Goal: Task Accomplishment & Management: Manage account settings

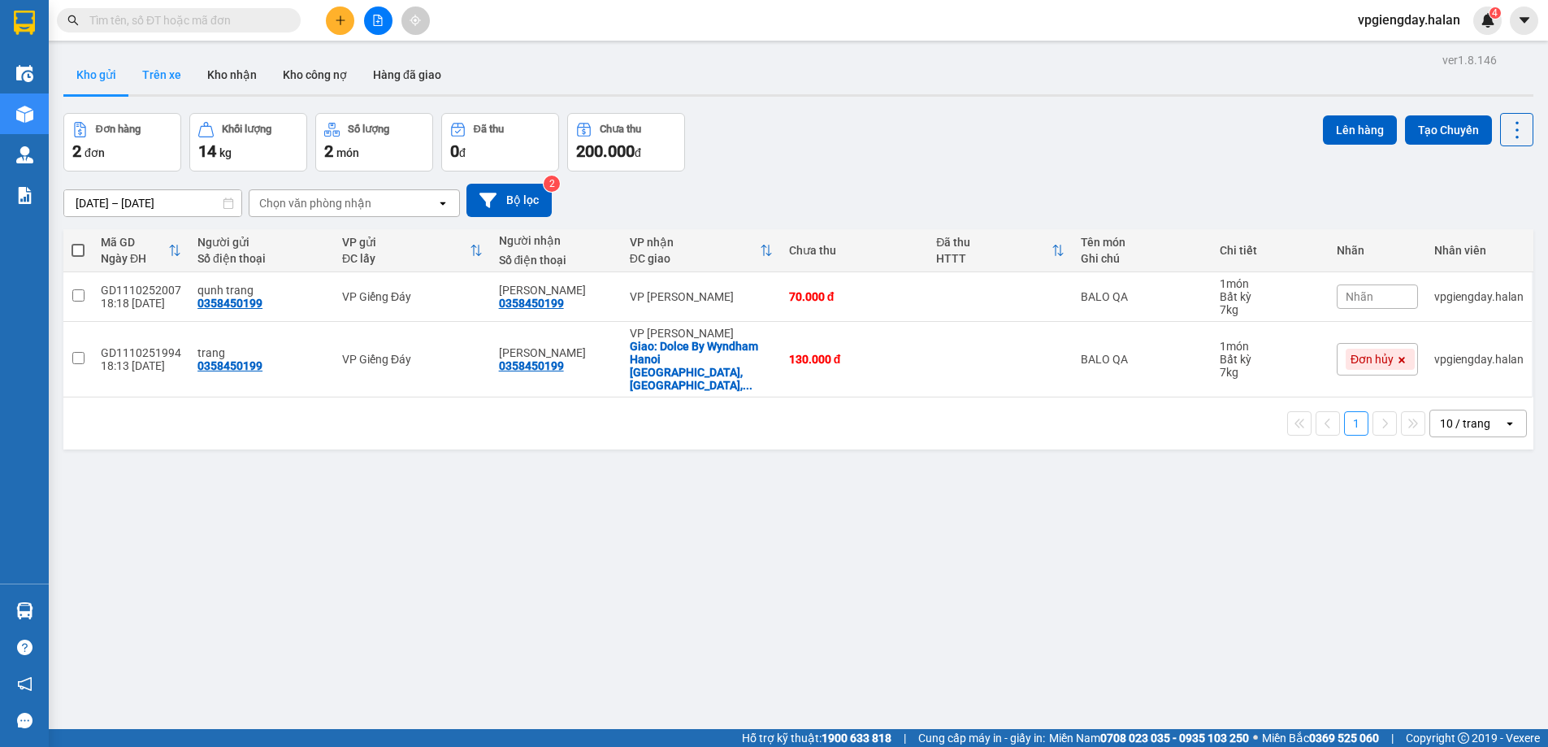
click at [147, 66] on button "Trên xe" at bounding box center [161, 74] width 65 height 39
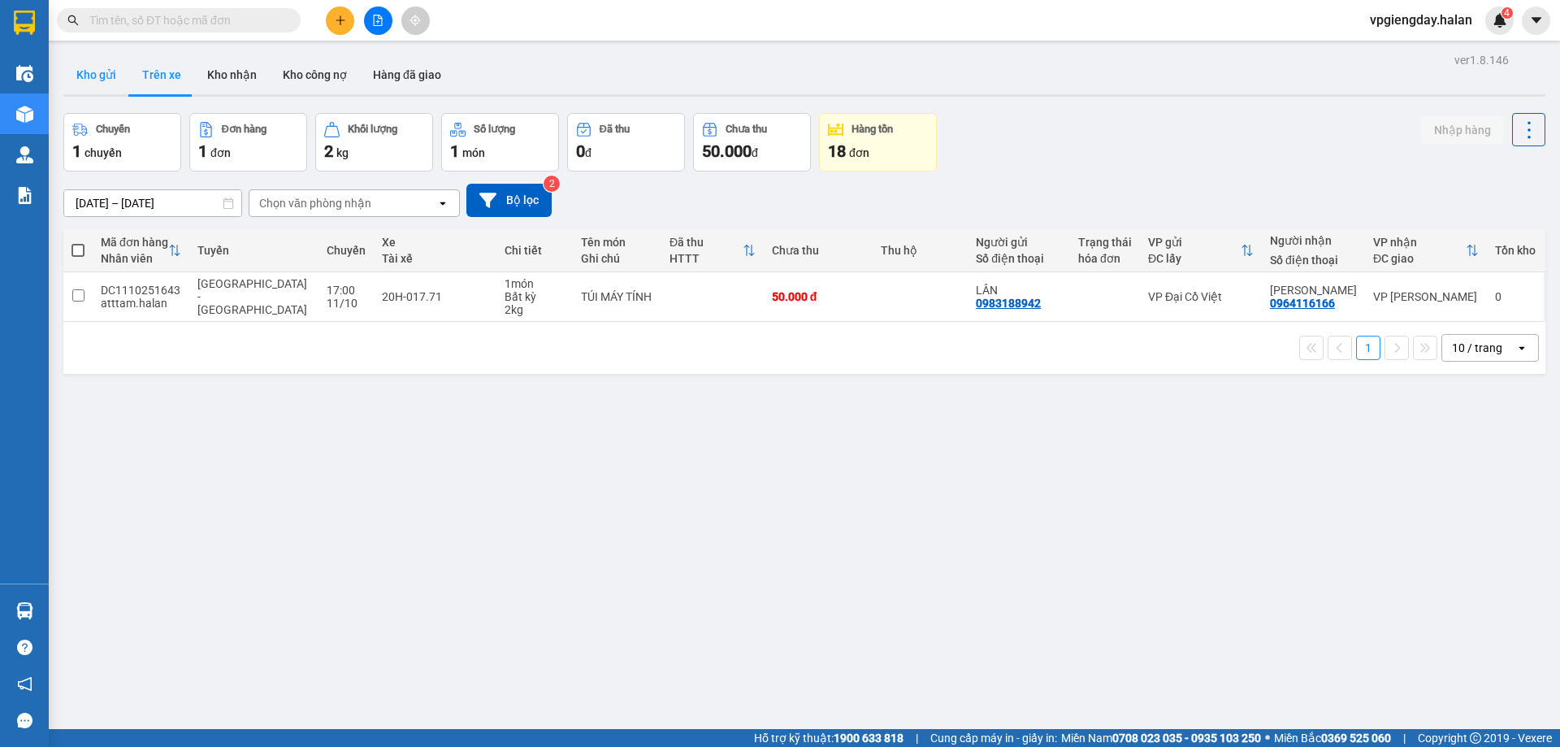
click at [103, 76] on button "Kho gửi" at bounding box center [96, 74] width 66 height 39
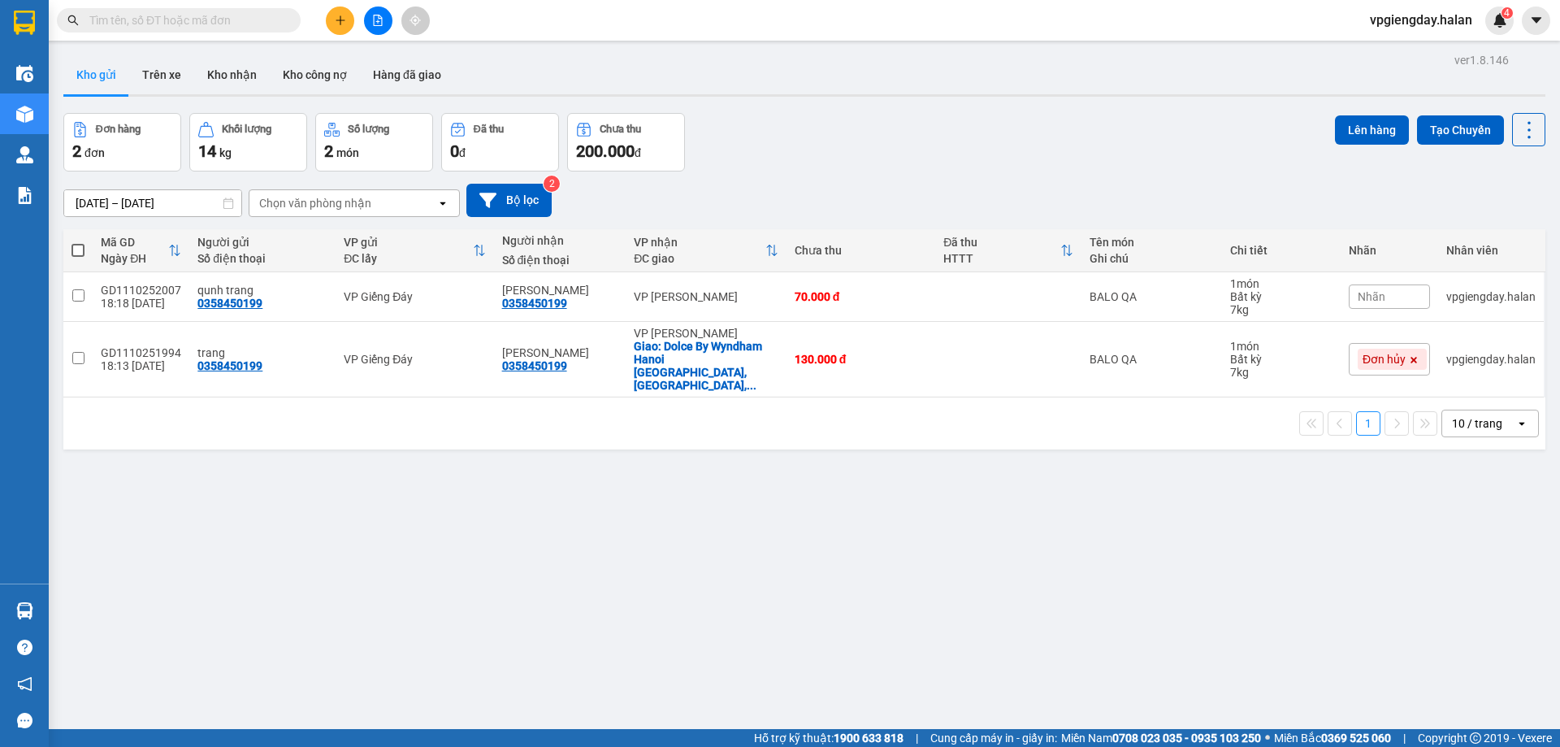
drag, startPoint x: 209, startPoint y: 73, endPoint x: 209, endPoint y: 126, distance: 52.8
click at [209, 72] on button "Kho nhận" at bounding box center [232, 74] width 76 height 39
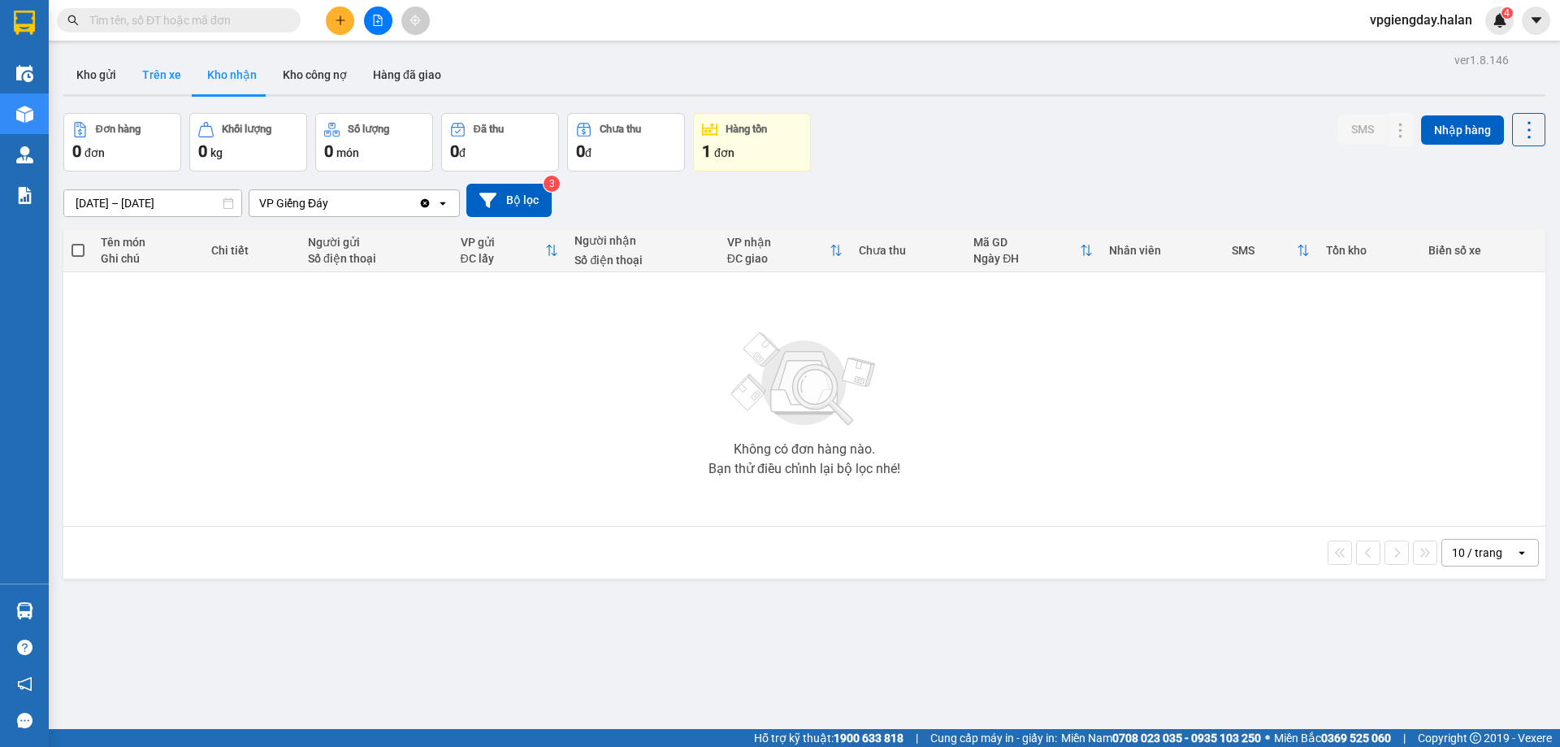
click at [152, 69] on button "Trên xe" at bounding box center [161, 74] width 65 height 39
type input "03/02/2012 – 11/10/2025"
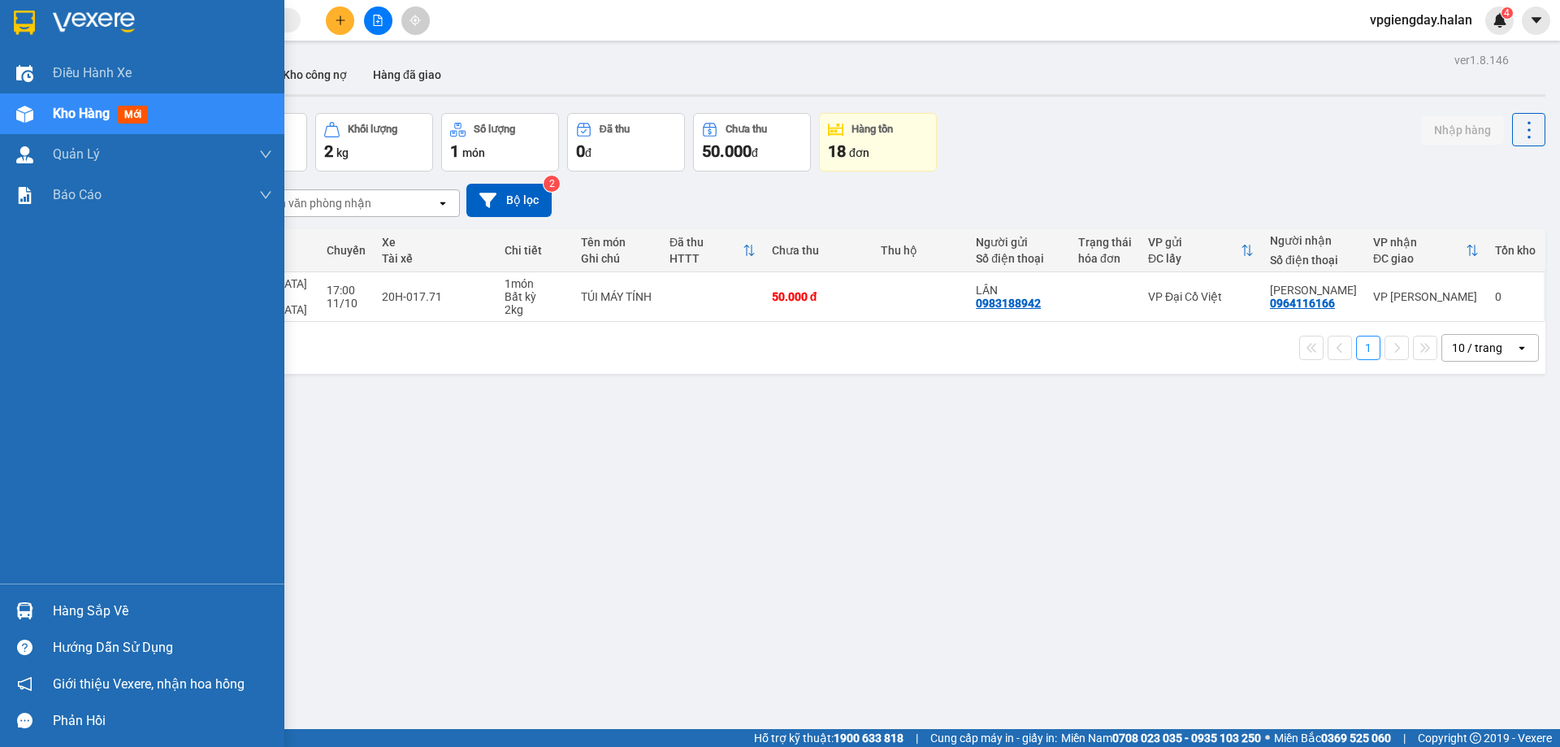
click at [73, 619] on div "Hàng sắp về" at bounding box center [162, 611] width 219 height 24
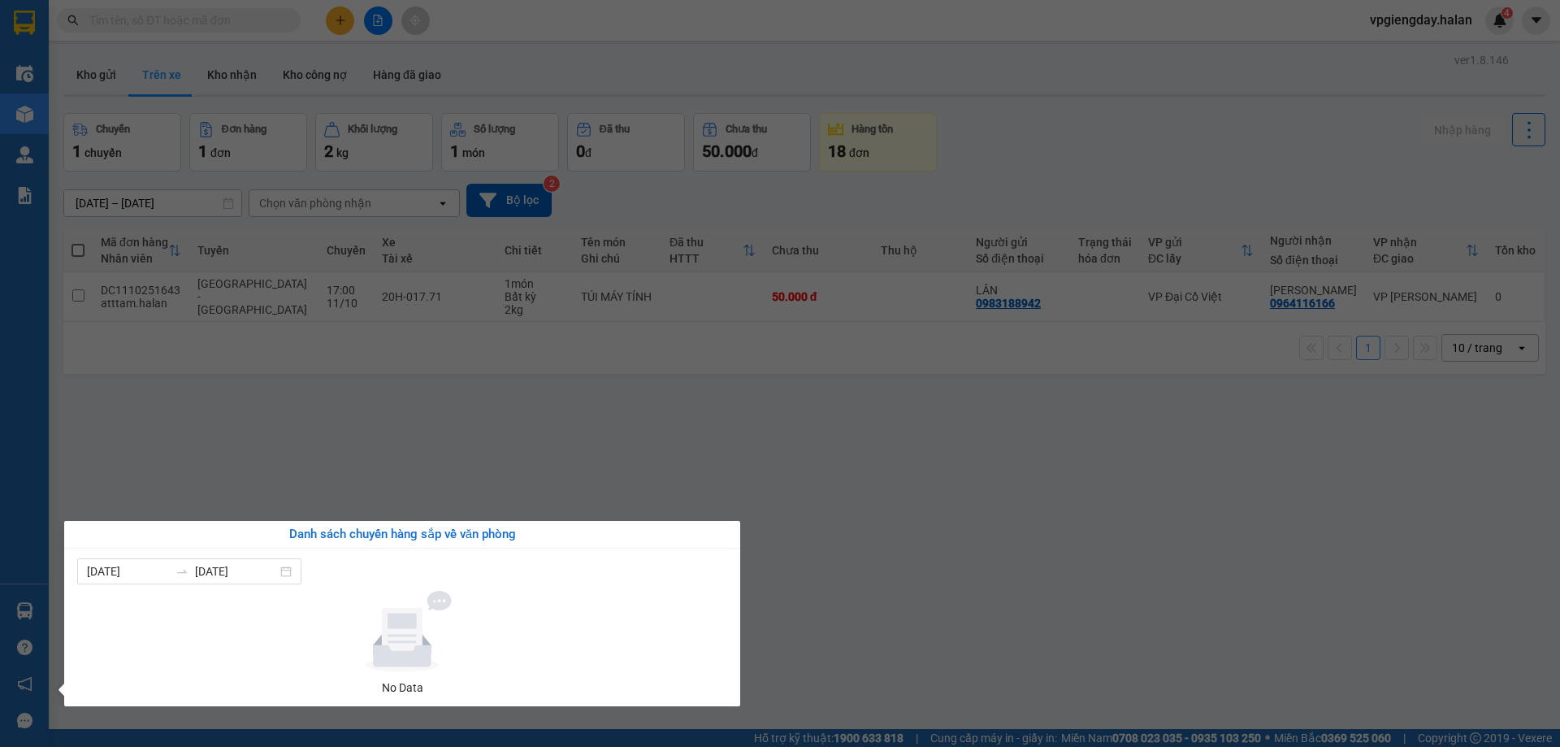
click at [275, 435] on section "Kết quả tìm kiếm ( 0 ) Bộ lọc No Data vpgiengday.halan 4 Điều hành xe Kho hàng …" at bounding box center [780, 373] width 1560 height 747
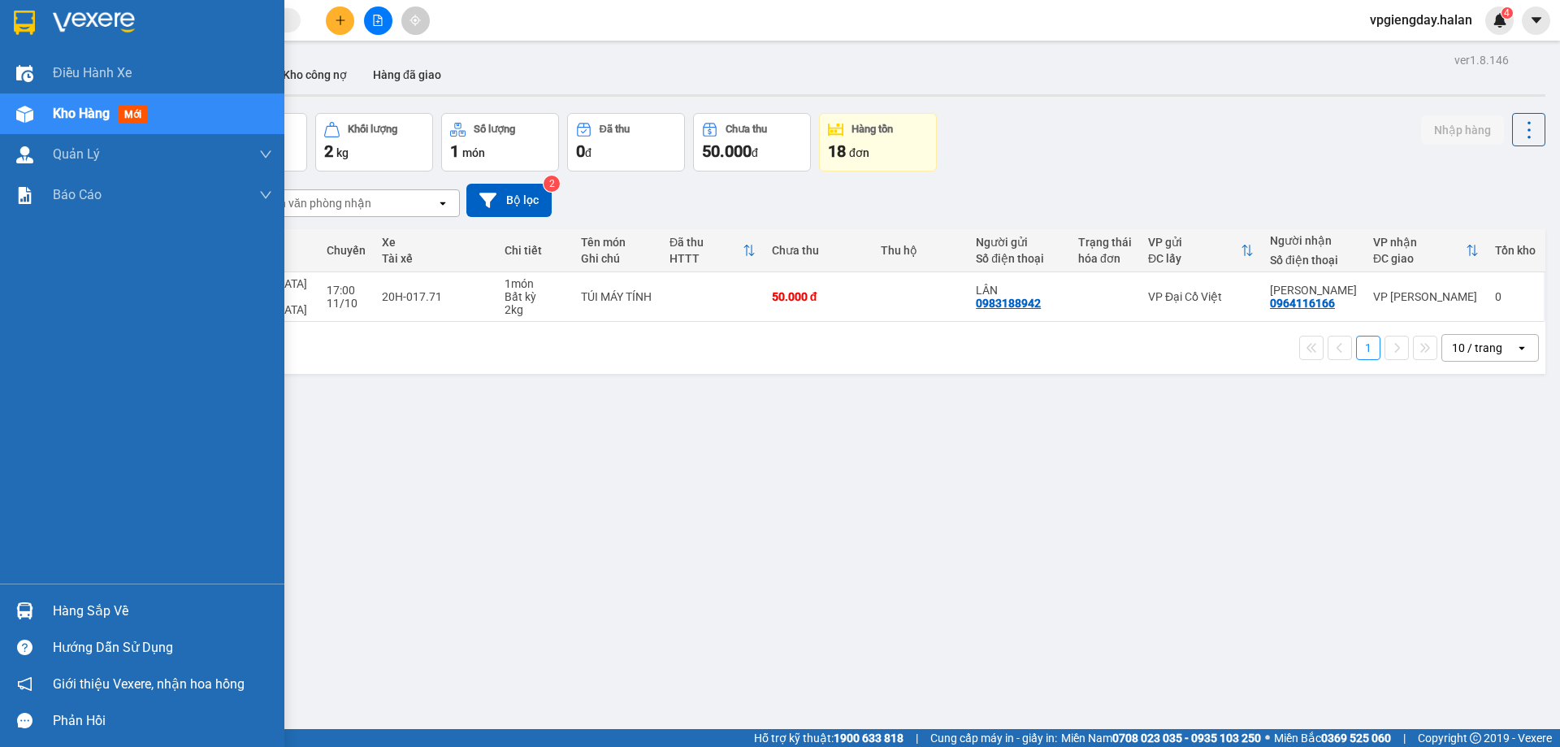
click at [70, 609] on div "Hàng sắp về" at bounding box center [162, 611] width 219 height 24
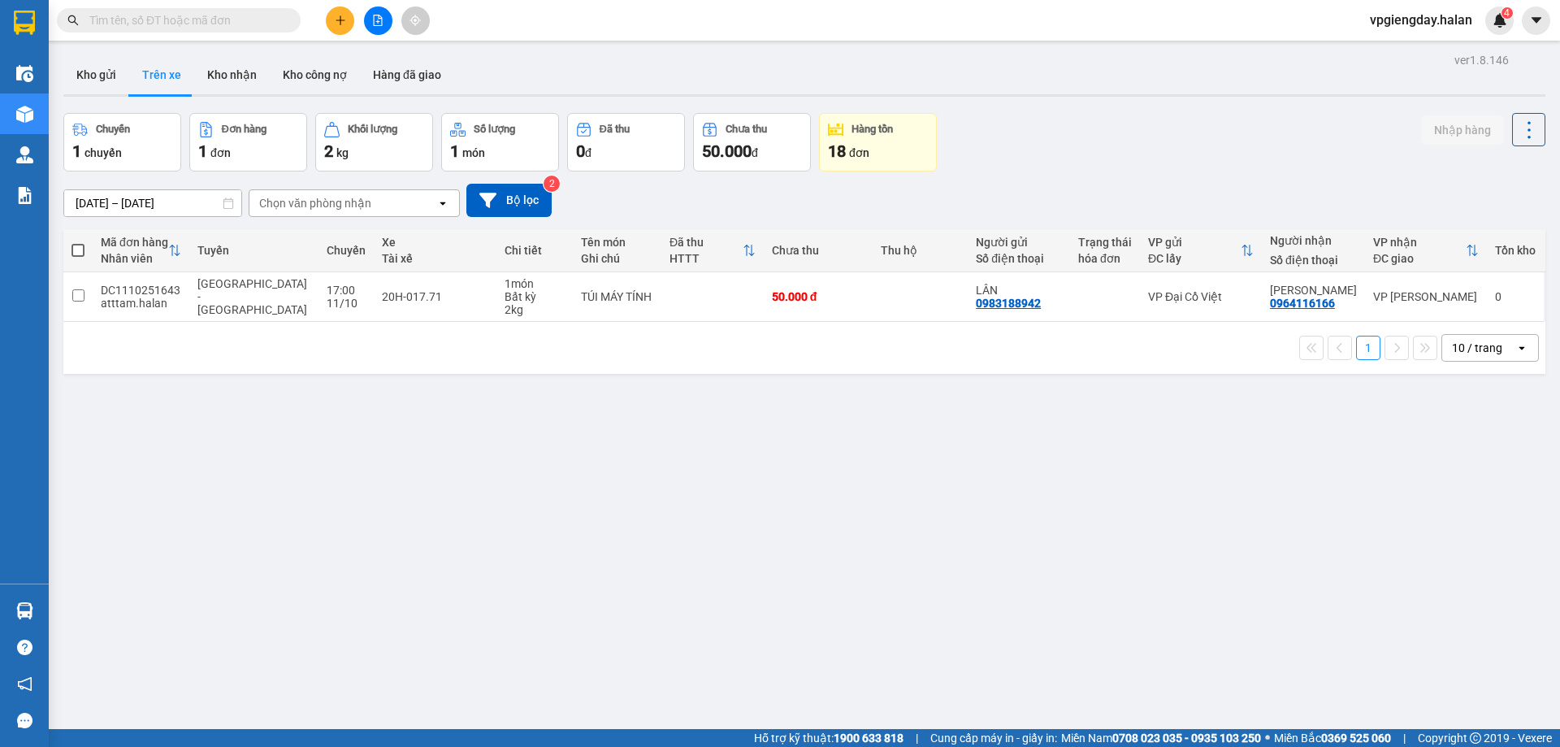
click at [256, 462] on section "Kết quả tìm kiếm ( 0 ) Bộ lọc No Data vpgiengday.halan 4 Điều hành xe Kho hàng …" at bounding box center [780, 373] width 1560 height 747
click at [97, 63] on button "Kho gửi" at bounding box center [96, 74] width 66 height 39
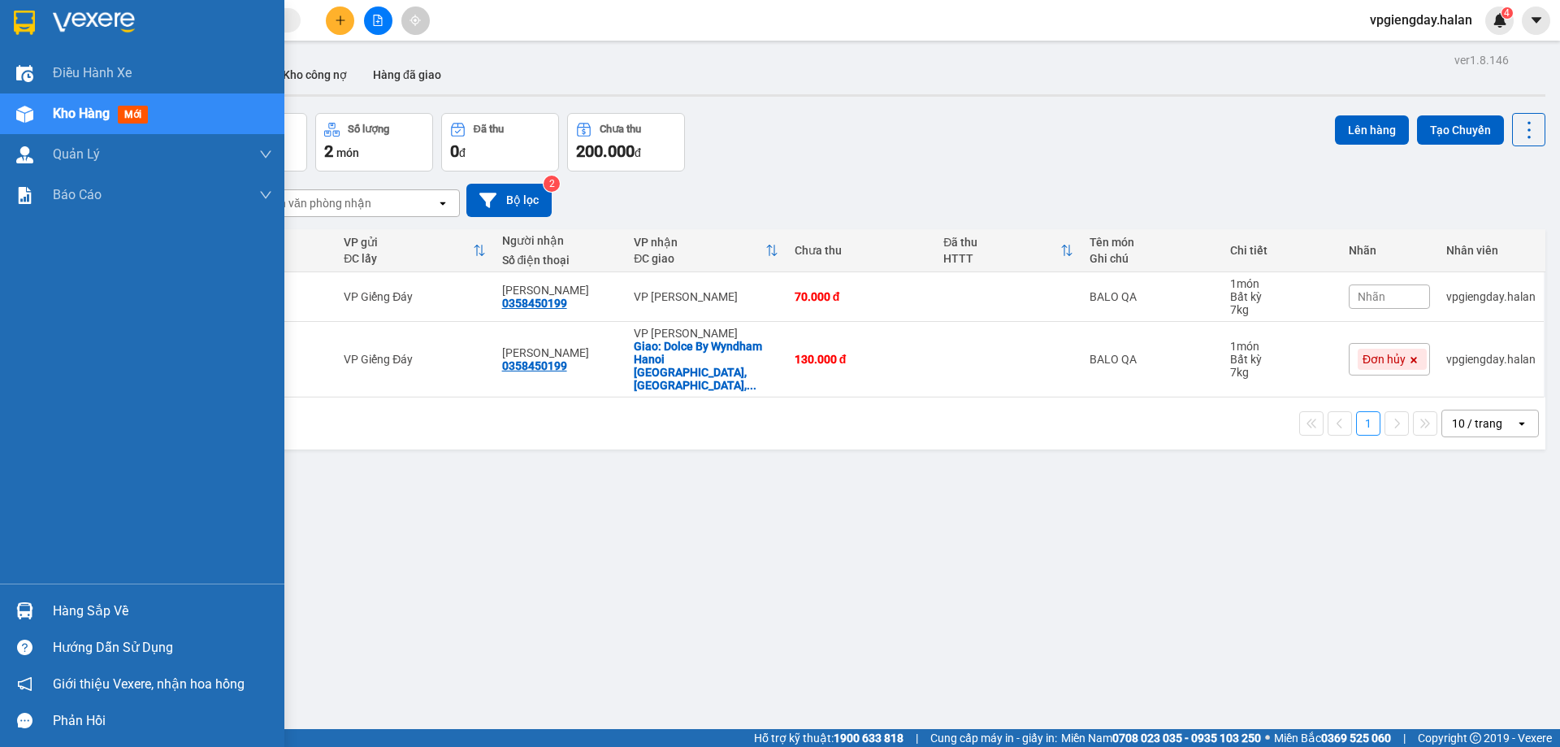
click at [133, 610] on div "Hàng sắp về" at bounding box center [162, 611] width 219 height 24
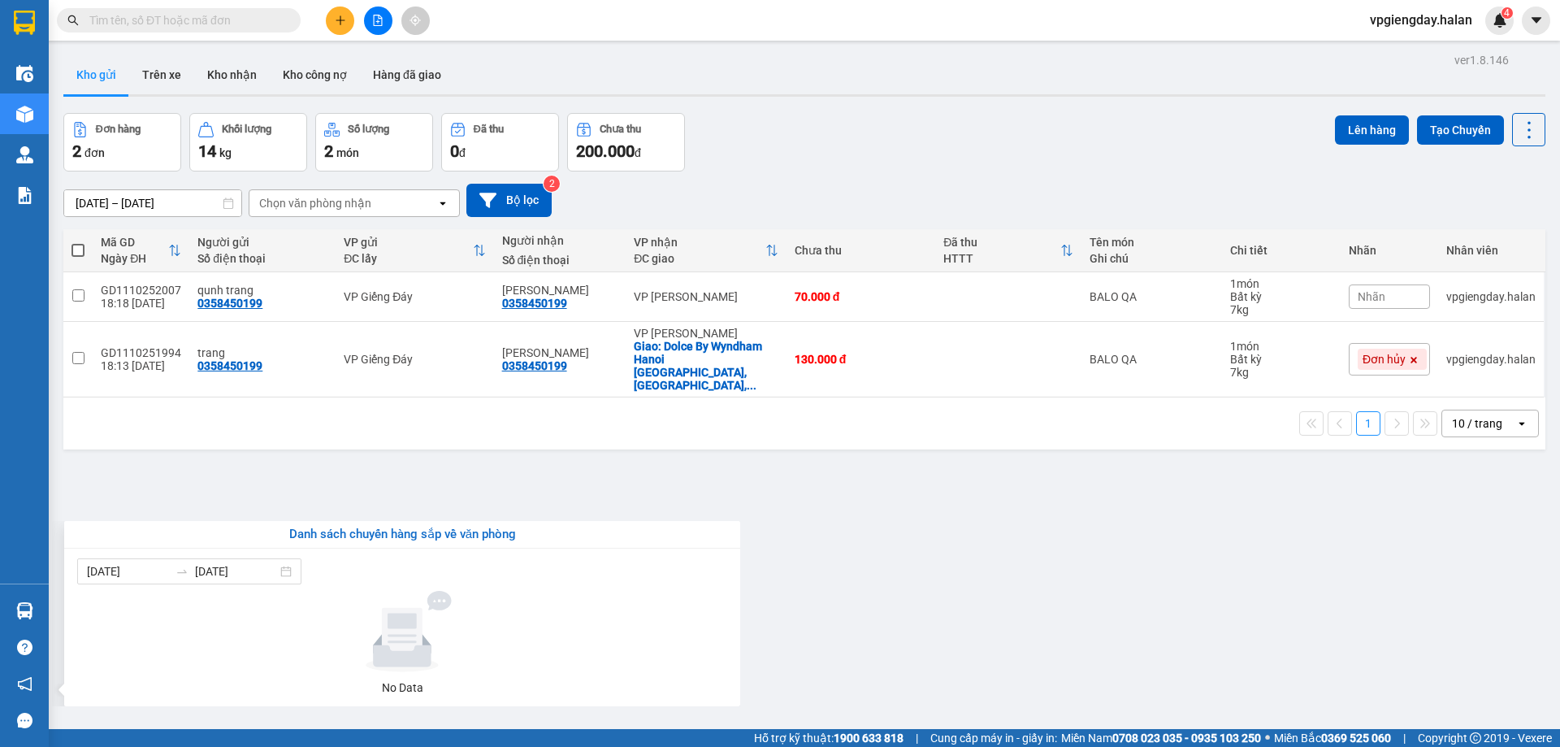
click at [255, 477] on section "Kết quả tìm kiếm ( 0 ) Bộ lọc No Data vpgiengday.halan 4 Điều hành xe Kho hàng …" at bounding box center [780, 373] width 1560 height 747
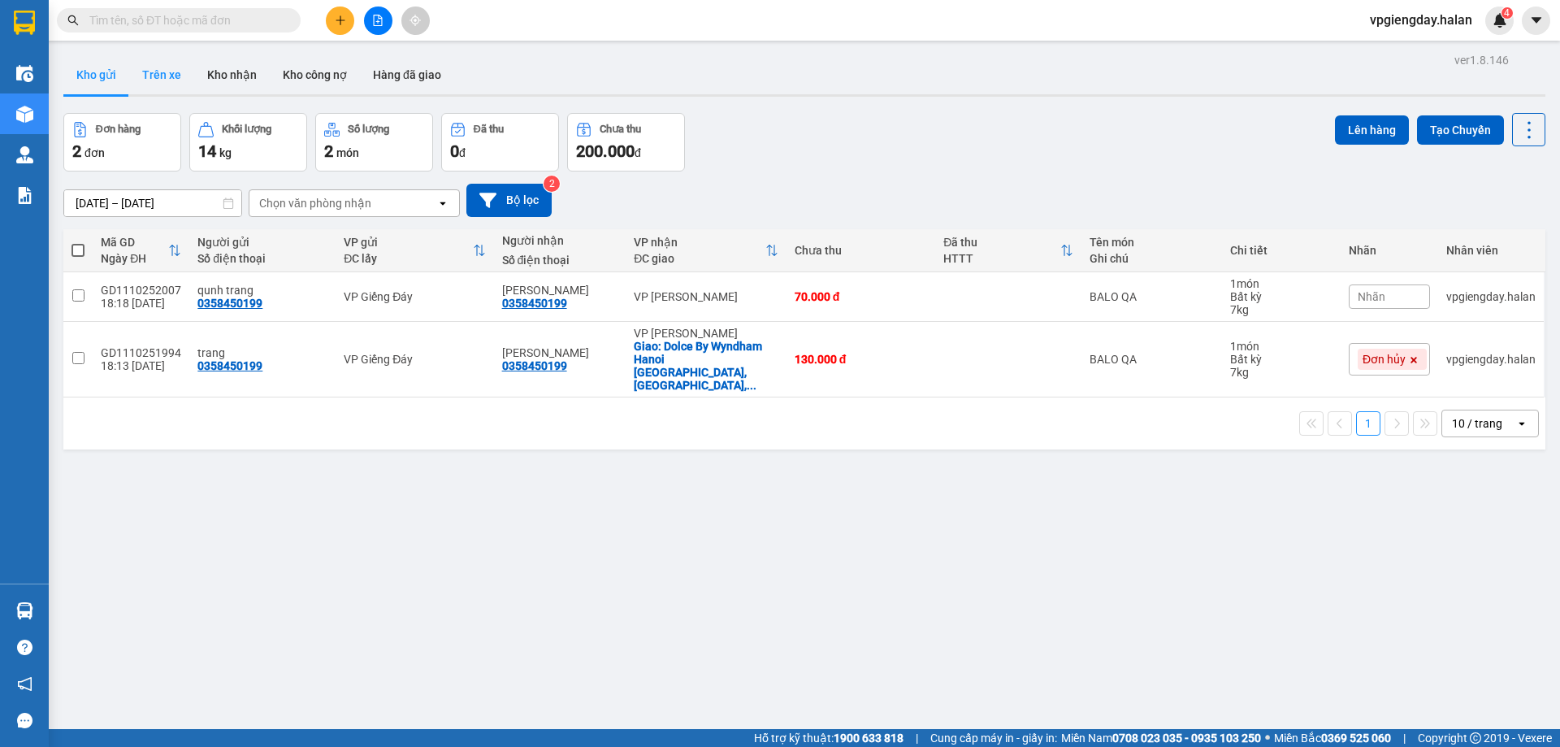
click at [168, 69] on button "Trên xe" at bounding box center [161, 74] width 65 height 39
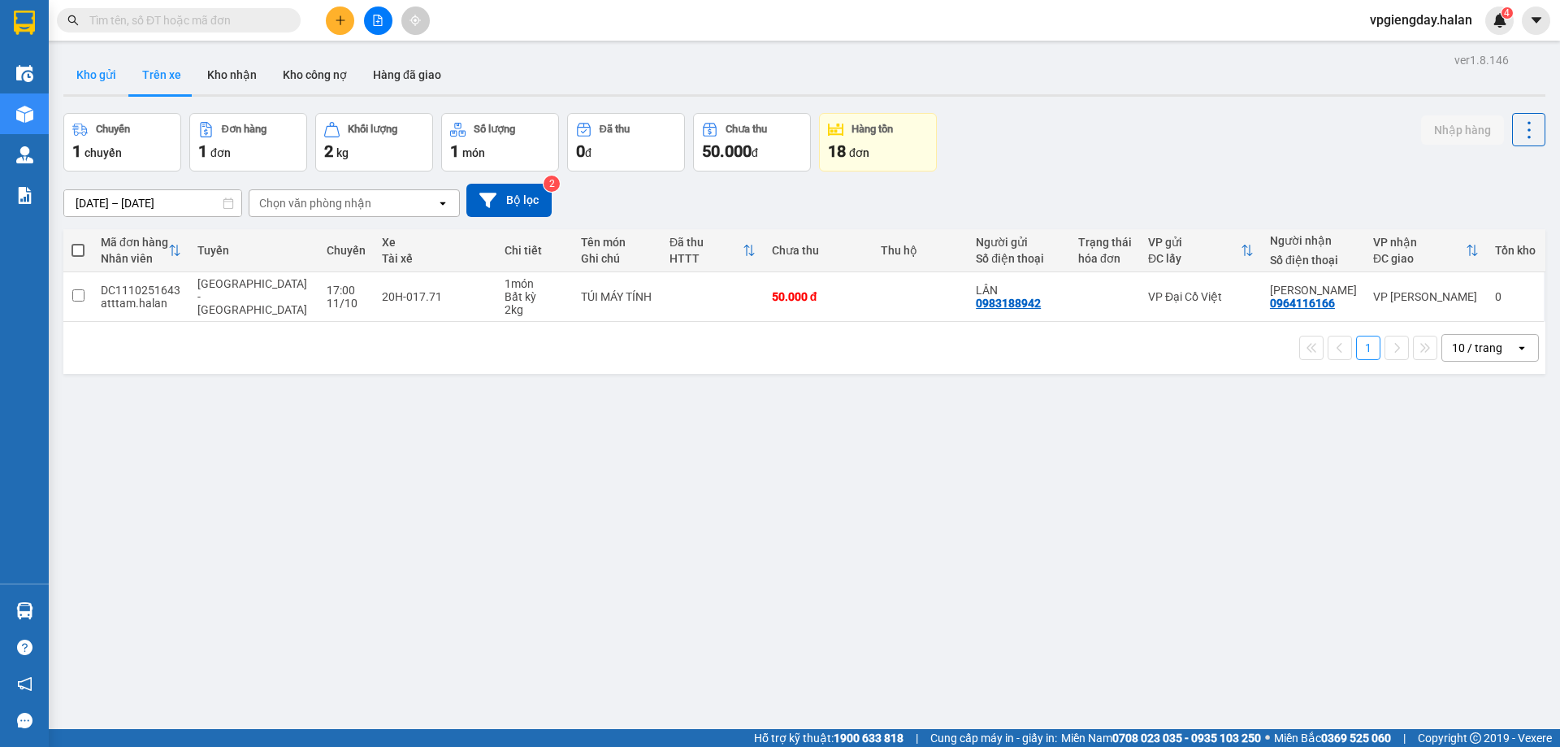
click at [104, 67] on button "Kho gửi" at bounding box center [96, 74] width 66 height 39
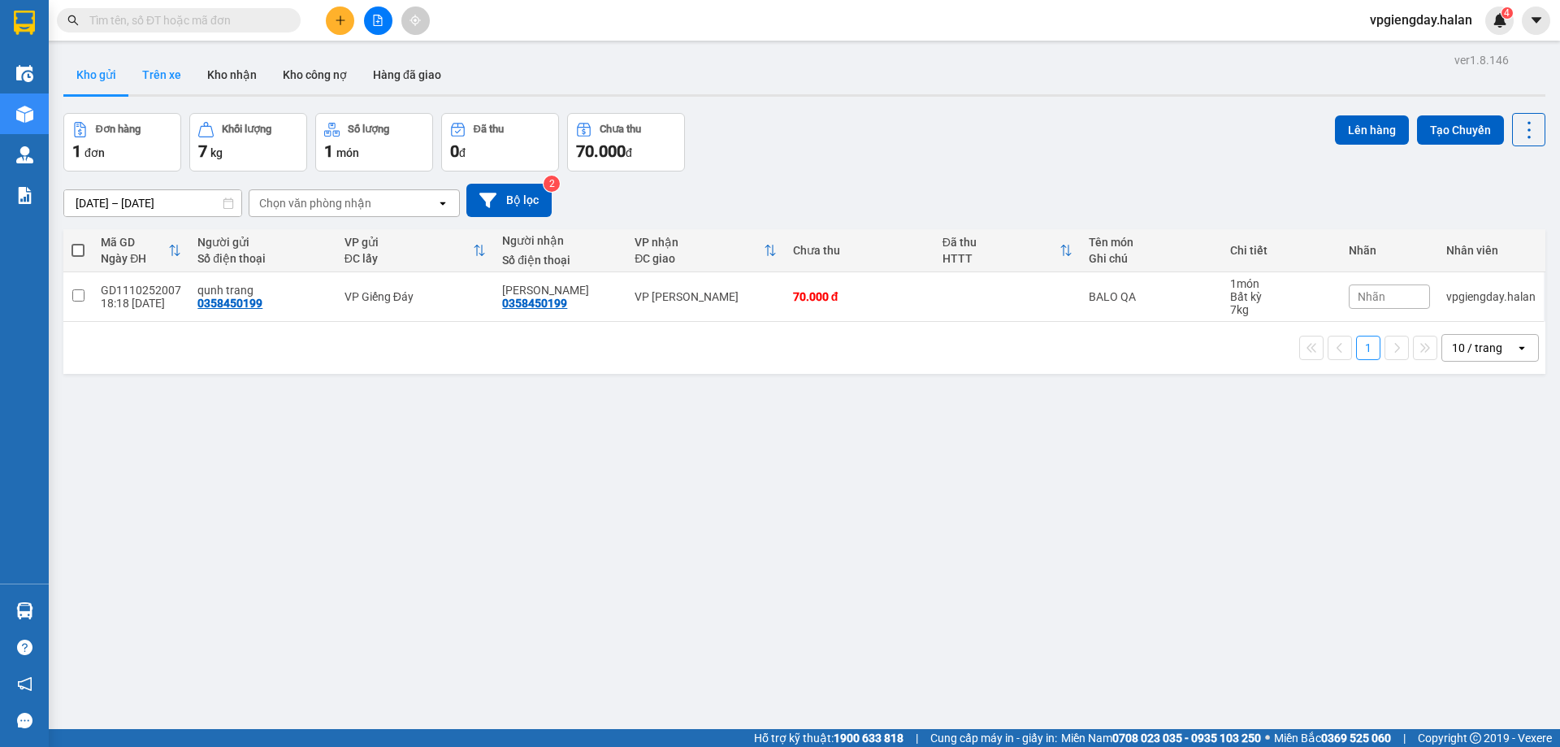
click at [170, 77] on button "Trên xe" at bounding box center [161, 74] width 65 height 39
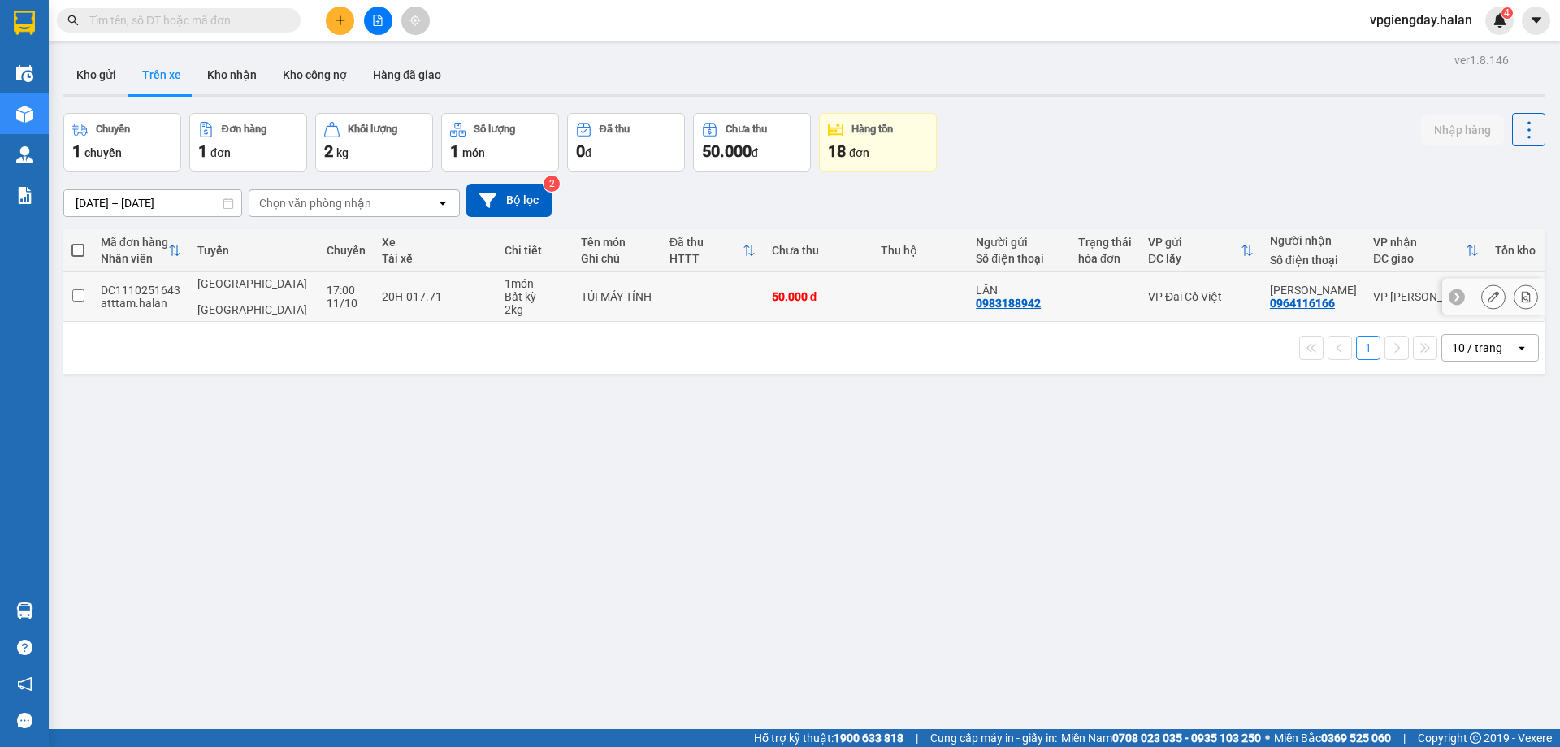
click at [167, 315] on td "DC1110251643 atttam.halan" at bounding box center [141, 297] width 97 height 50
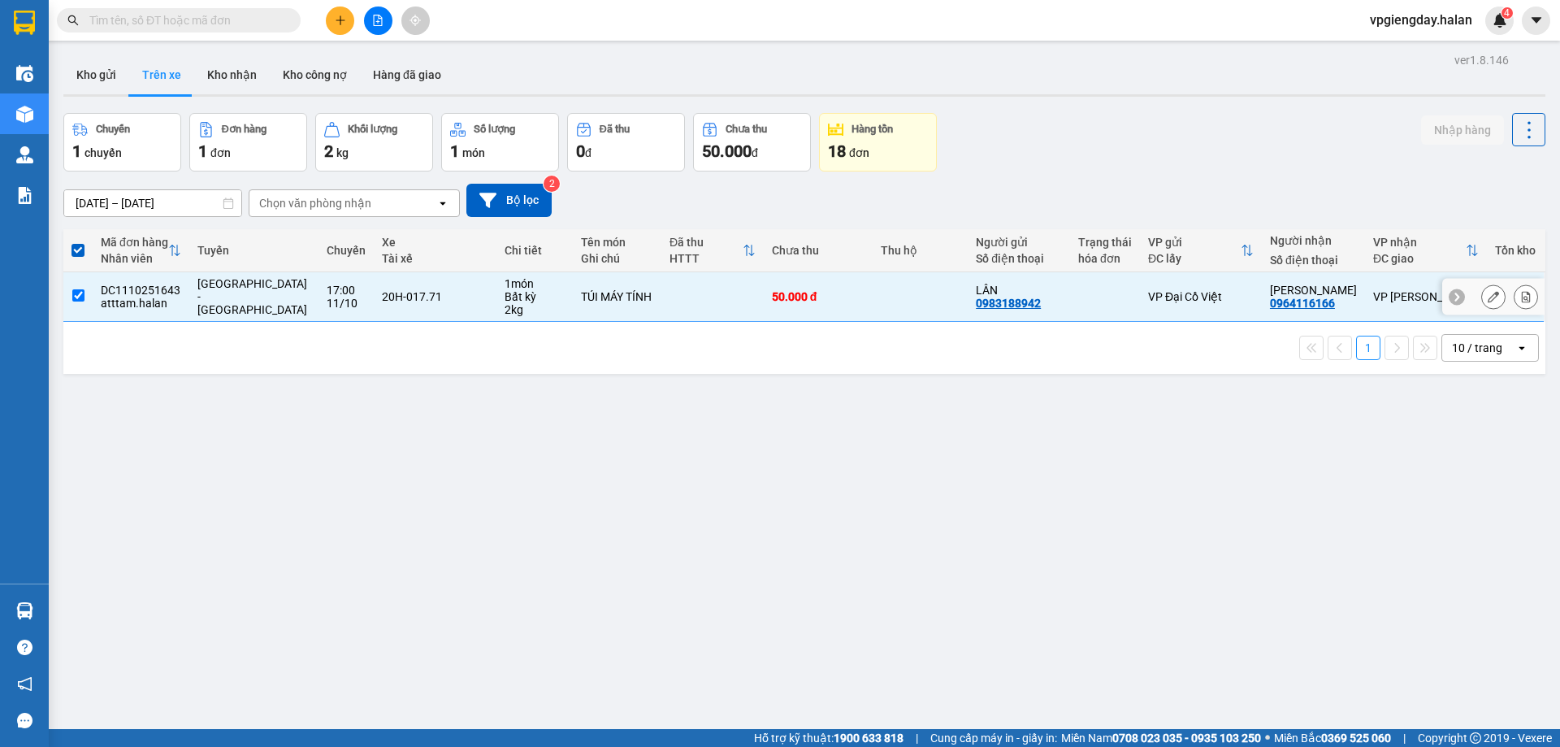
click at [183, 315] on td "DC1110251643 atttam.halan" at bounding box center [141, 297] width 97 height 50
checkbox input "false"
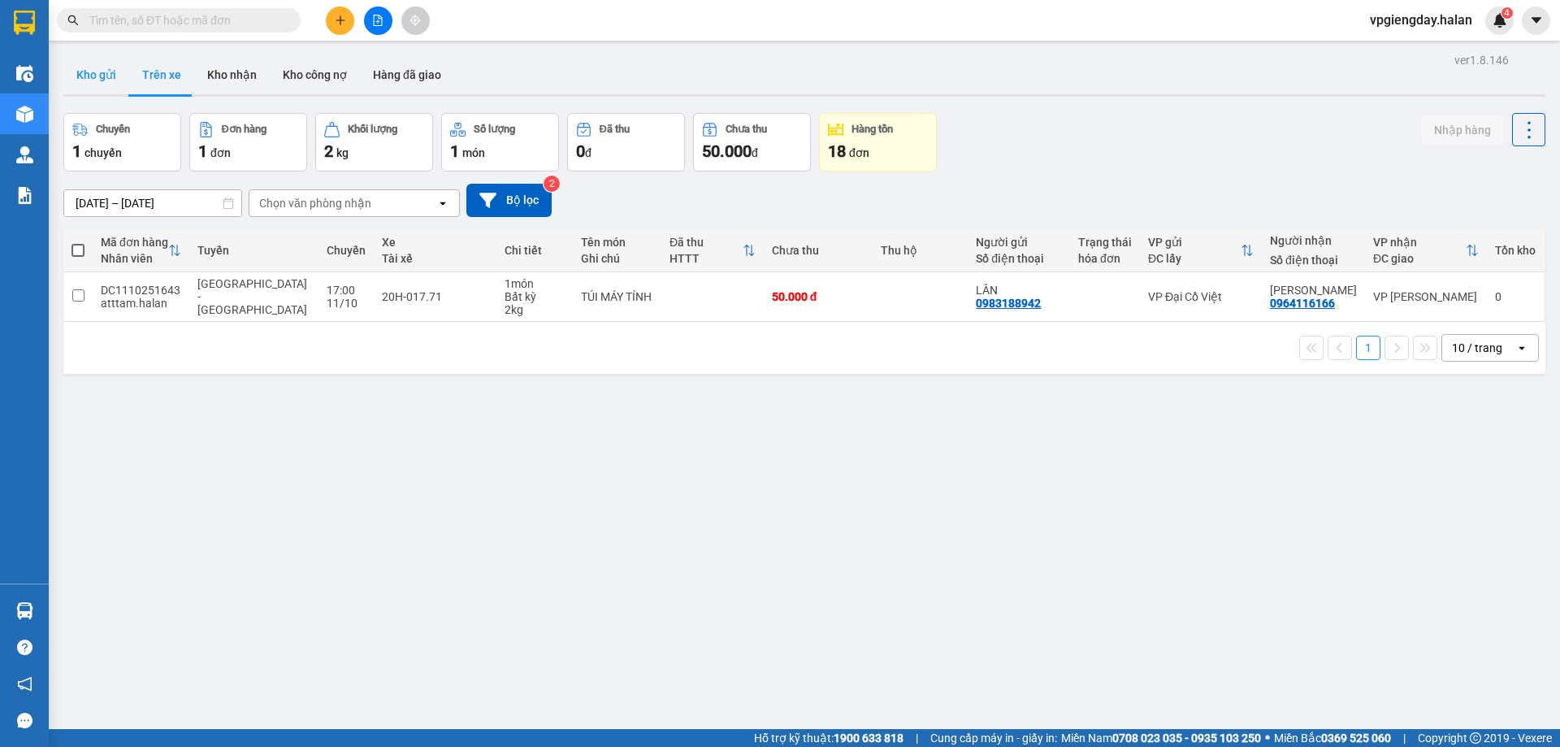
click at [101, 83] on button "Kho gửi" at bounding box center [96, 74] width 66 height 39
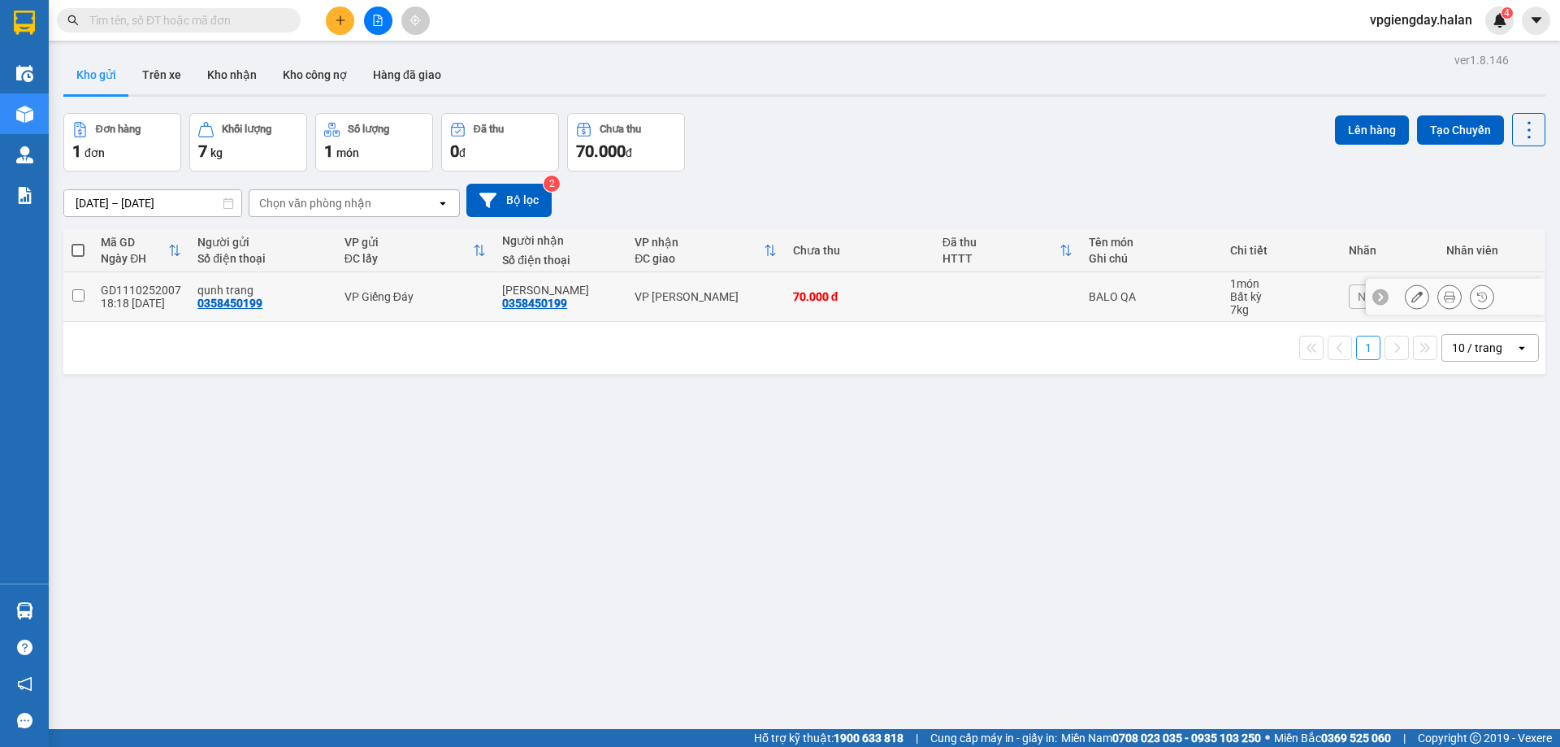
click at [174, 310] on td "GD1110252007 18:18 [DATE]" at bounding box center [141, 297] width 97 height 50
checkbox input "true"
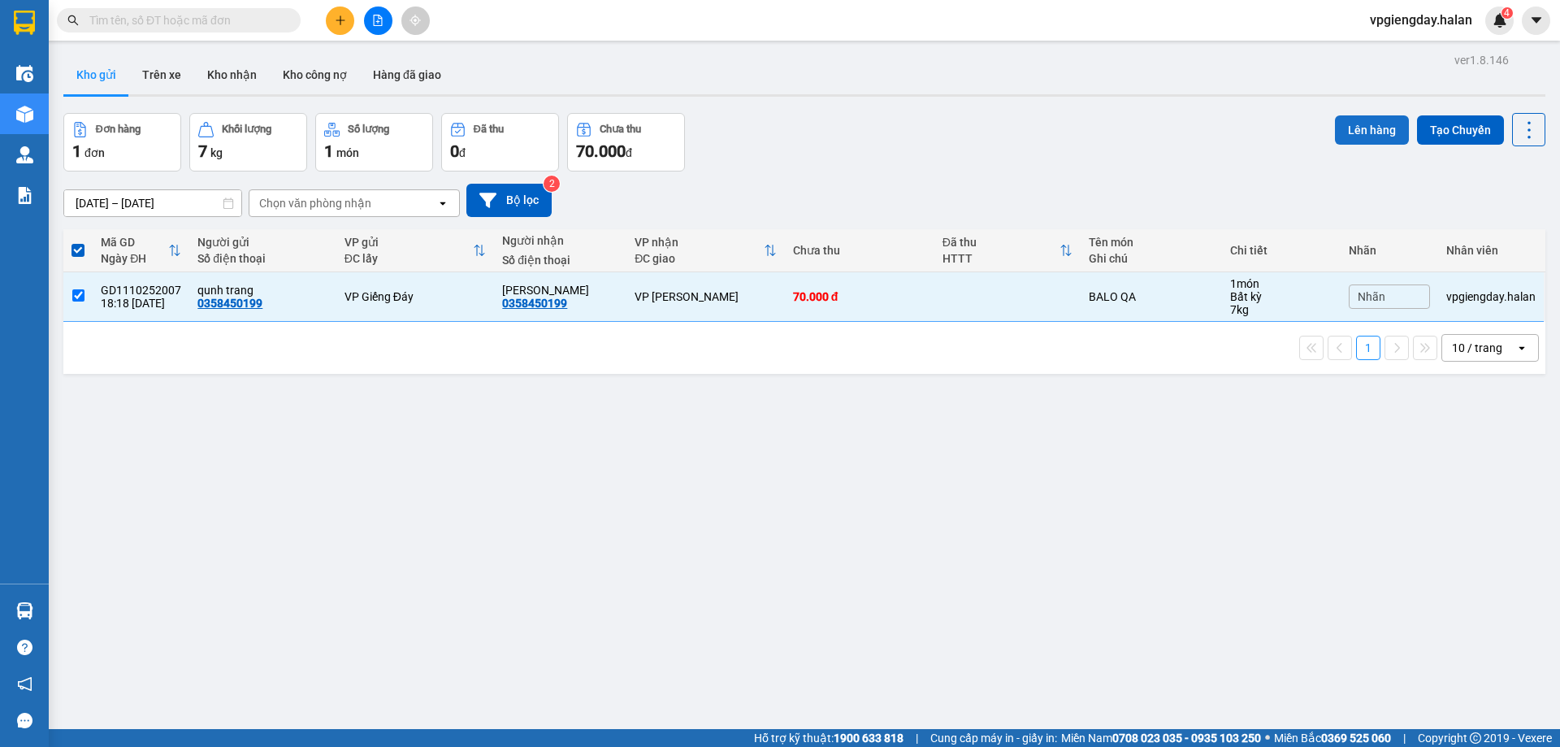
click at [1371, 128] on button "Lên hàng" at bounding box center [1372, 129] width 74 height 29
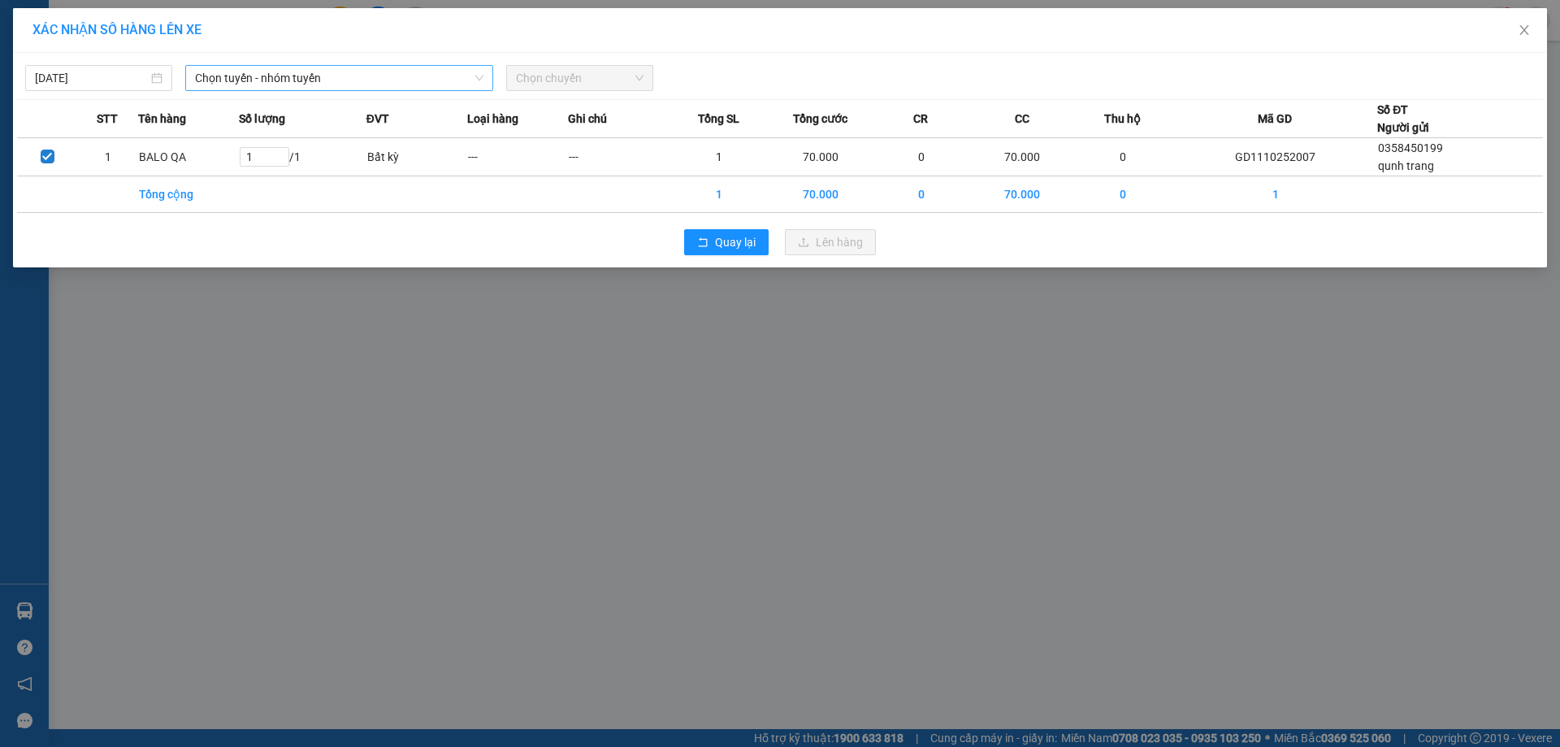
drag, startPoint x: 262, startPoint y: 91, endPoint x: 264, endPoint y: 78, distance: 13.1
click at [263, 84] on div "[DATE] Chọn tuyến - nhóm tuyến Chọn chuyến STT Tên hàng Số lượng ĐVT Loại hàng …" at bounding box center [780, 160] width 1534 height 215
click at [265, 72] on span "Chọn tuyến - nhóm tuyến" at bounding box center [339, 78] width 288 height 24
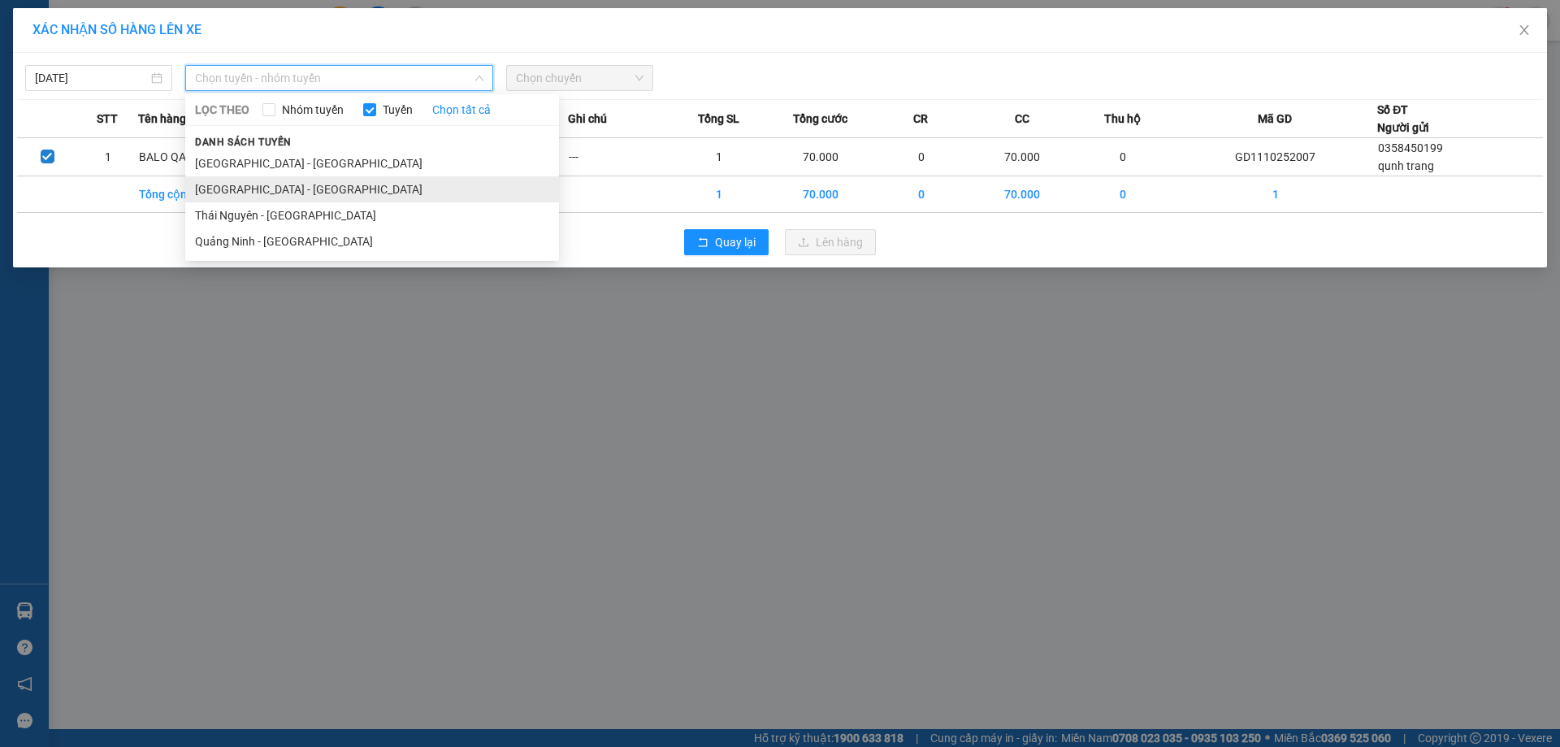
click at [257, 189] on li "[GEOGRAPHIC_DATA] - [GEOGRAPHIC_DATA]" at bounding box center [372, 189] width 374 height 26
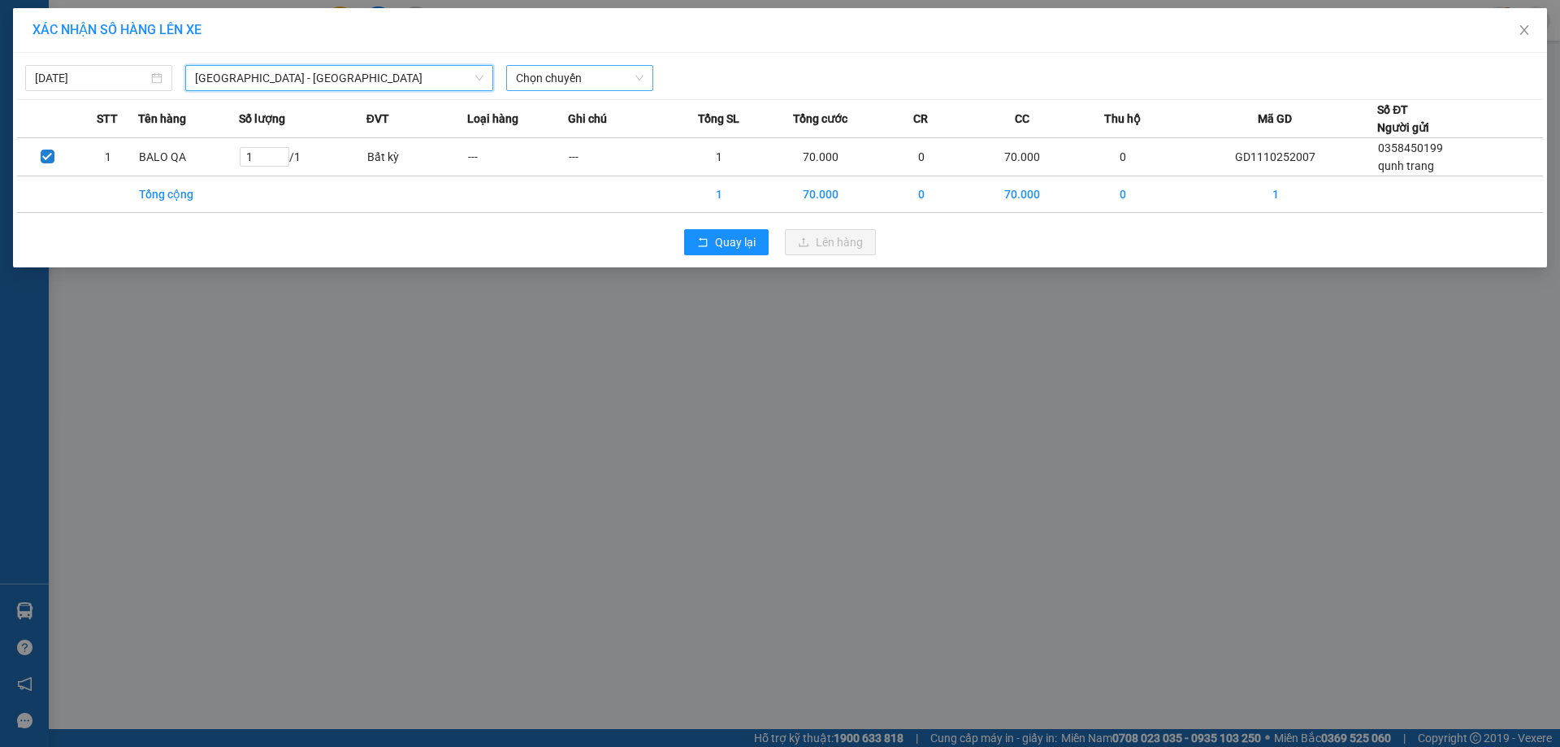
click at [606, 79] on span "Chọn chuyến" at bounding box center [580, 78] width 128 height 24
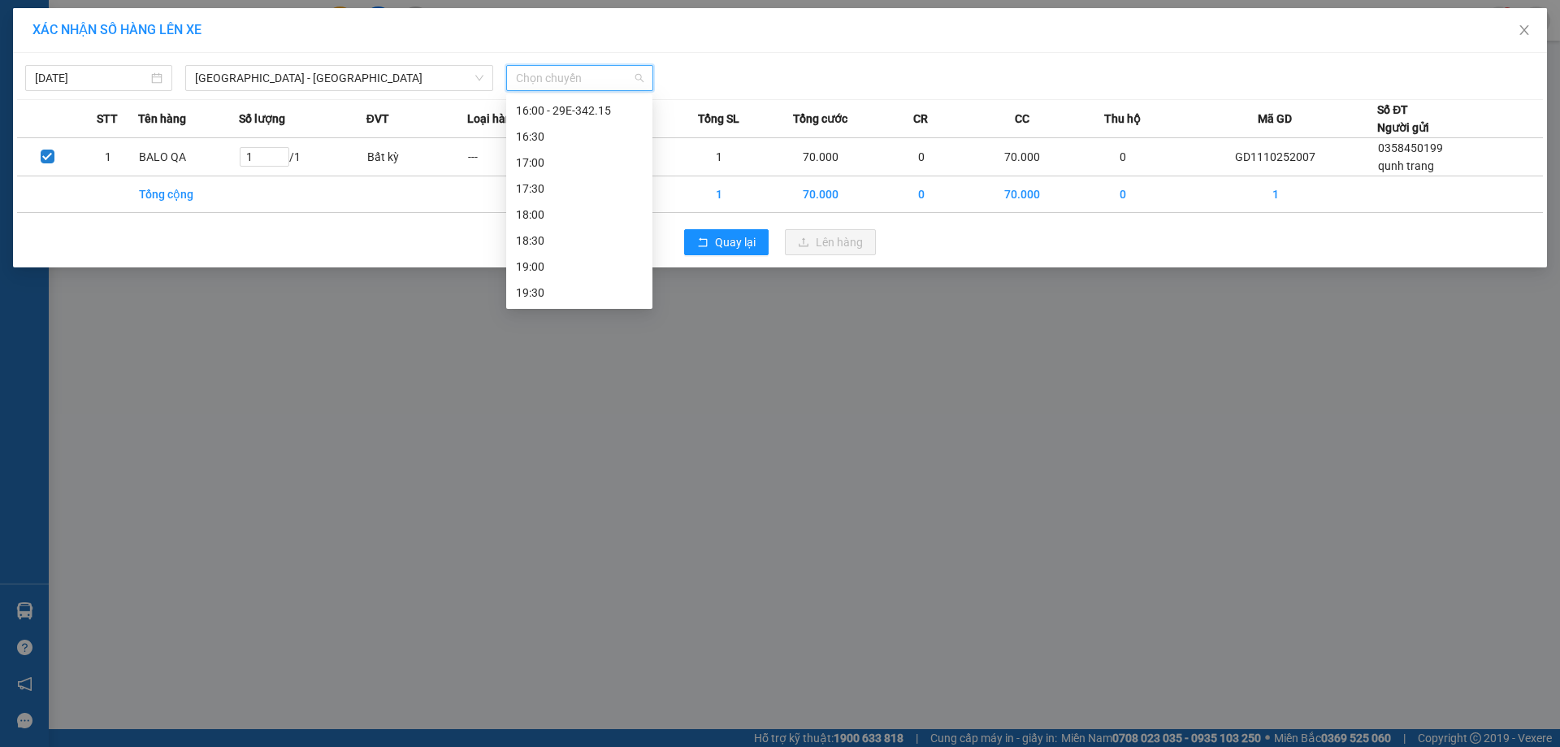
scroll to position [731, 0]
click at [532, 238] on div "19:00" at bounding box center [579, 237] width 127 height 18
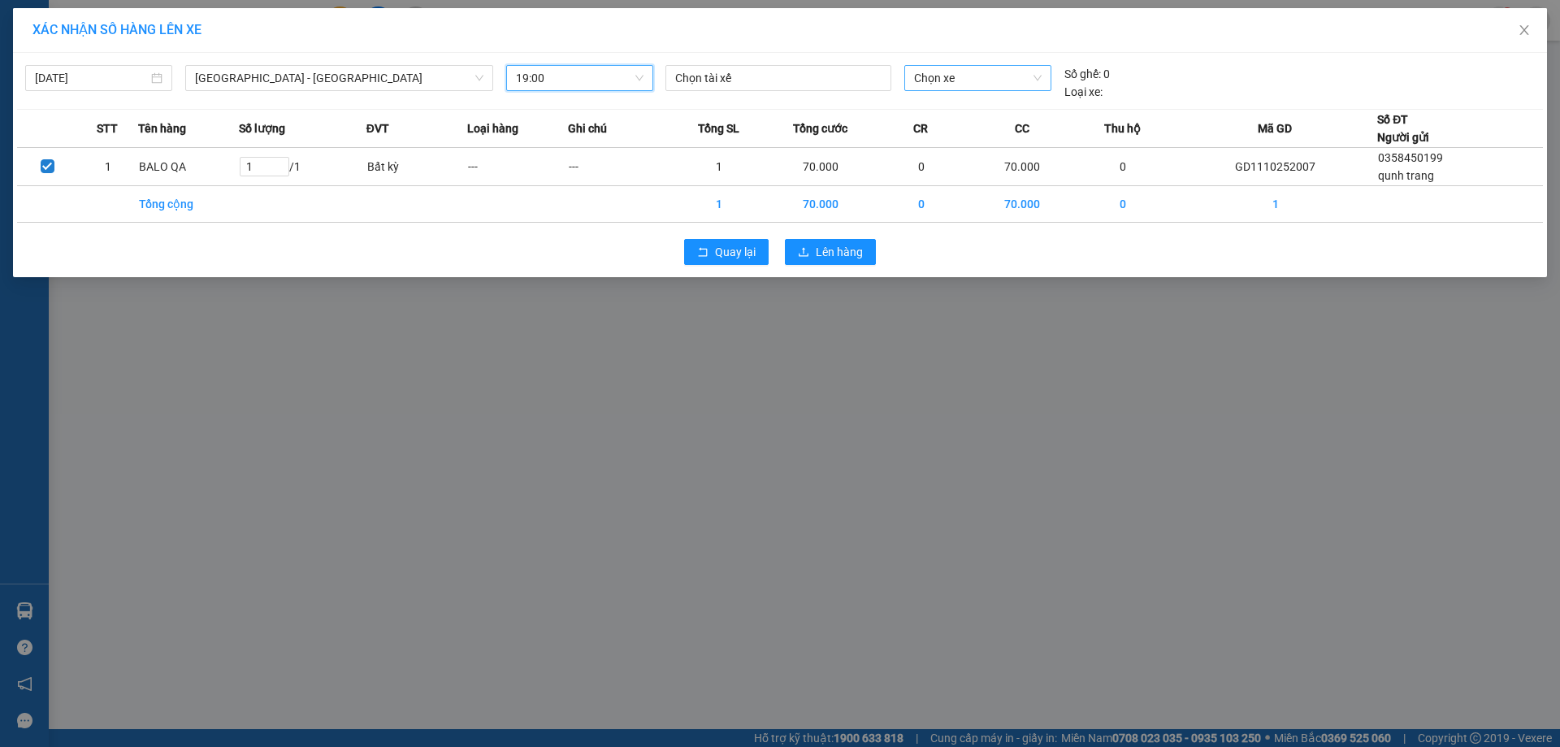
click at [961, 73] on span "Chọn xe" at bounding box center [977, 78] width 127 height 24
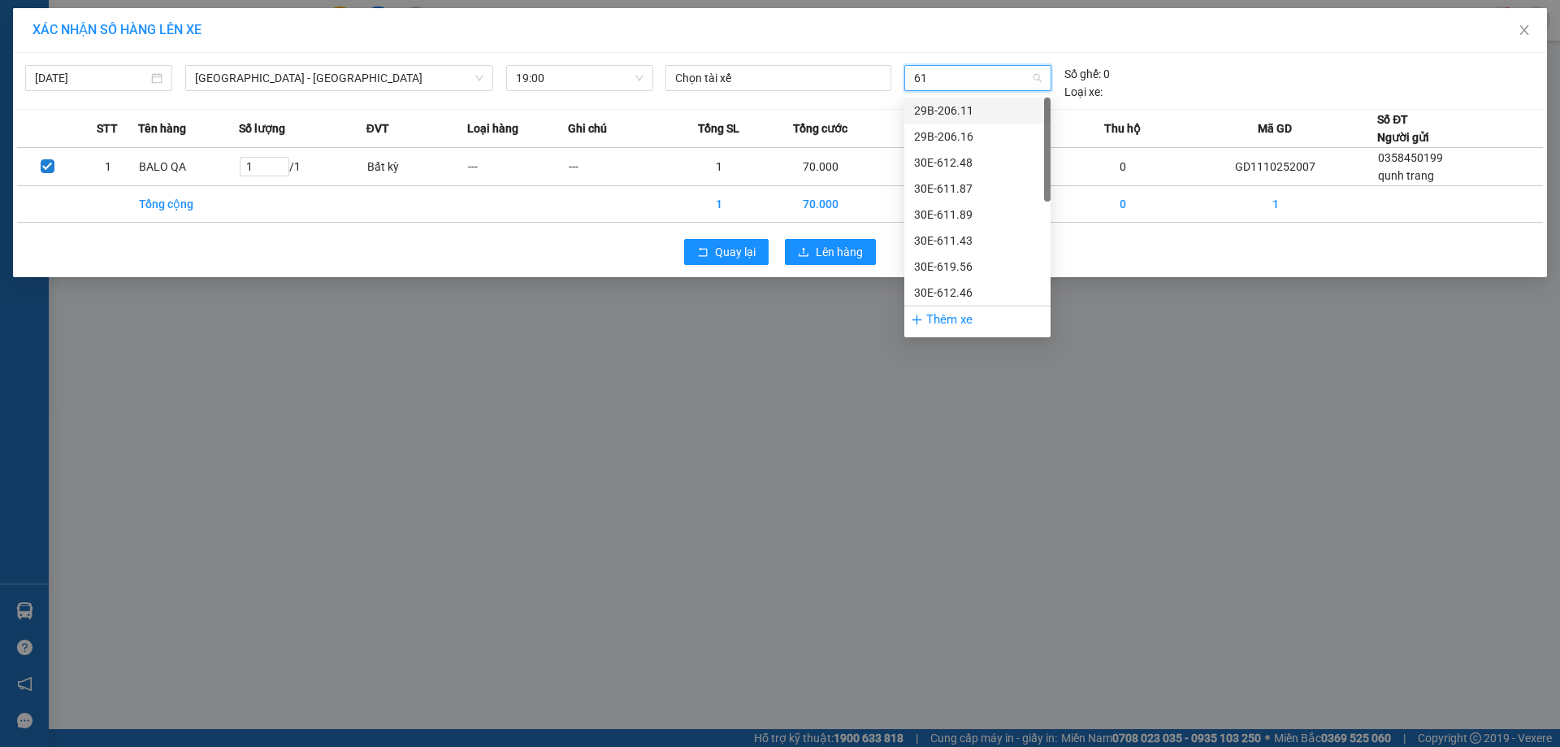
type input "619"
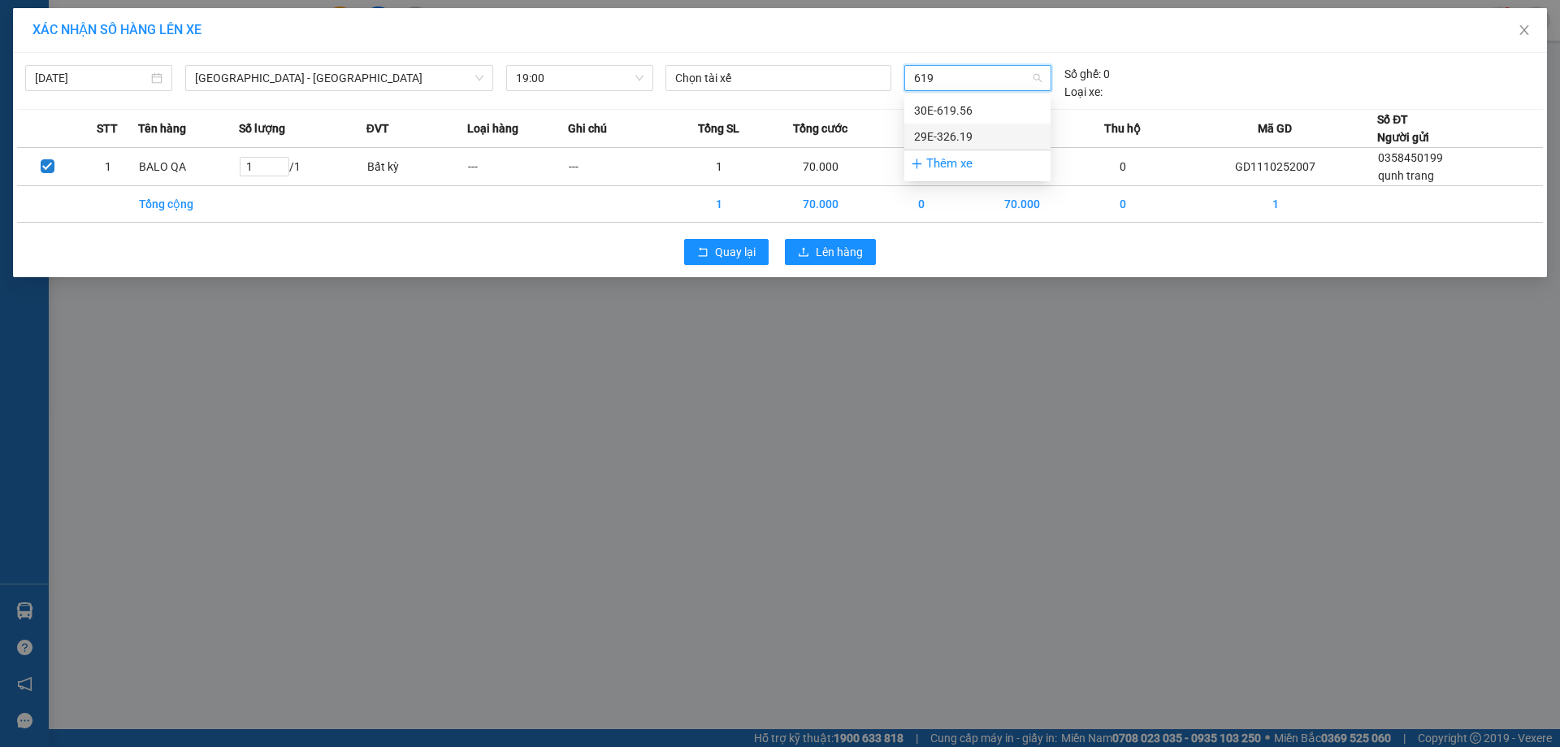
click at [970, 132] on div "29E-326.19" at bounding box center [977, 137] width 127 height 18
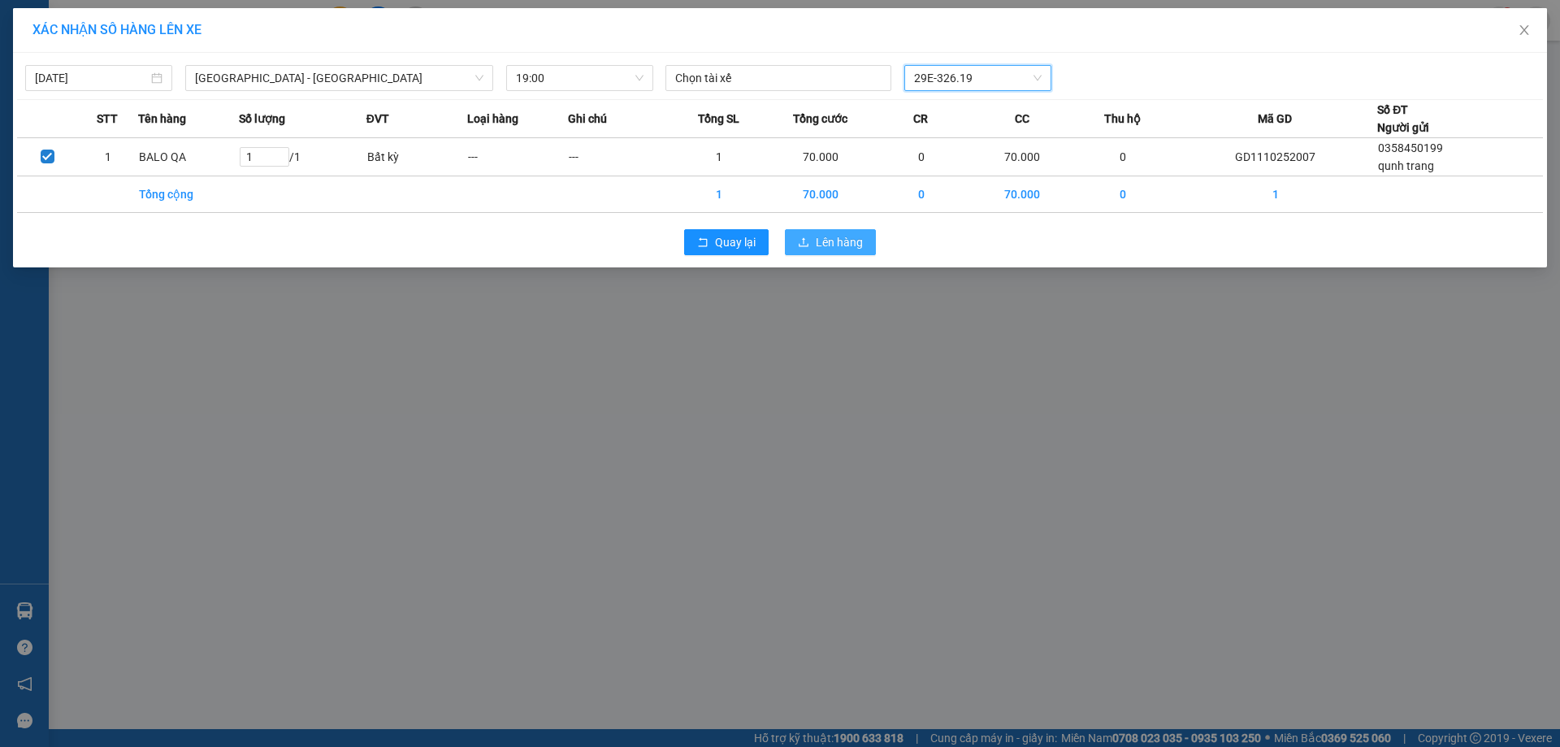
click at [839, 247] on span "Lên hàng" at bounding box center [839, 242] width 47 height 18
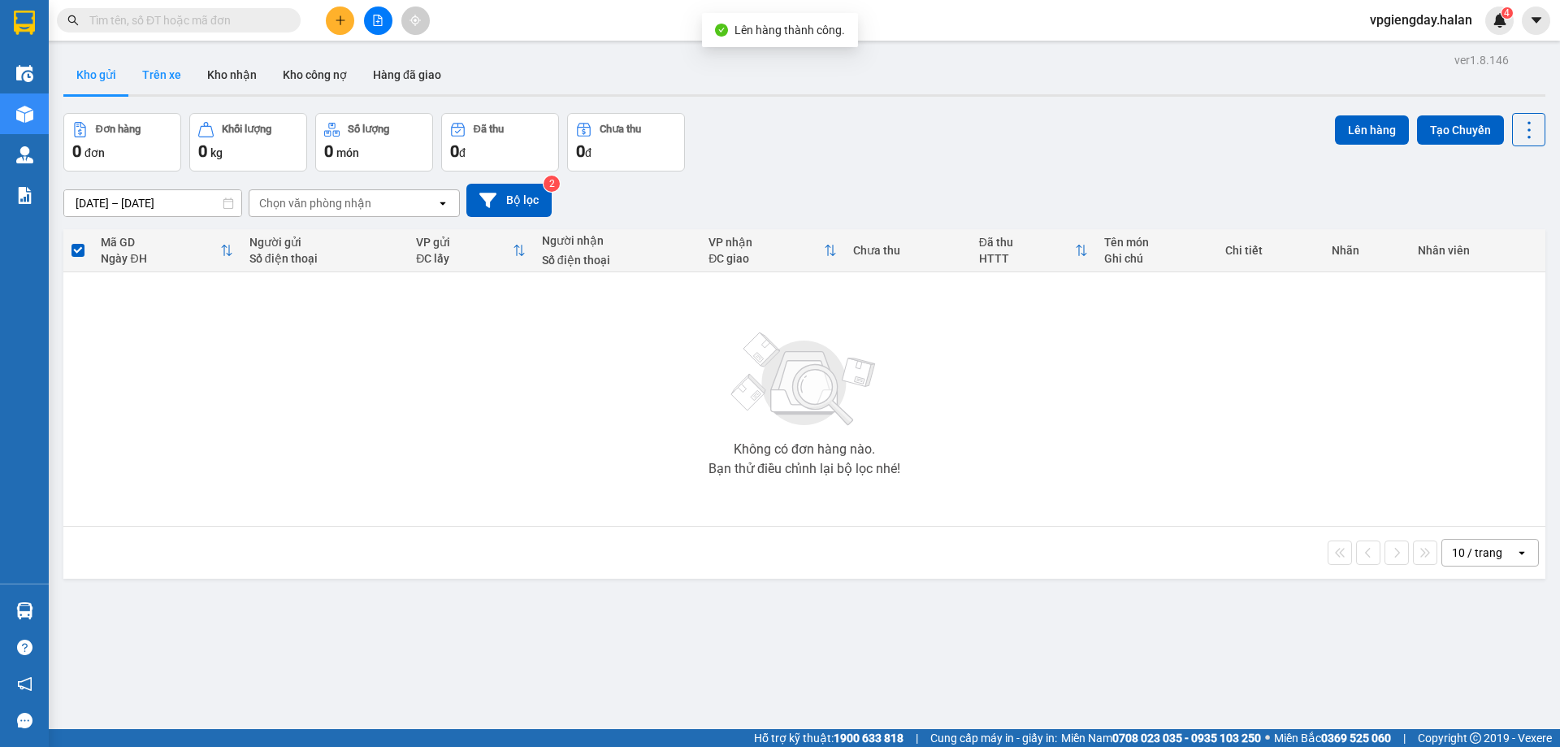
click at [158, 75] on button "Trên xe" at bounding box center [161, 74] width 65 height 39
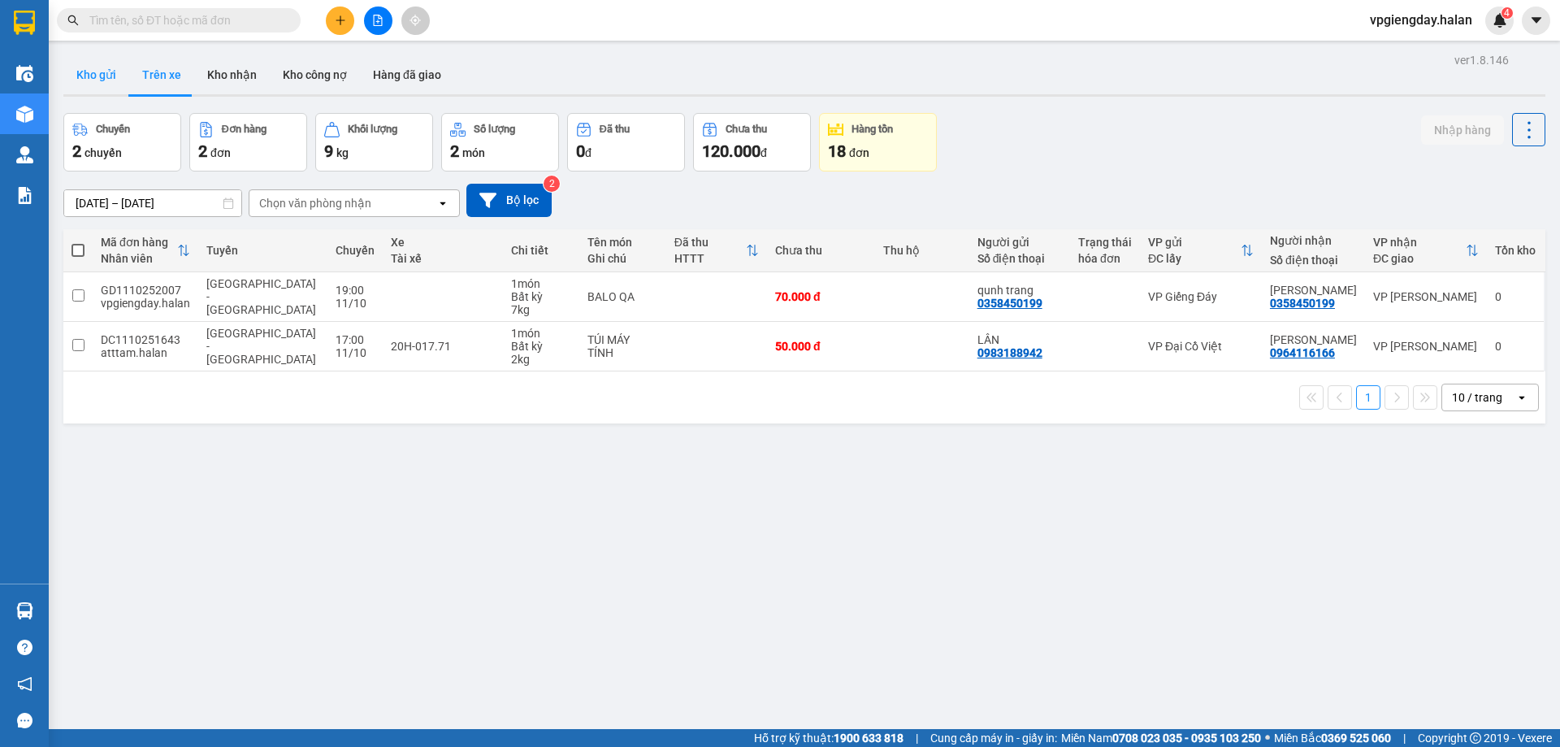
click at [93, 80] on button "Kho gửi" at bounding box center [96, 74] width 66 height 39
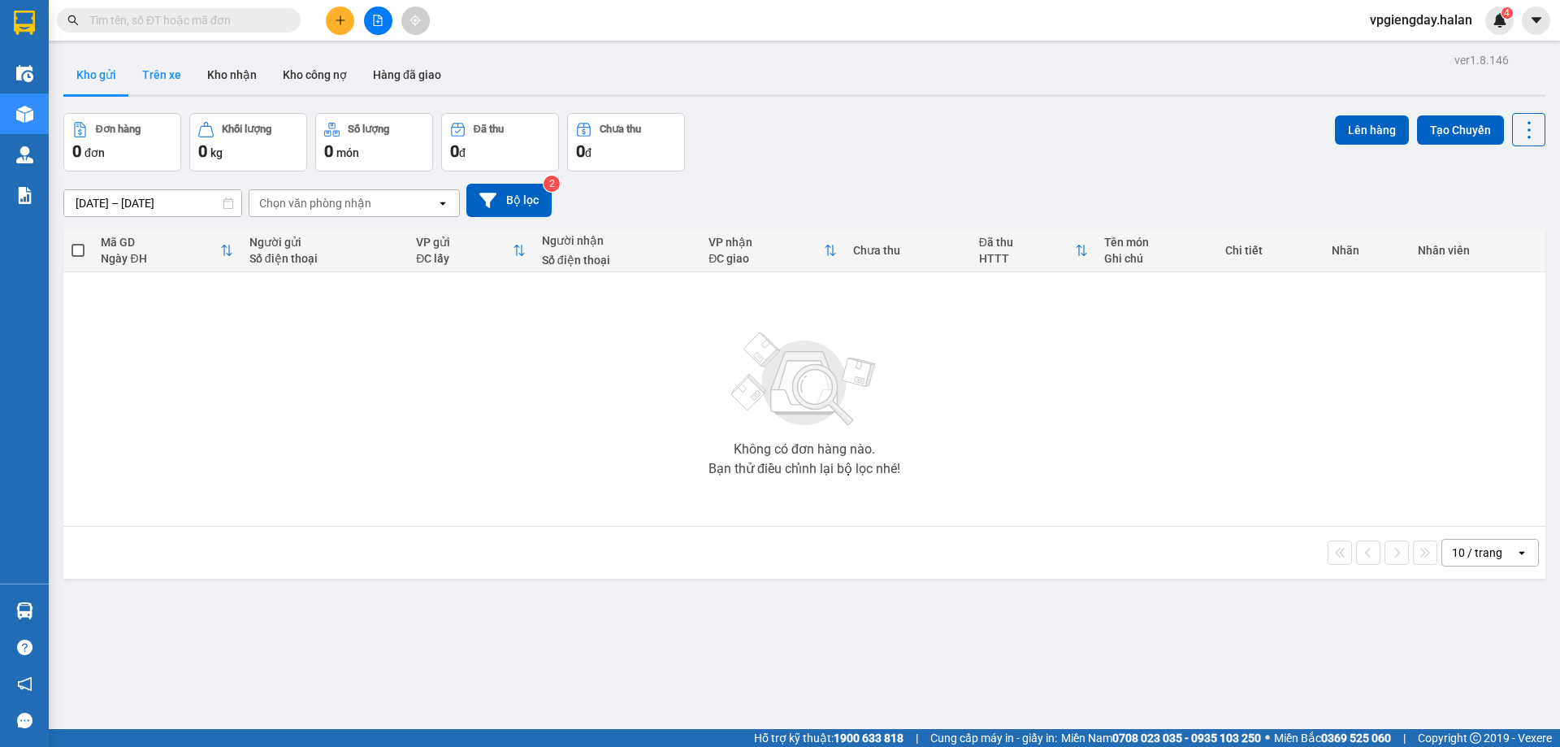
click at [148, 76] on button "Trên xe" at bounding box center [161, 74] width 65 height 39
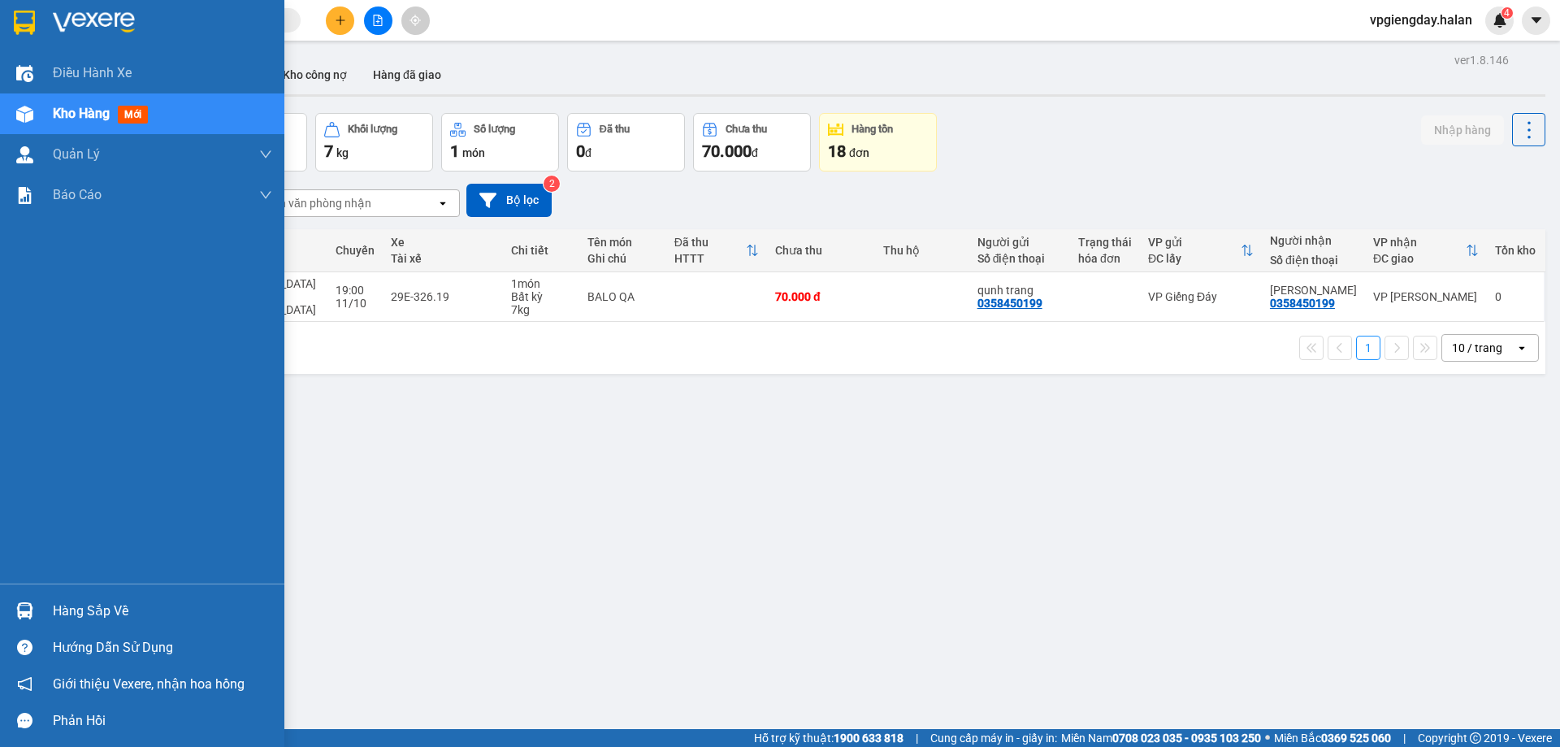
click at [105, 599] on div "Hàng sắp về" at bounding box center [162, 611] width 219 height 24
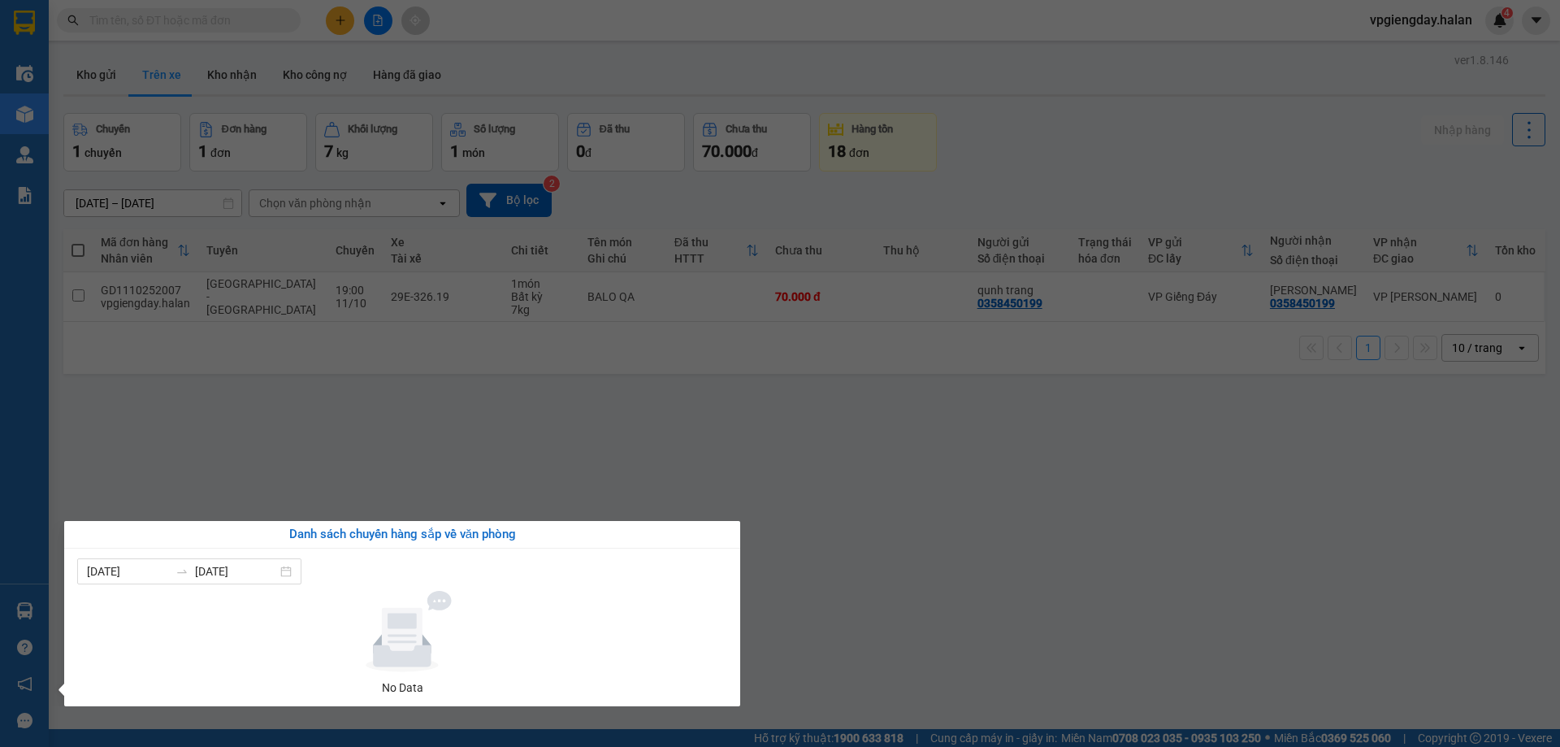
click at [318, 424] on section "Kết quả tìm kiếm ( 0 ) Bộ lọc No Data vpgiengday.halan 4 Điều hành xe Kho hàng …" at bounding box center [780, 373] width 1560 height 747
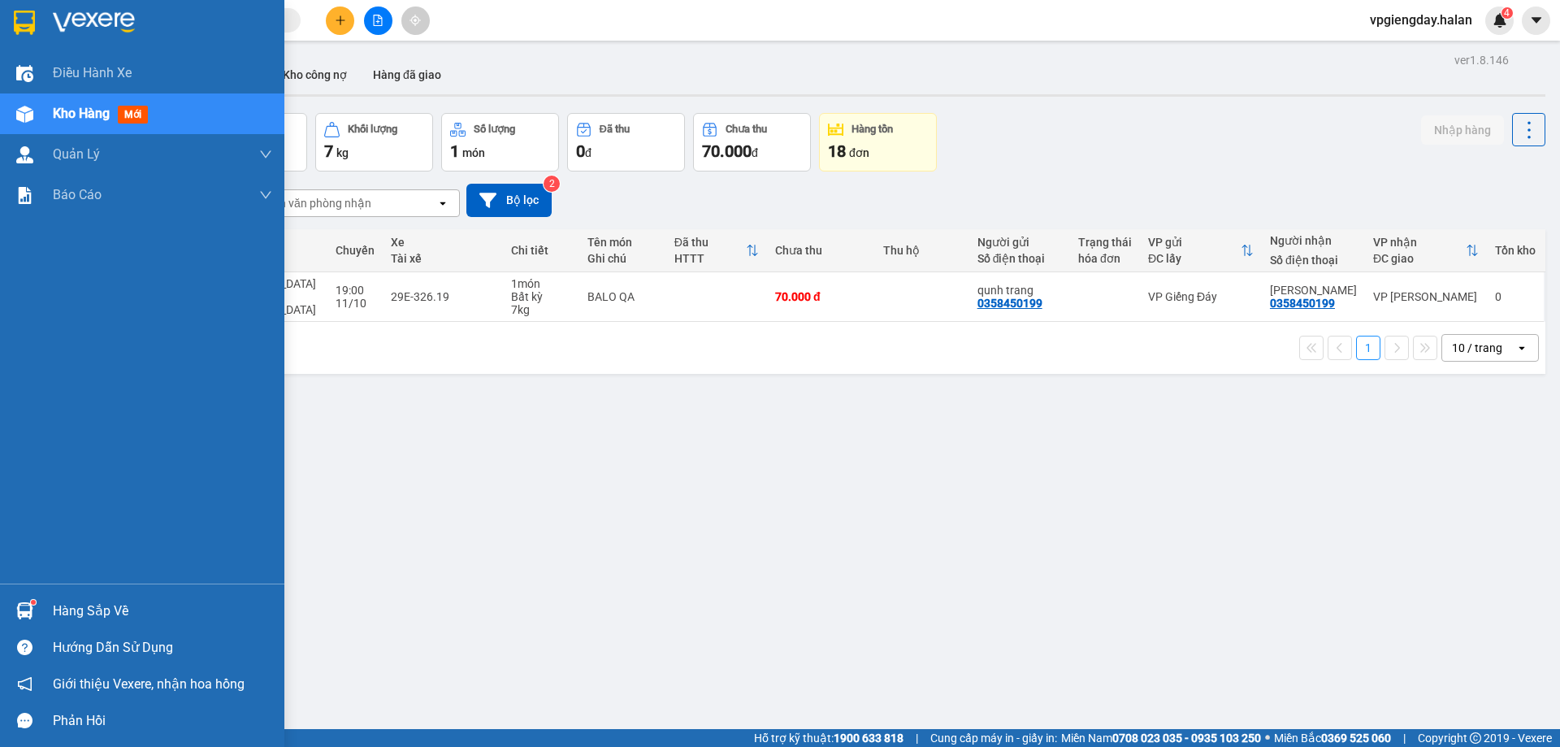
click at [80, 603] on div "Hàng sắp về" at bounding box center [162, 611] width 219 height 24
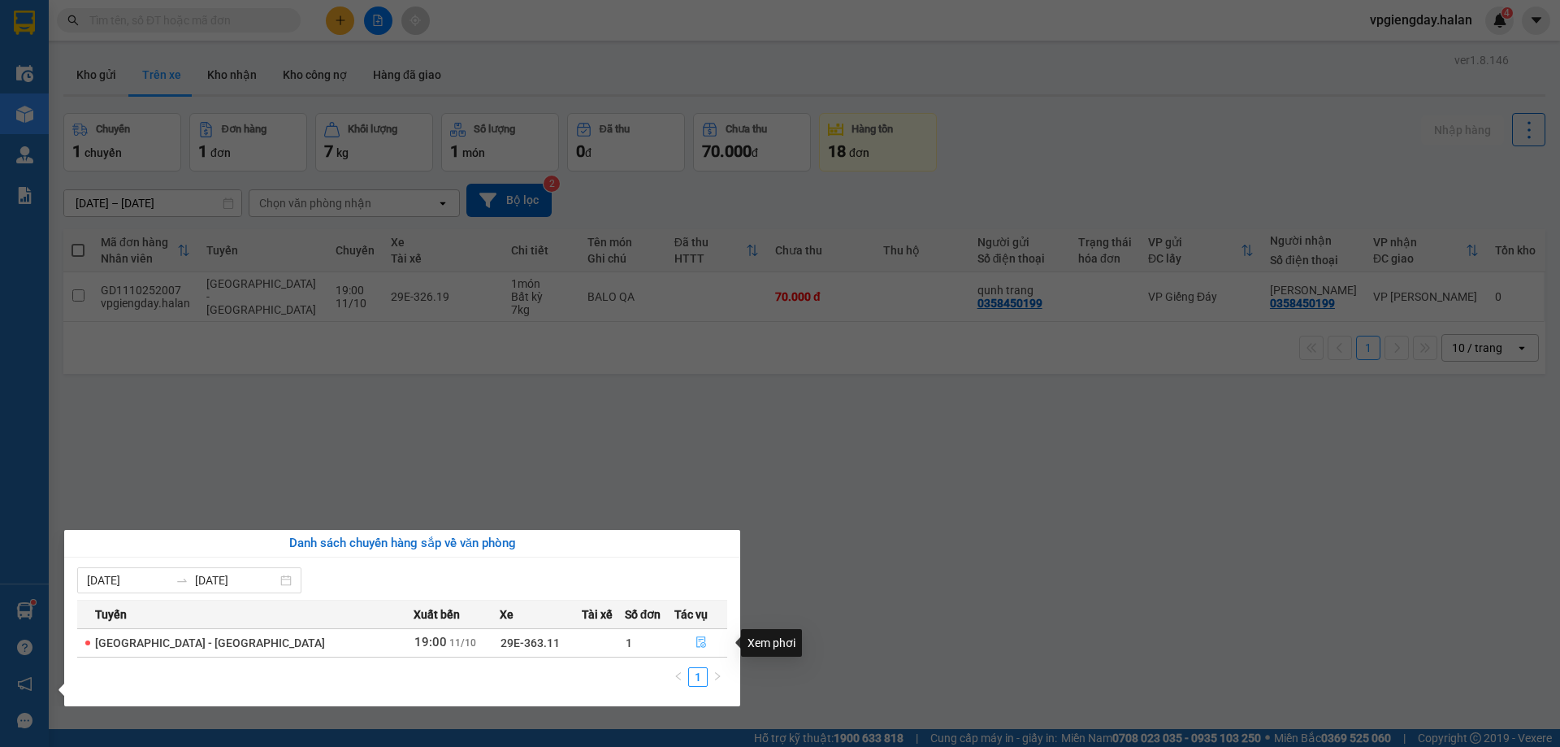
click at [696, 641] on icon "file-done" at bounding box center [701, 641] width 11 height 11
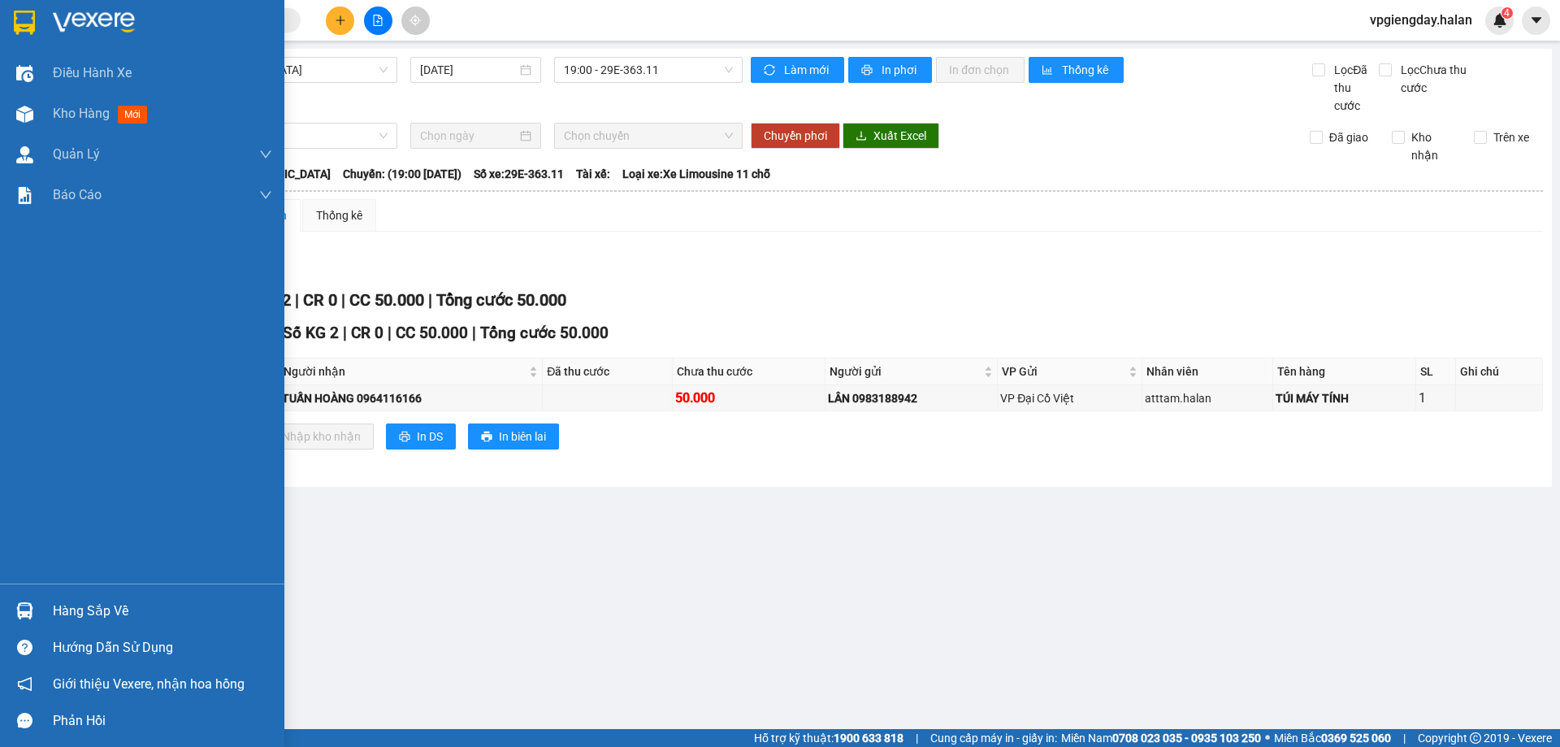
click at [93, 612] on div "Hàng sắp về" at bounding box center [162, 611] width 219 height 24
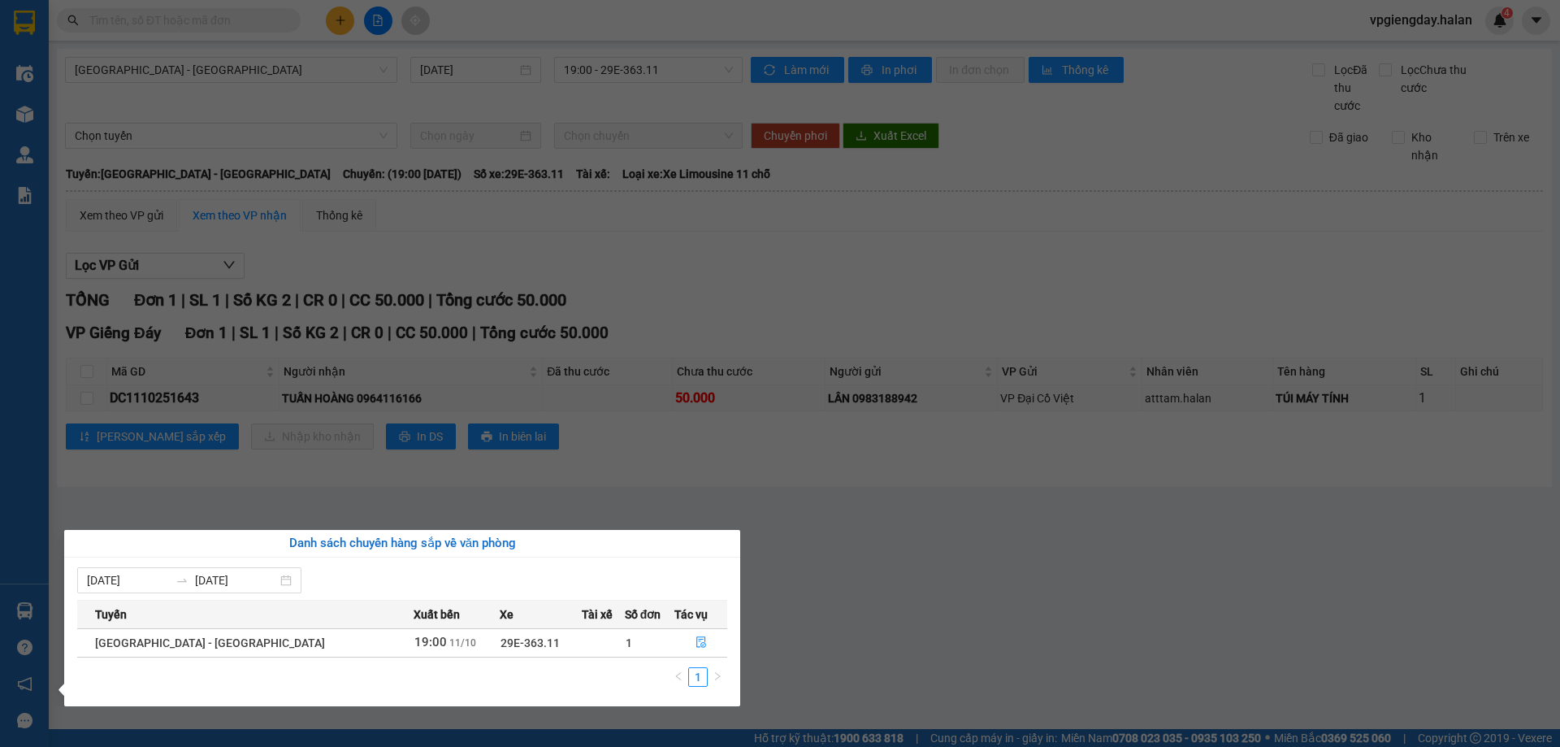
click at [334, 480] on section "Kết quả tìm kiếm ( 0 ) Bộ lọc No Data vpgiengday.halan 4 Điều hành xe Kho hàng …" at bounding box center [780, 373] width 1560 height 747
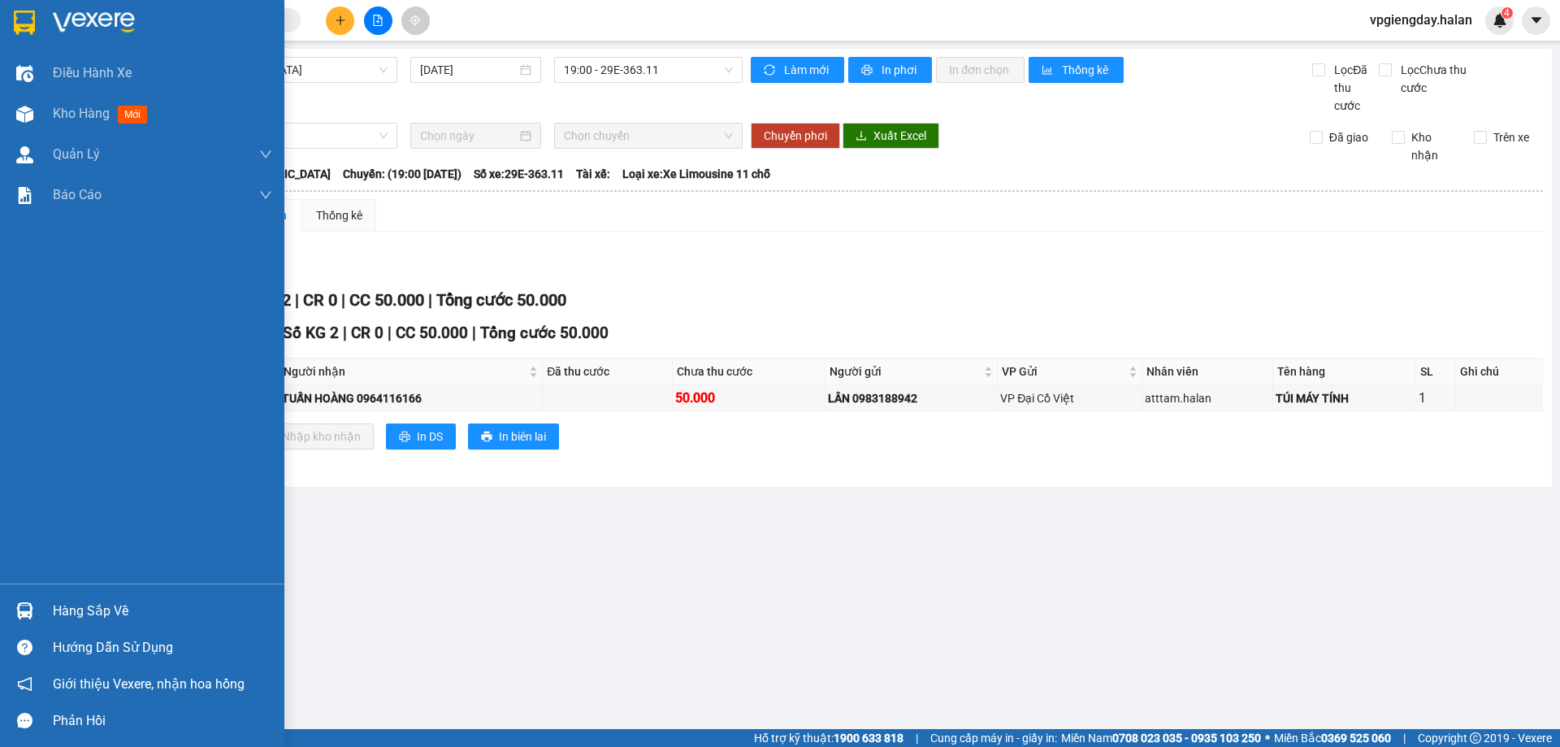
click at [85, 599] on div "Hàng sắp về" at bounding box center [162, 611] width 219 height 24
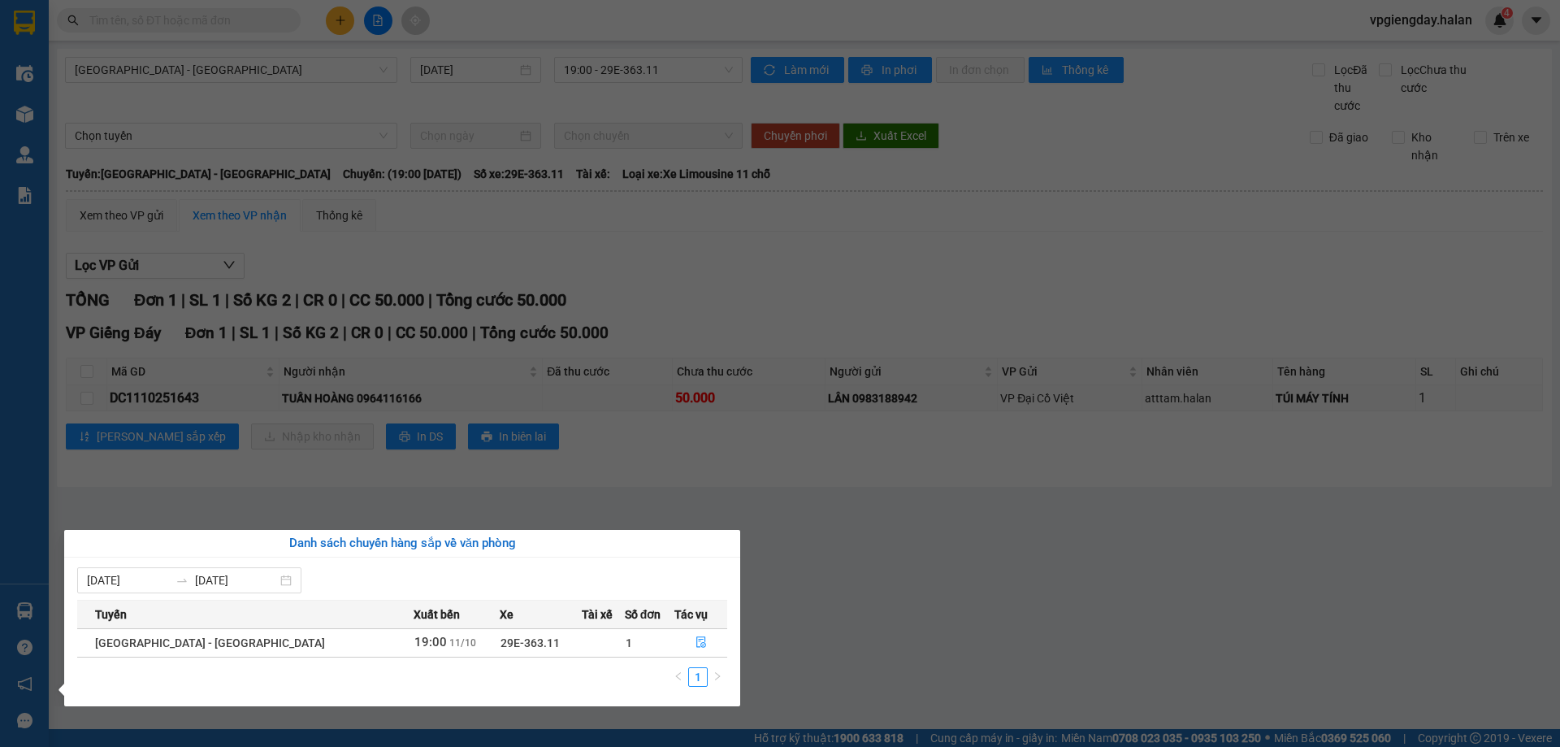
click at [528, 474] on section "Kết quả tìm kiếm ( 0 ) Bộ lọc No Data vpgiengday.halan 4 Điều hành xe Kho hàng …" at bounding box center [780, 373] width 1560 height 747
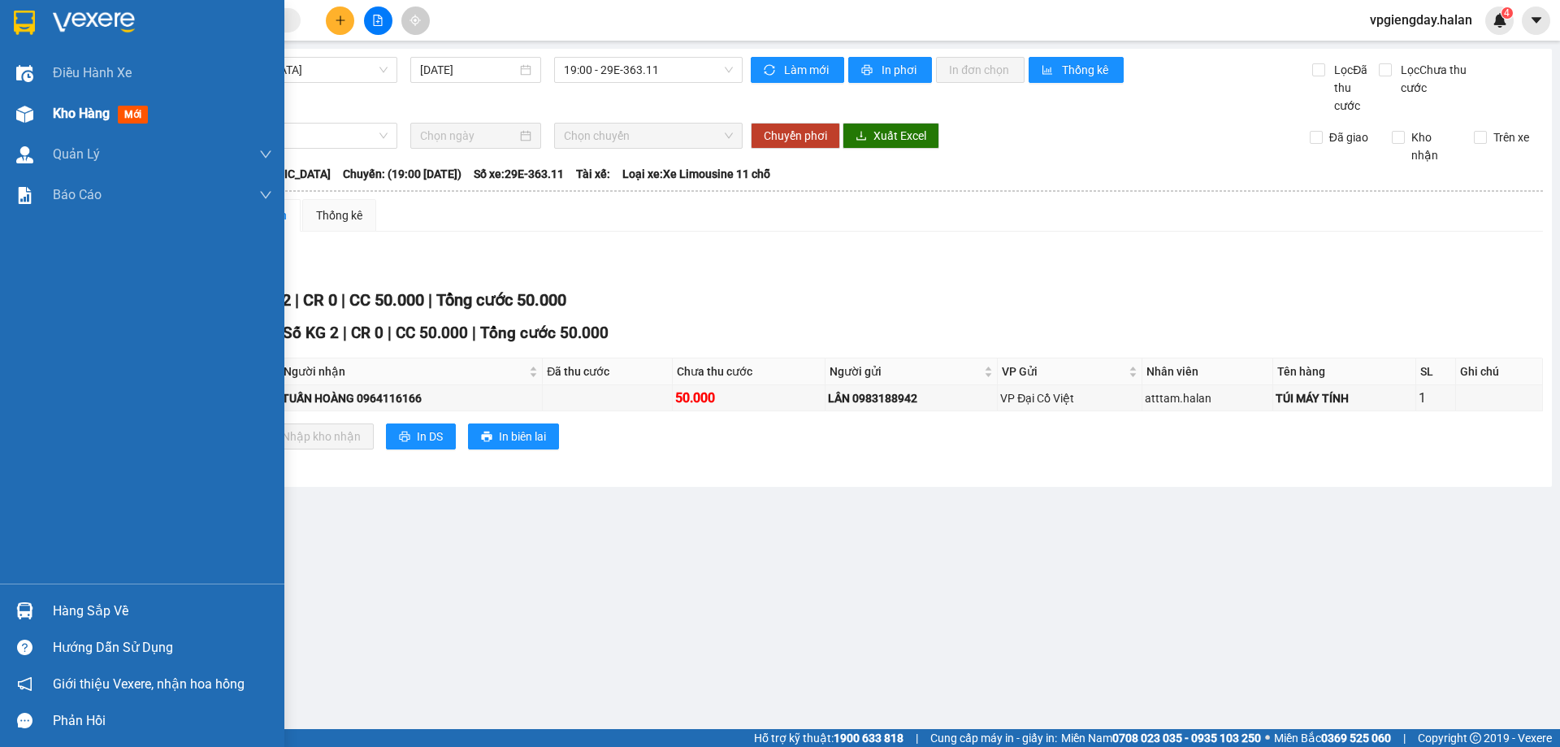
click at [65, 109] on span "Kho hàng" at bounding box center [81, 113] width 57 height 15
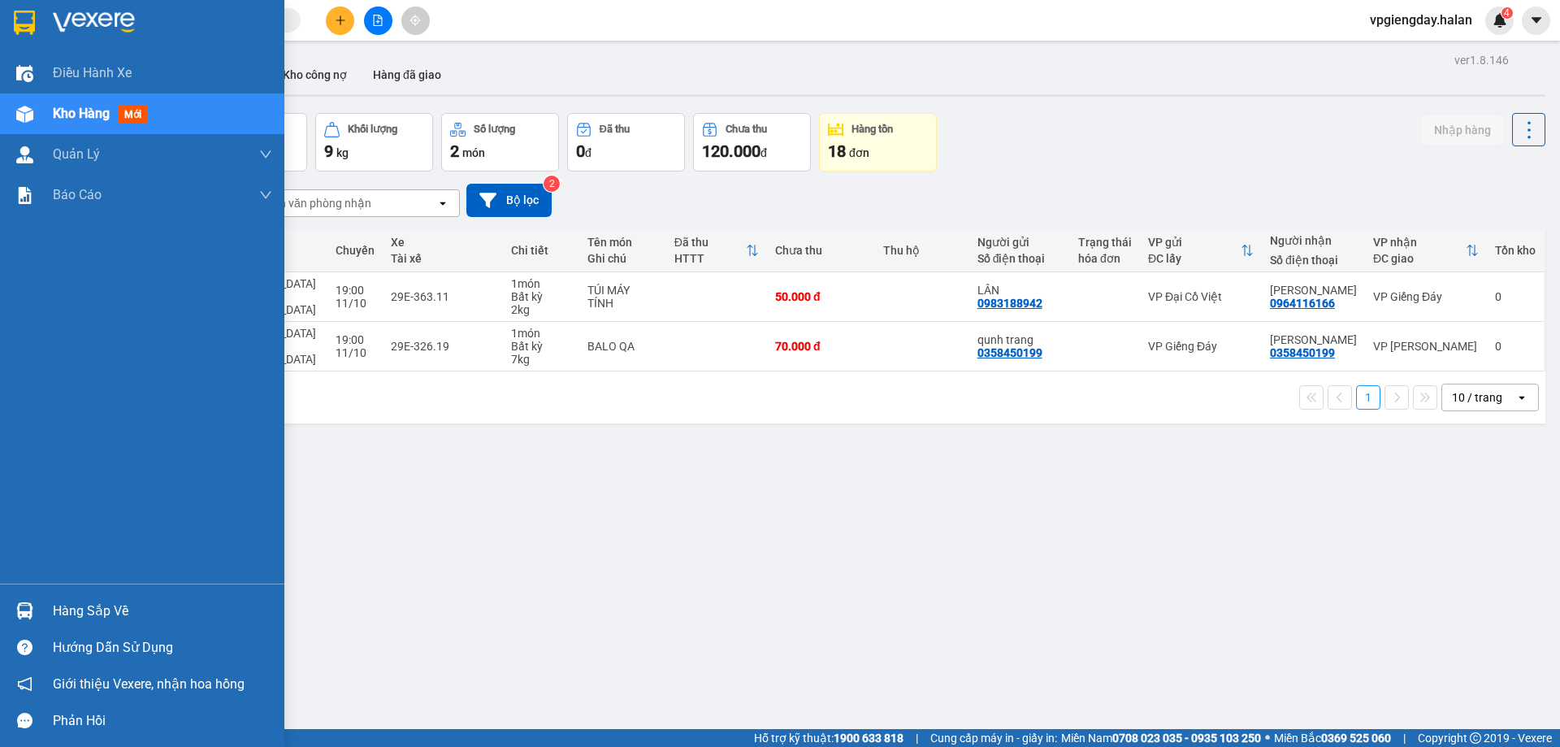
click at [88, 607] on div "Hàng sắp về" at bounding box center [162, 611] width 219 height 24
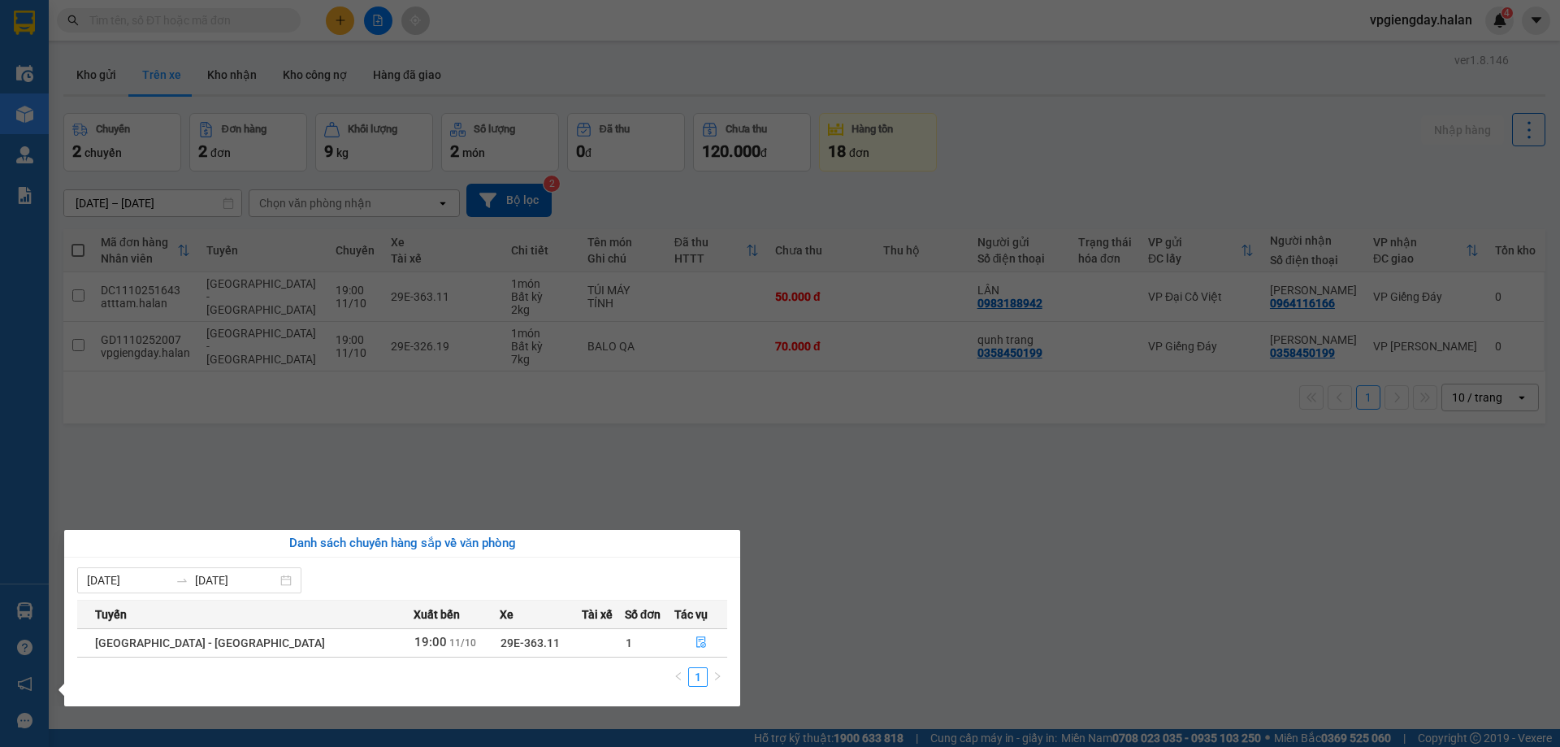
click at [283, 434] on section "Kết quả tìm kiếm ( 0 ) Bộ lọc No Data vpgiengday.halan 4 Điều hành xe Kho hàng …" at bounding box center [780, 373] width 1560 height 747
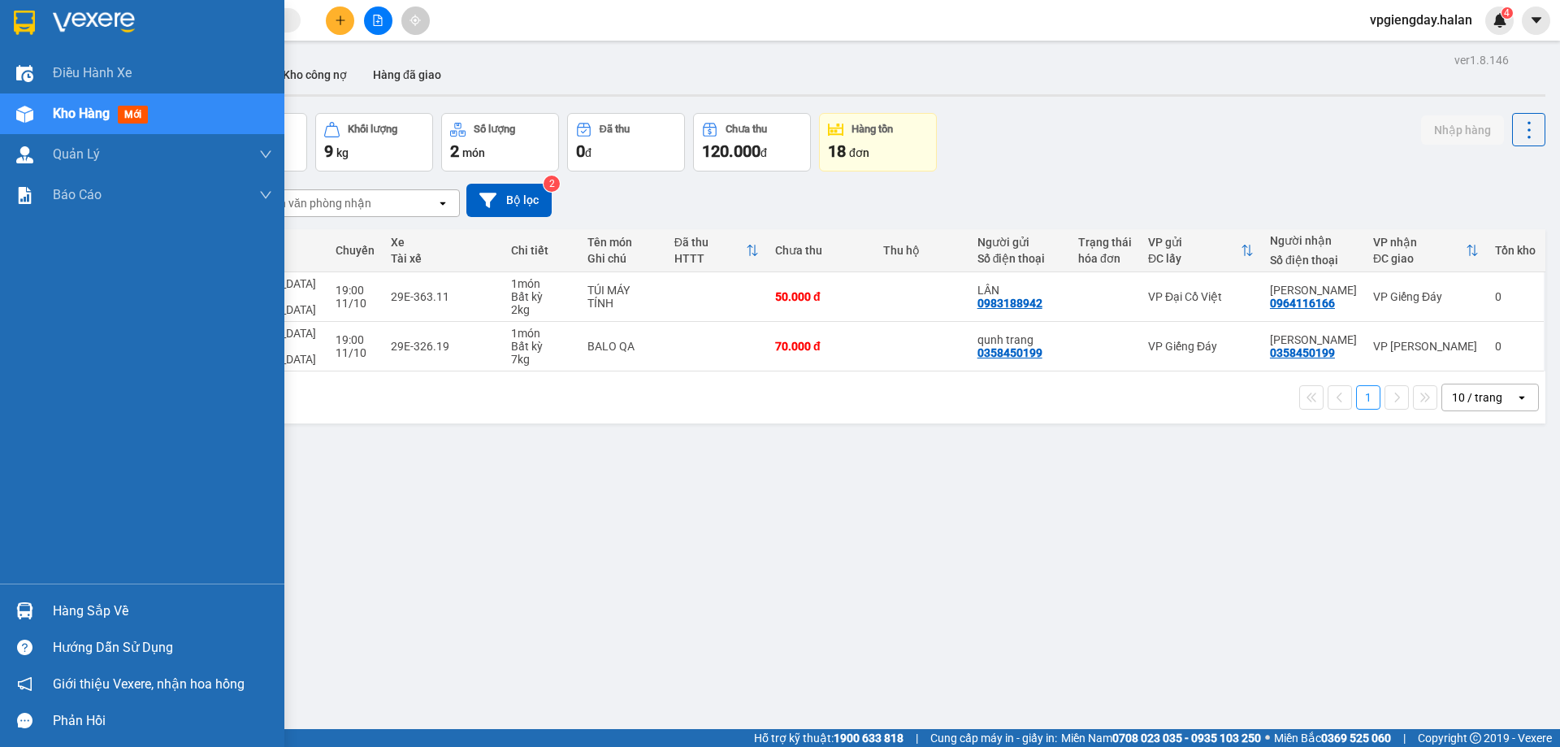
click at [112, 611] on div "Hàng sắp về" at bounding box center [162, 611] width 219 height 24
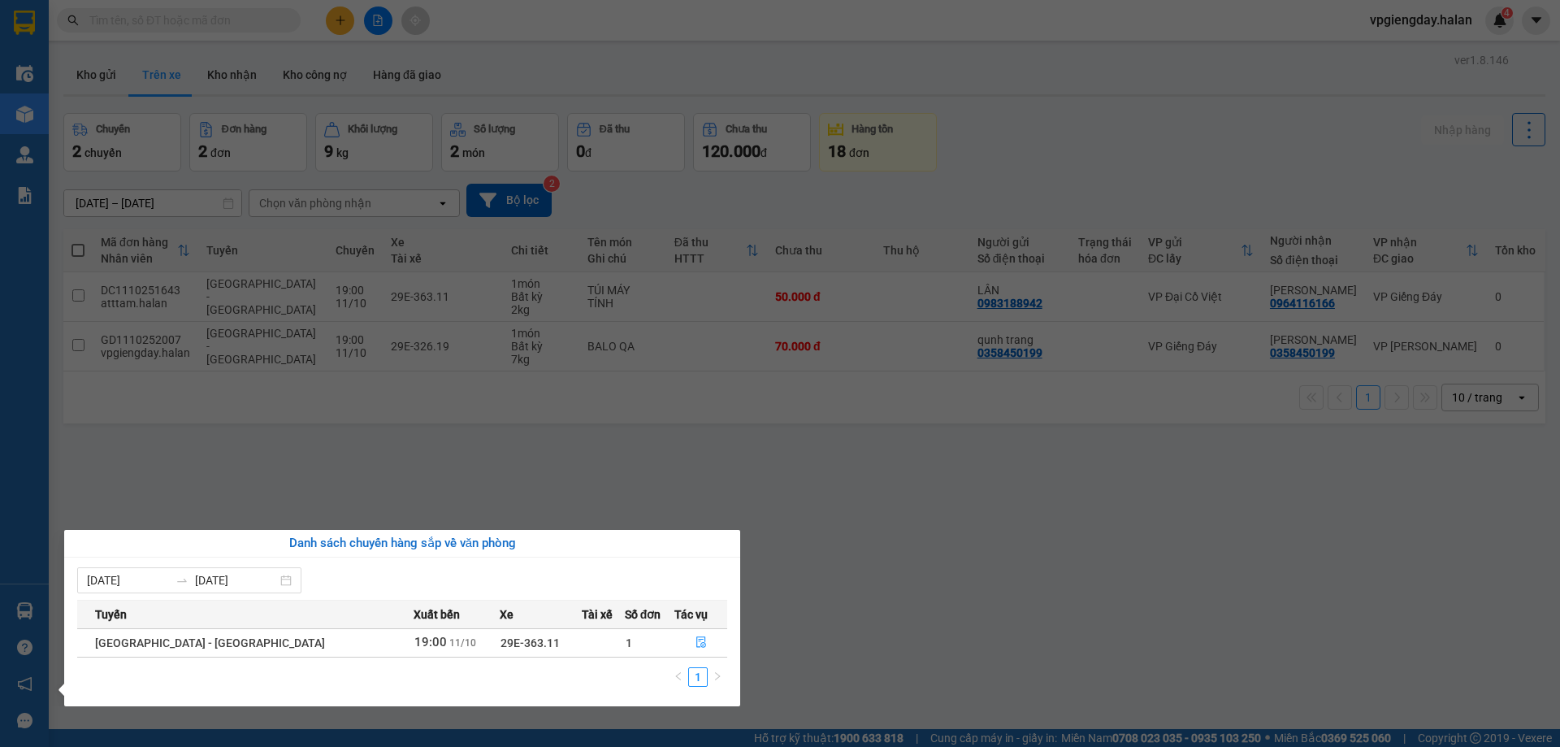
click at [400, 462] on section "Kết quả tìm kiếm ( 0 ) Bộ lọc No Data vpgiengday.halan 4 Điều hành xe Kho hàng …" at bounding box center [780, 373] width 1560 height 747
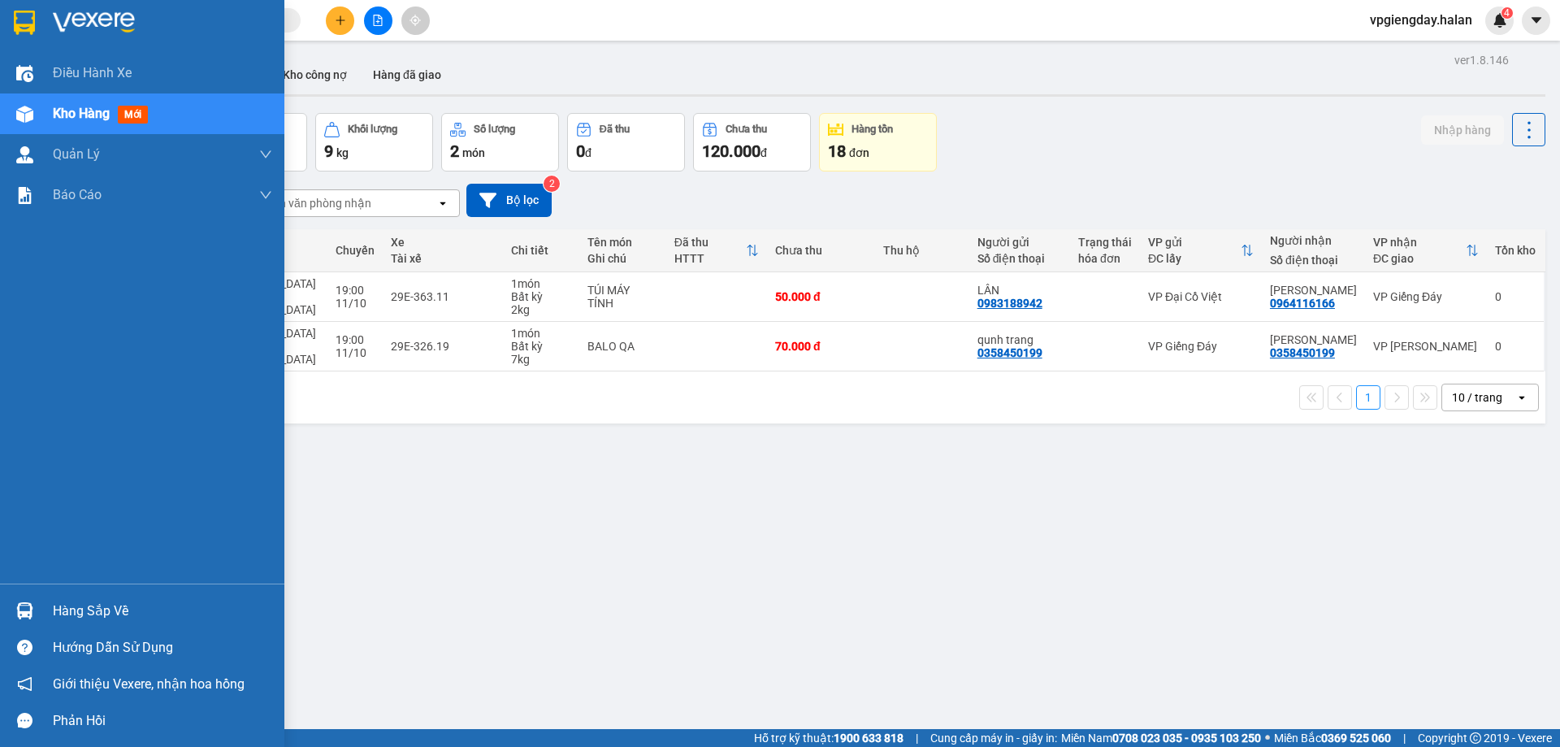
click at [100, 613] on div "Hàng sắp về" at bounding box center [162, 611] width 219 height 24
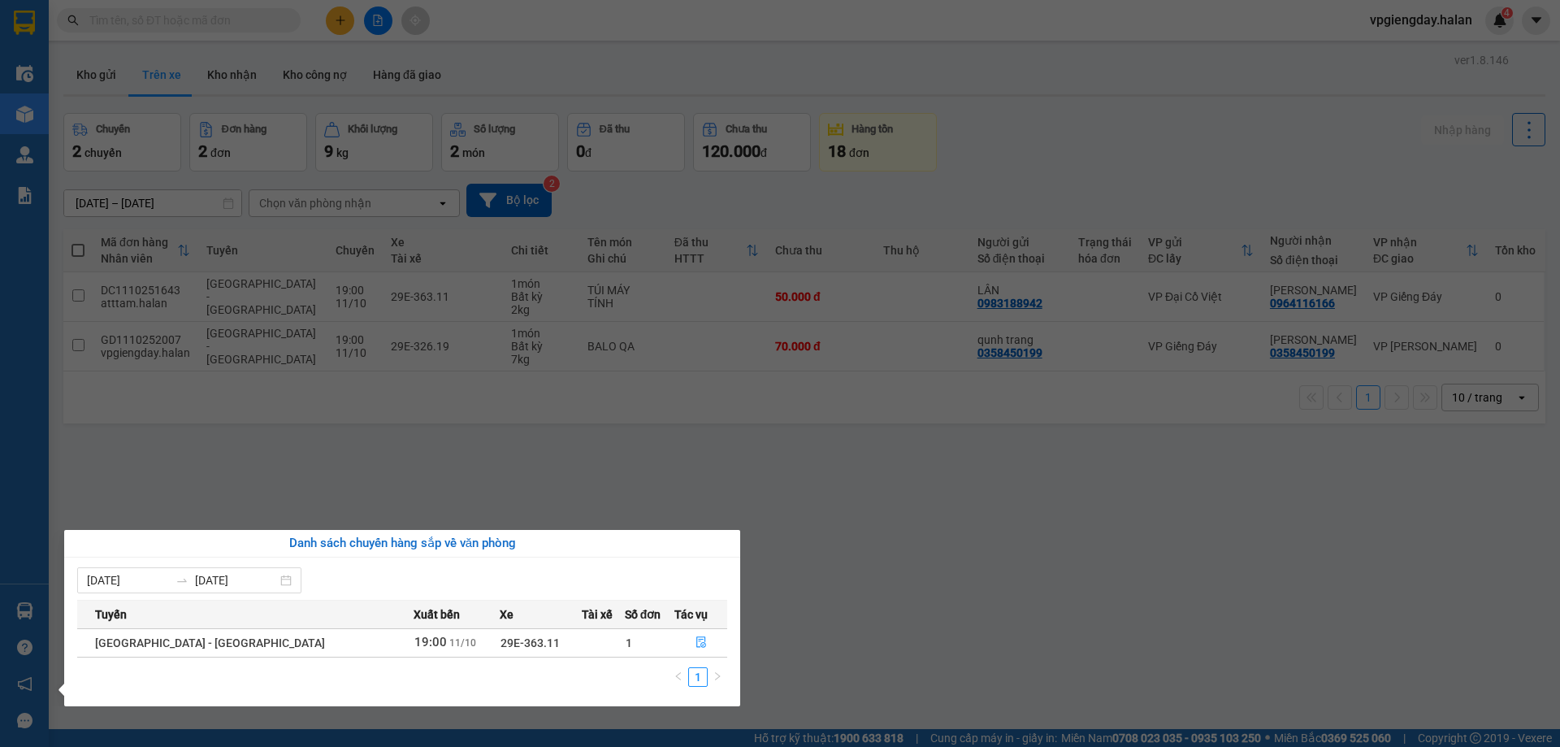
click at [264, 457] on section "Kết quả tìm kiếm ( 0 ) Bộ lọc No Data vpgiengday.halan 4 Điều hành xe Kho hàng …" at bounding box center [780, 373] width 1560 height 747
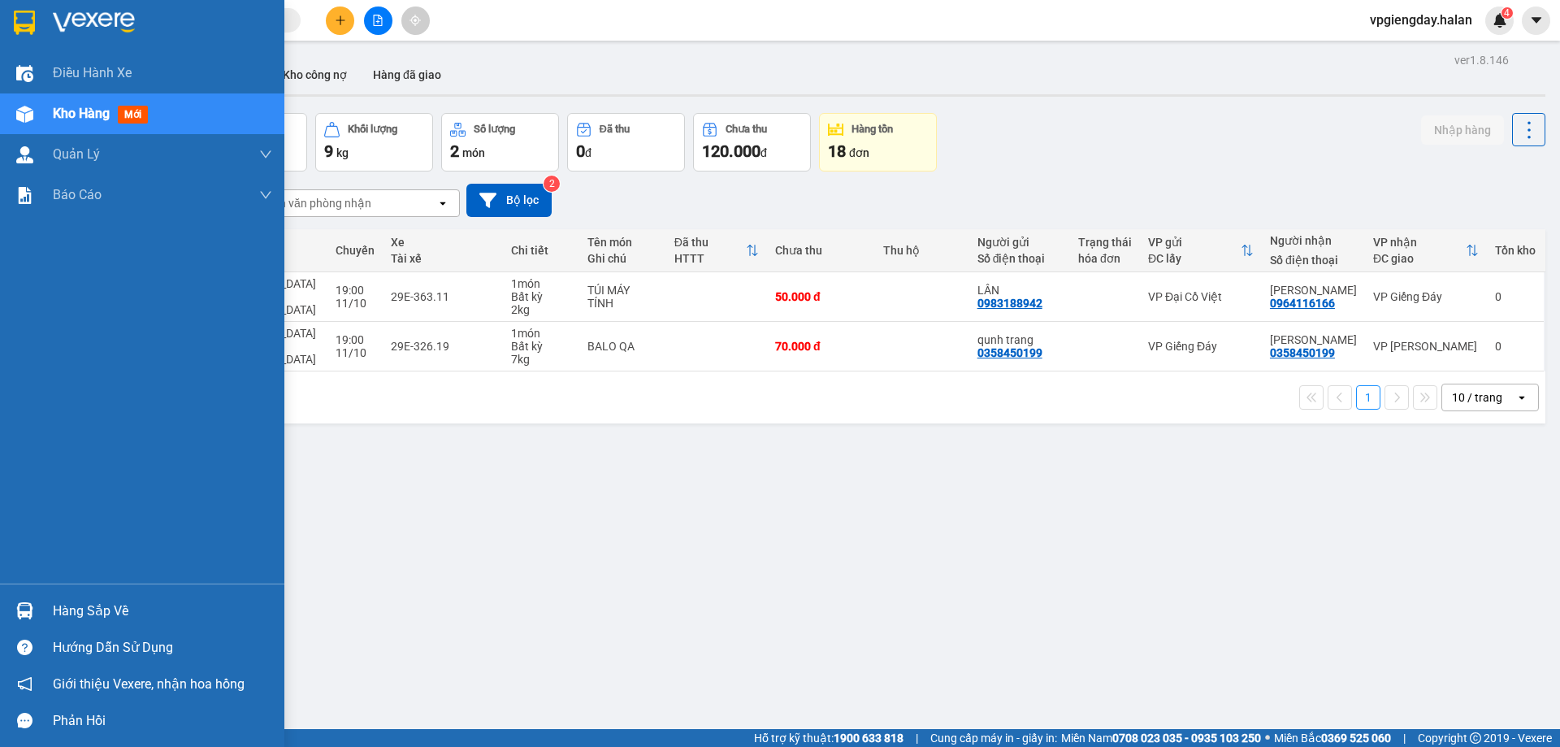
click at [103, 612] on div "Hàng sắp về" at bounding box center [162, 611] width 219 height 24
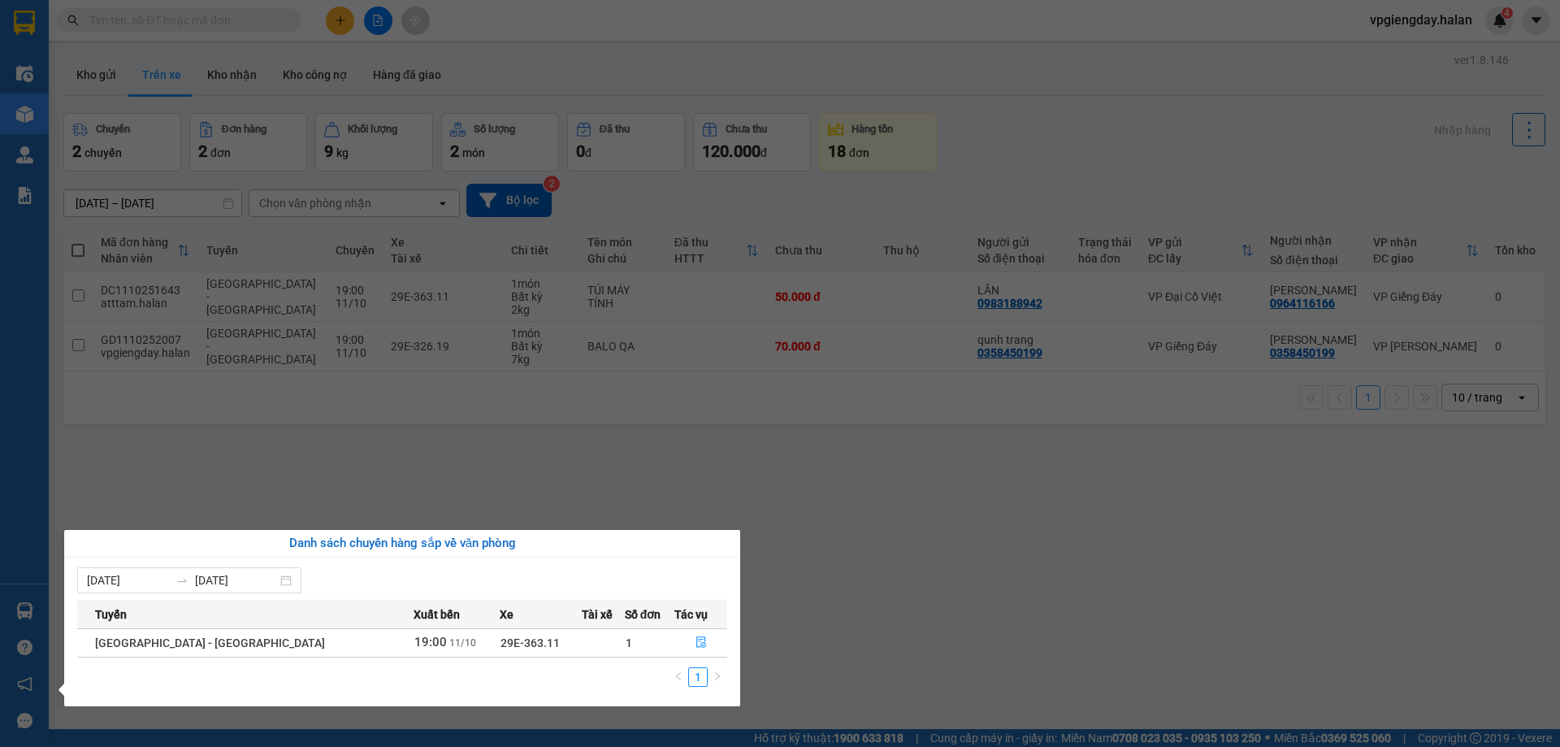
click at [278, 473] on section "Kết quả tìm kiếm ( 0 ) Bộ lọc No Data vpgiengday.halan 4 Điều hành xe Kho hàng …" at bounding box center [780, 373] width 1560 height 747
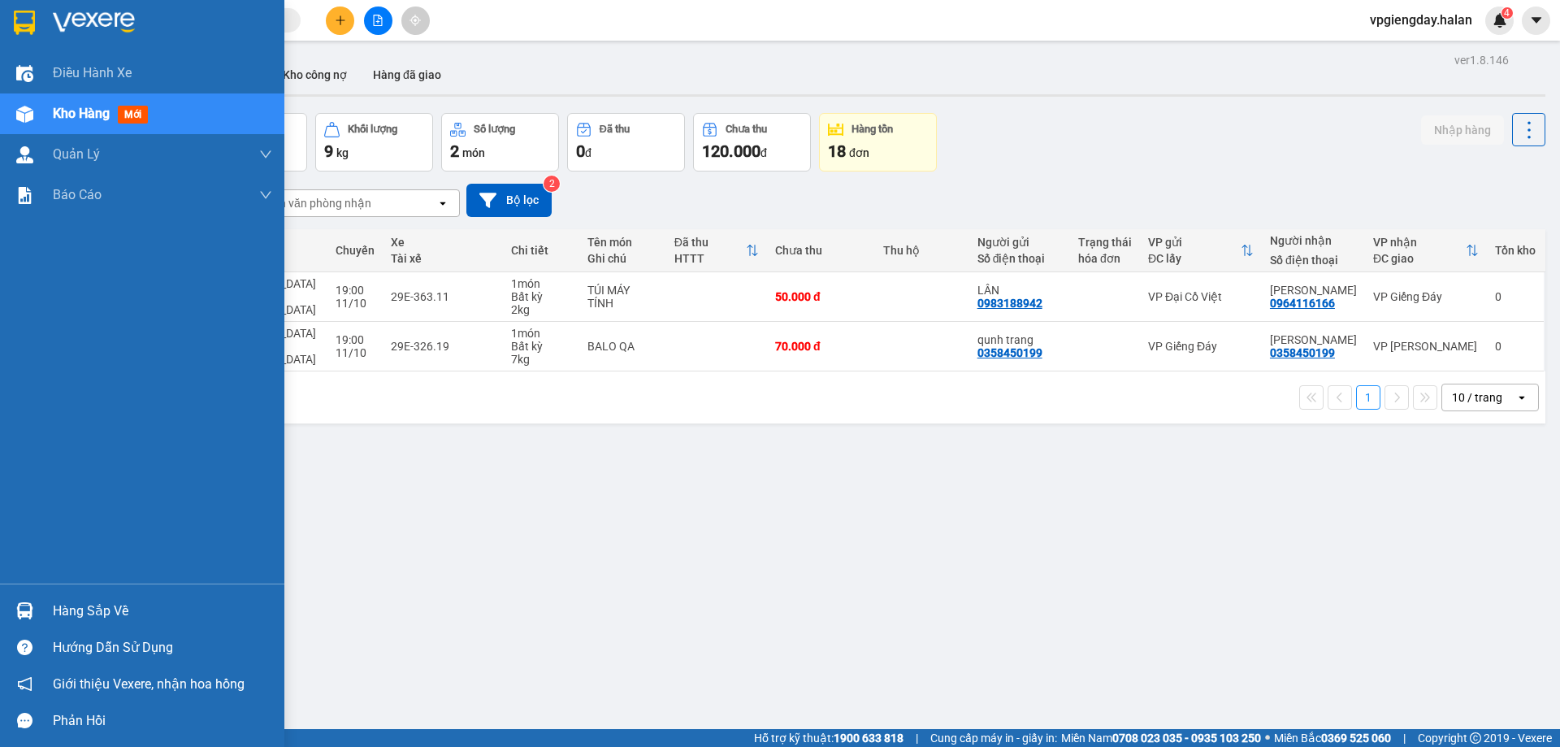
click at [84, 596] on div "Hàng sắp về" at bounding box center [142, 610] width 284 height 37
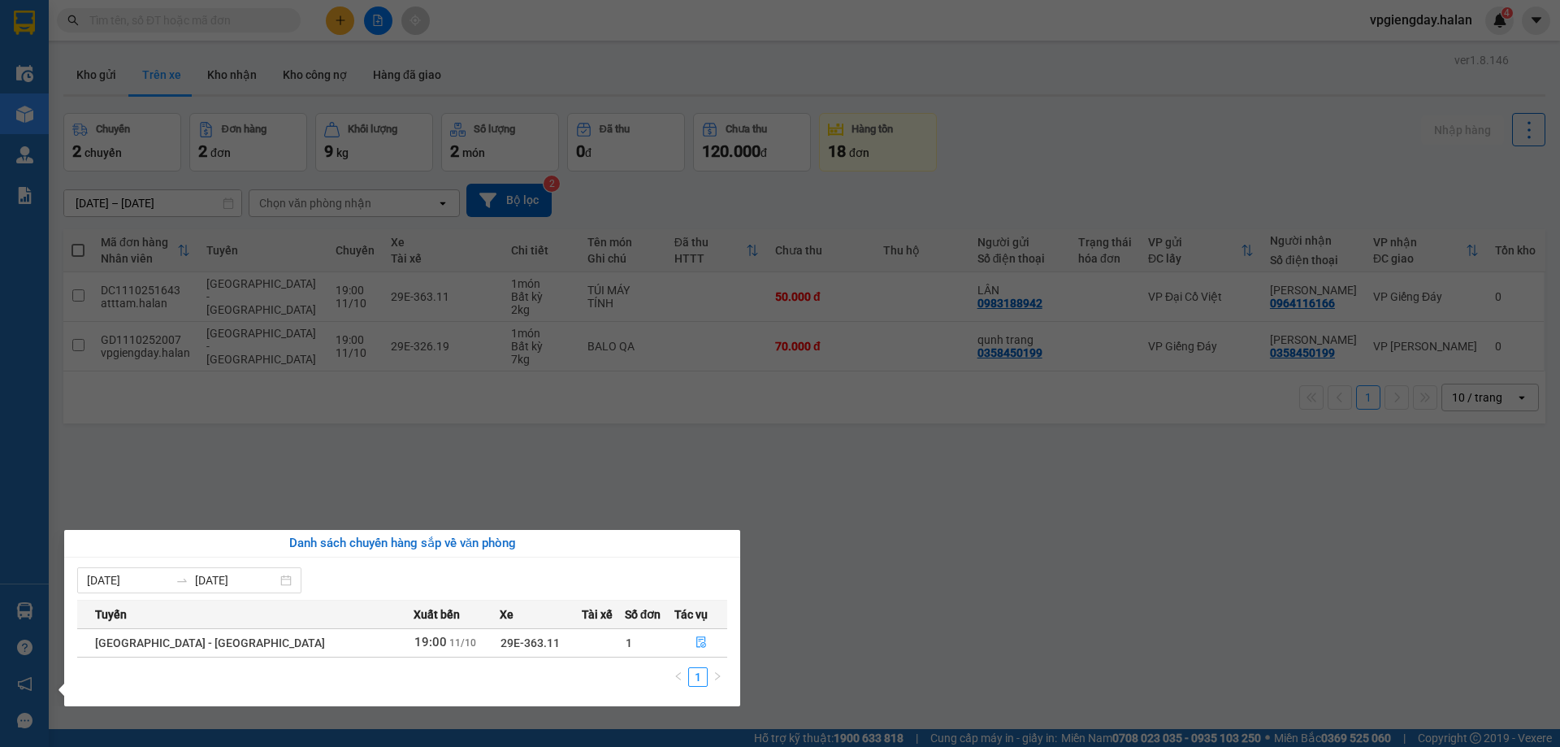
click at [241, 430] on section "Kết quả tìm kiếm ( 0 ) Bộ lọc No Data vpgiengday.halan 4 Điều hành xe Kho hàng …" at bounding box center [780, 373] width 1560 height 747
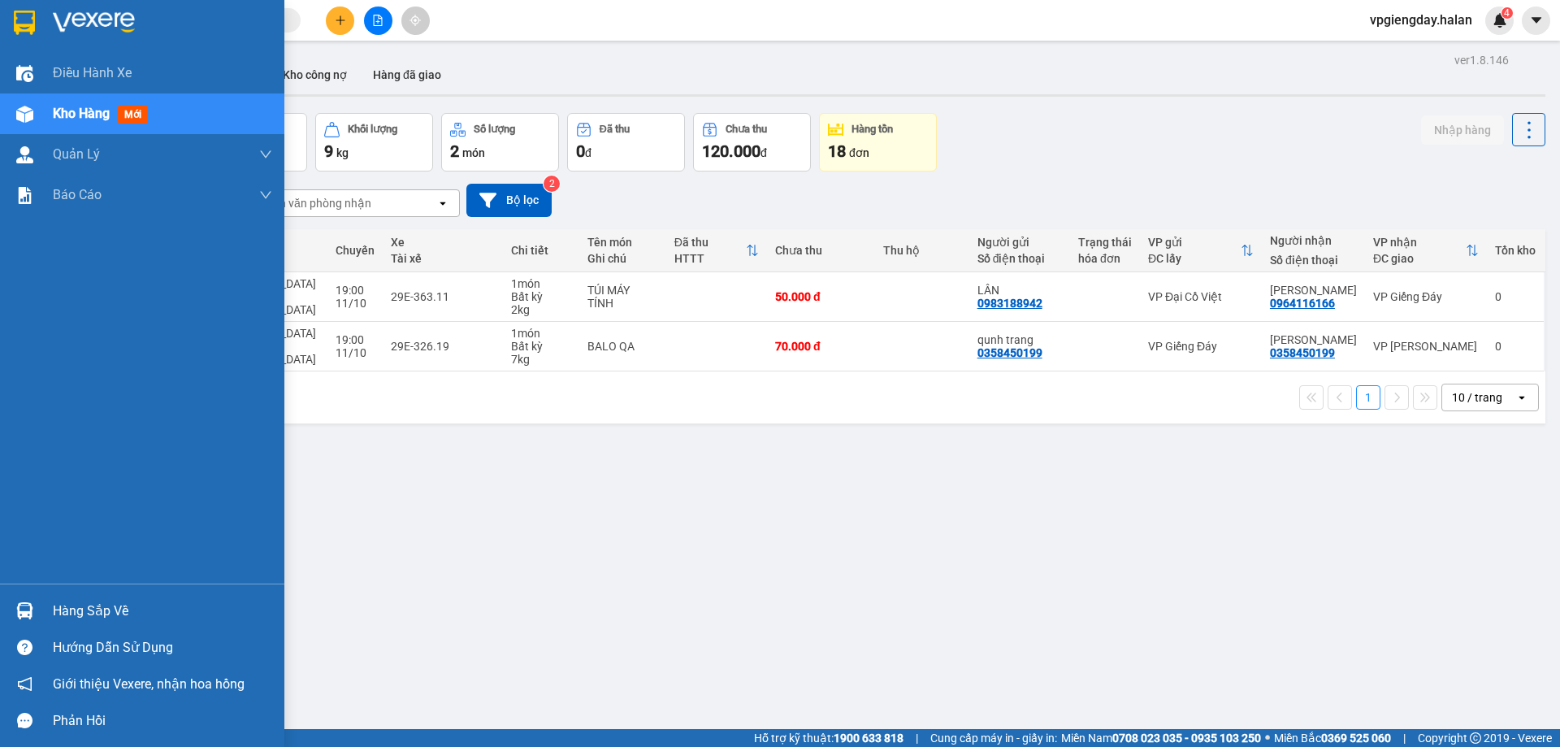
click at [136, 601] on div "Hàng sắp về" at bounding box center [162, 611] width 219 height 24
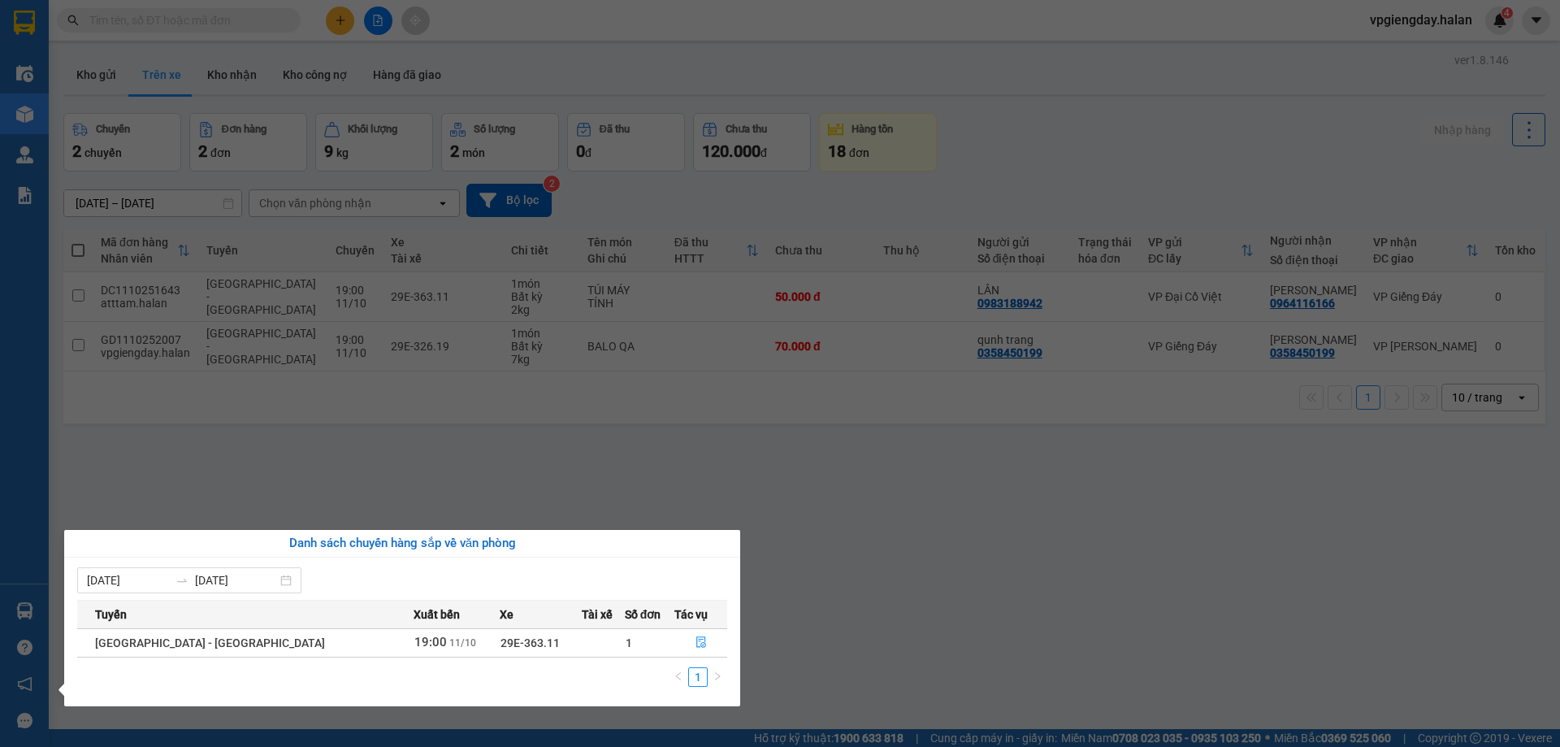
click at [238, 482] on section "Kết quả tìm kiếm ( 0 ) Bộ lọc No Data vpgiengday.halan 4 Điều hành xe Kho hàng …" at bounding box center [780, 373] width 1560 height 747
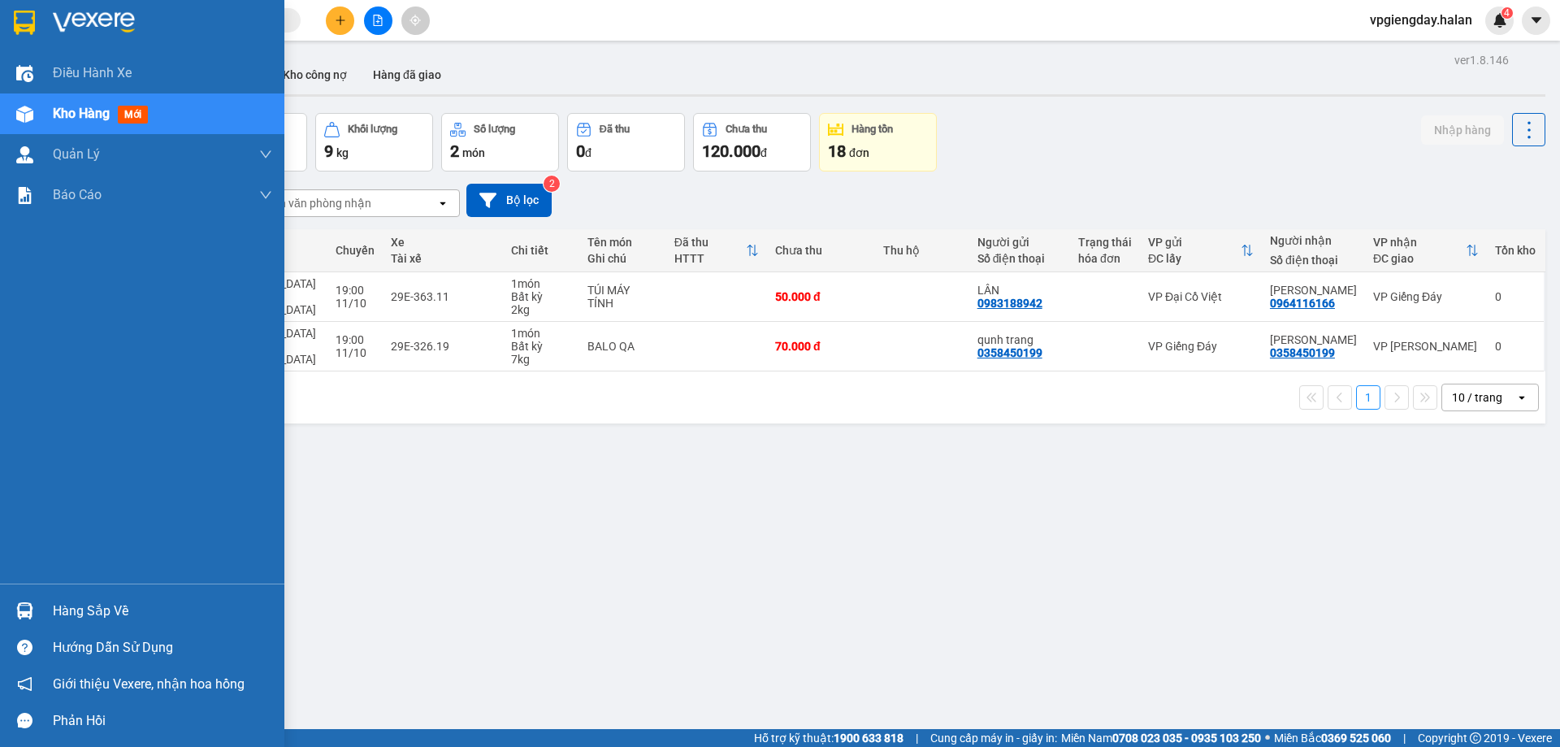
click at [86, 618] on div "Hàng sắp về" at bounding box center [162, 611] width 219 height 24
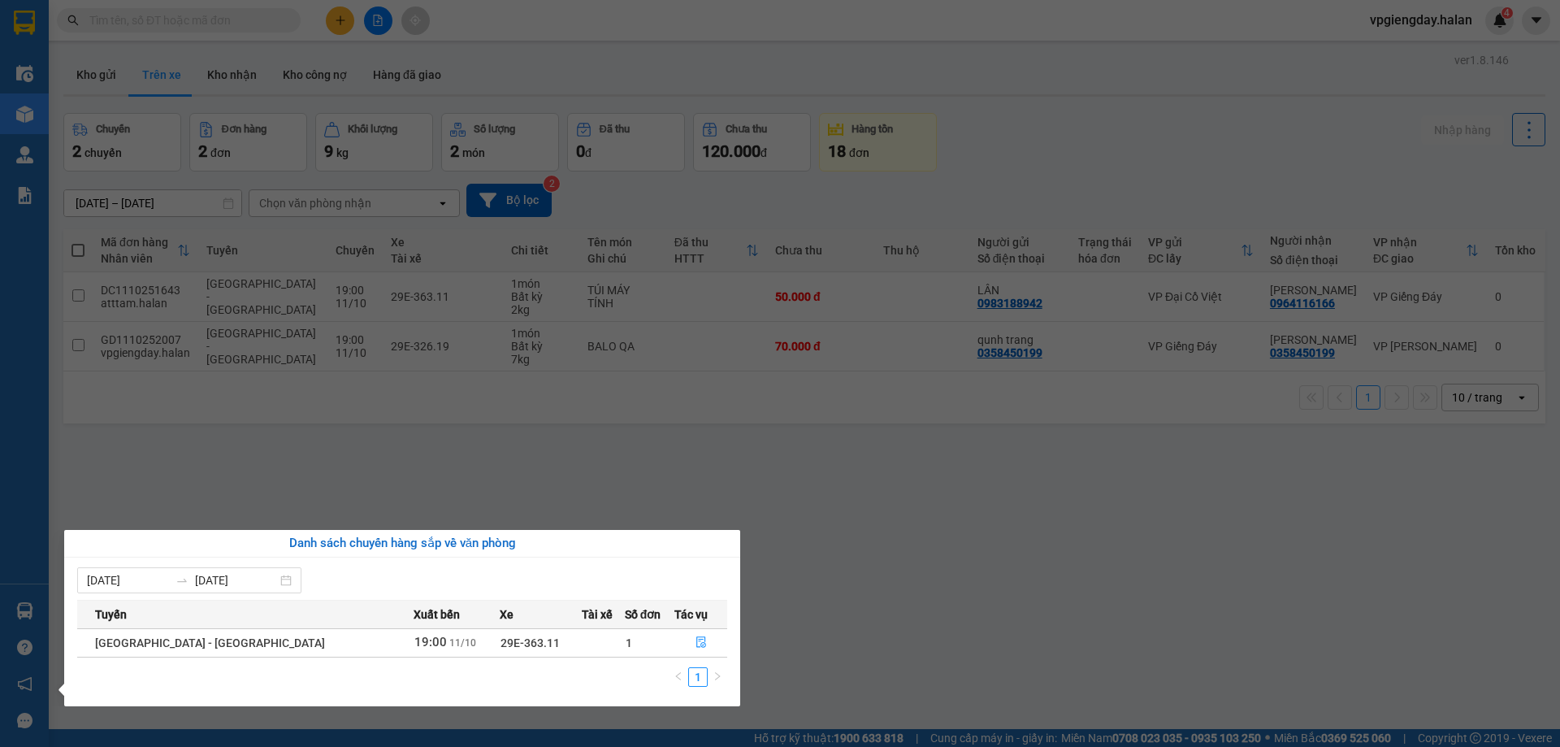
click at [202, 474] on section "Kết quả tìm kiếm ( 0 ) Bộ lọc No Data vpgiengday.halan 4 Điều hành xe Kho hàng …" at bounding box center [780, 373] width 1560 height 747
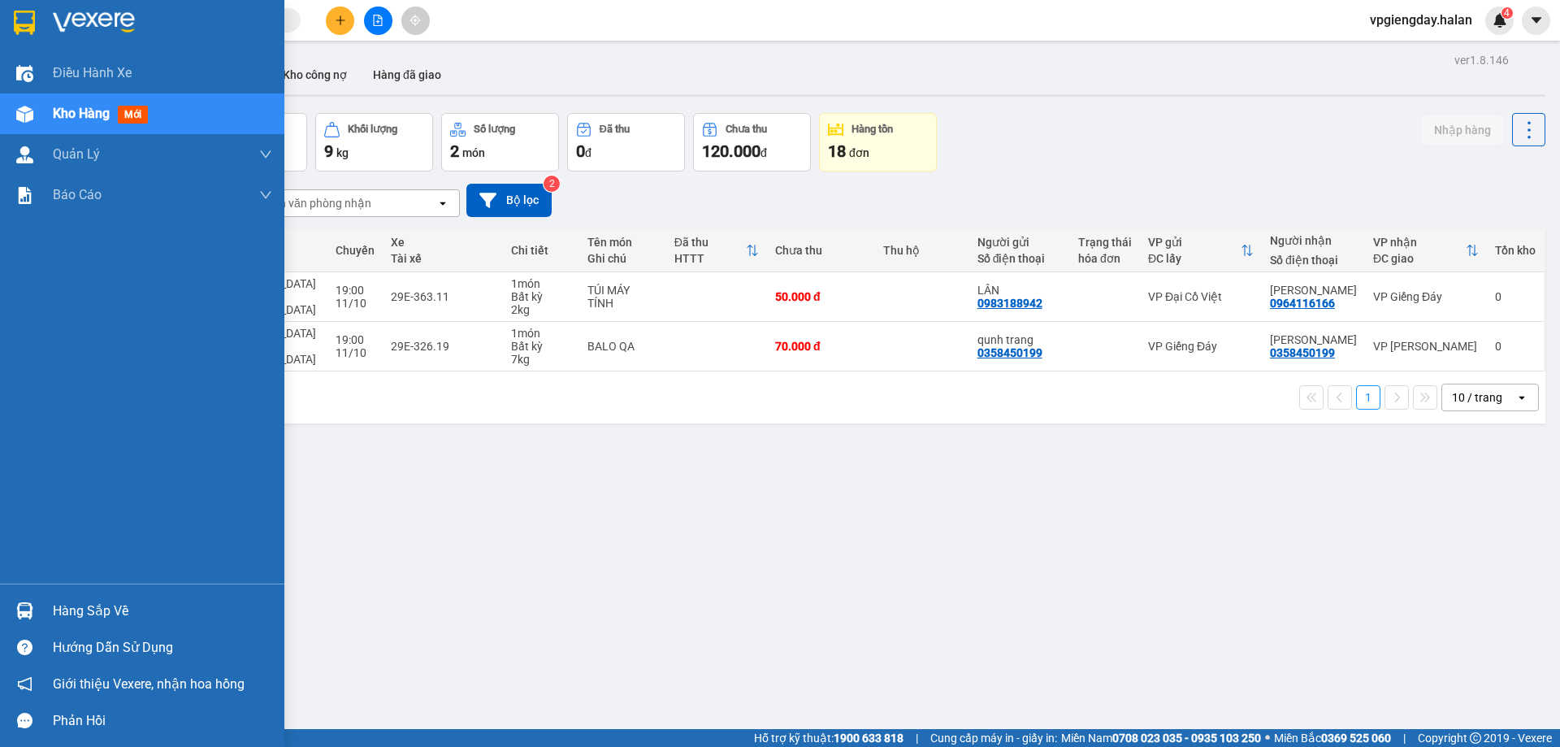
click at [82, 121] on span "Kho hàng" at bounding box center [81, 113] width 57 height 15
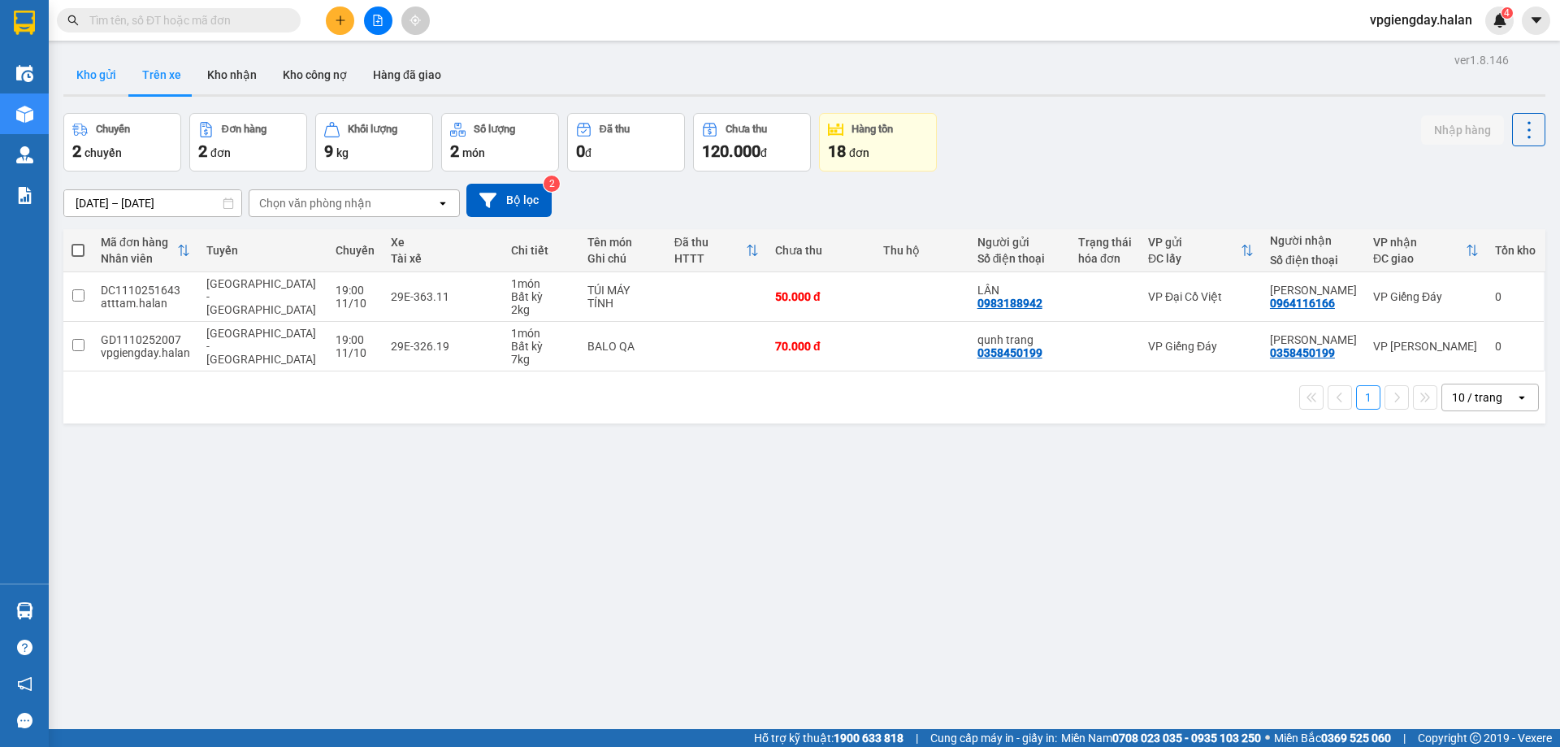
click at [104, 80] on button "Kho gửi" at bounding box center [96, 74] width 66 height 39
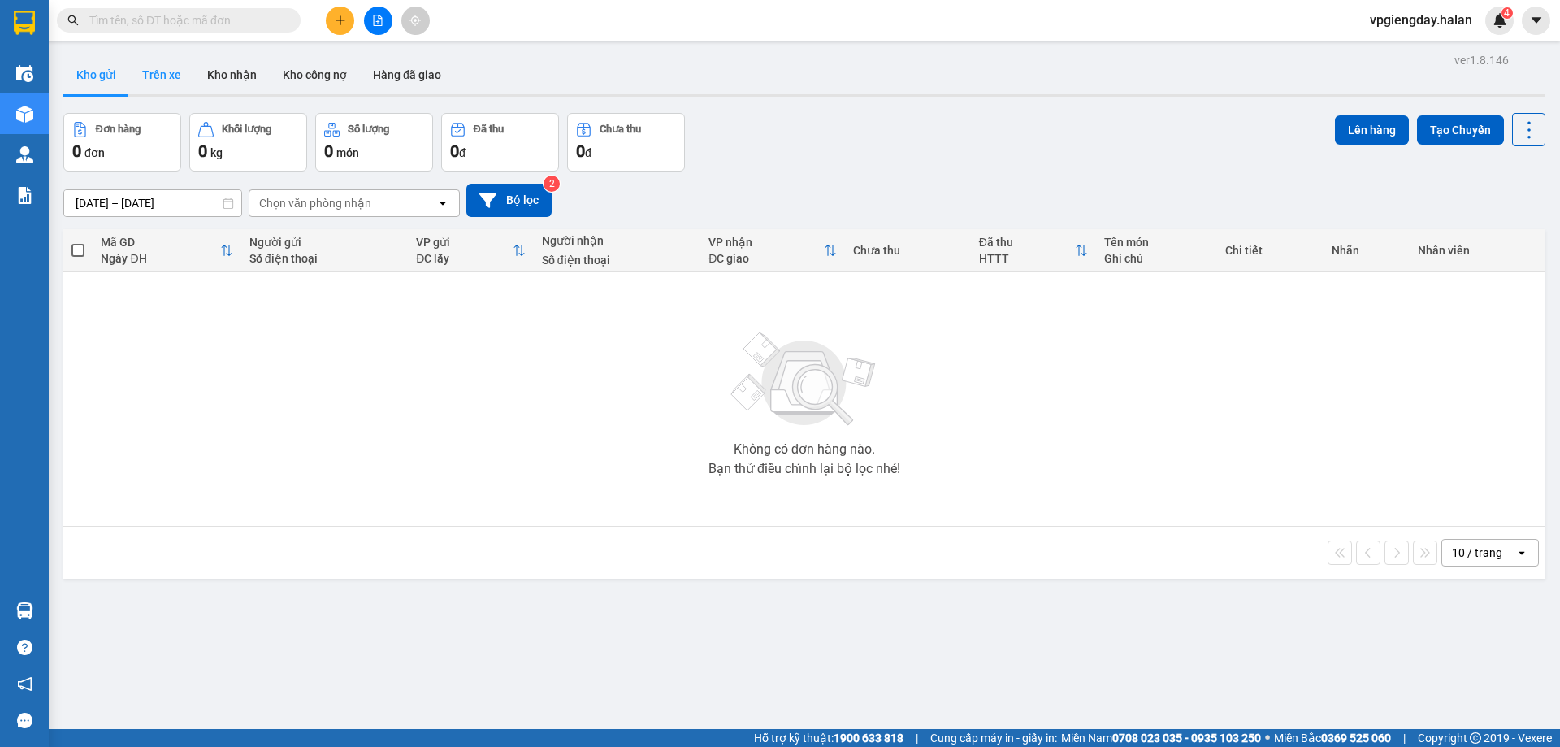
click at [166, 74] on button "Trên xe" at bounding box center [161, 74] width 65 height 39
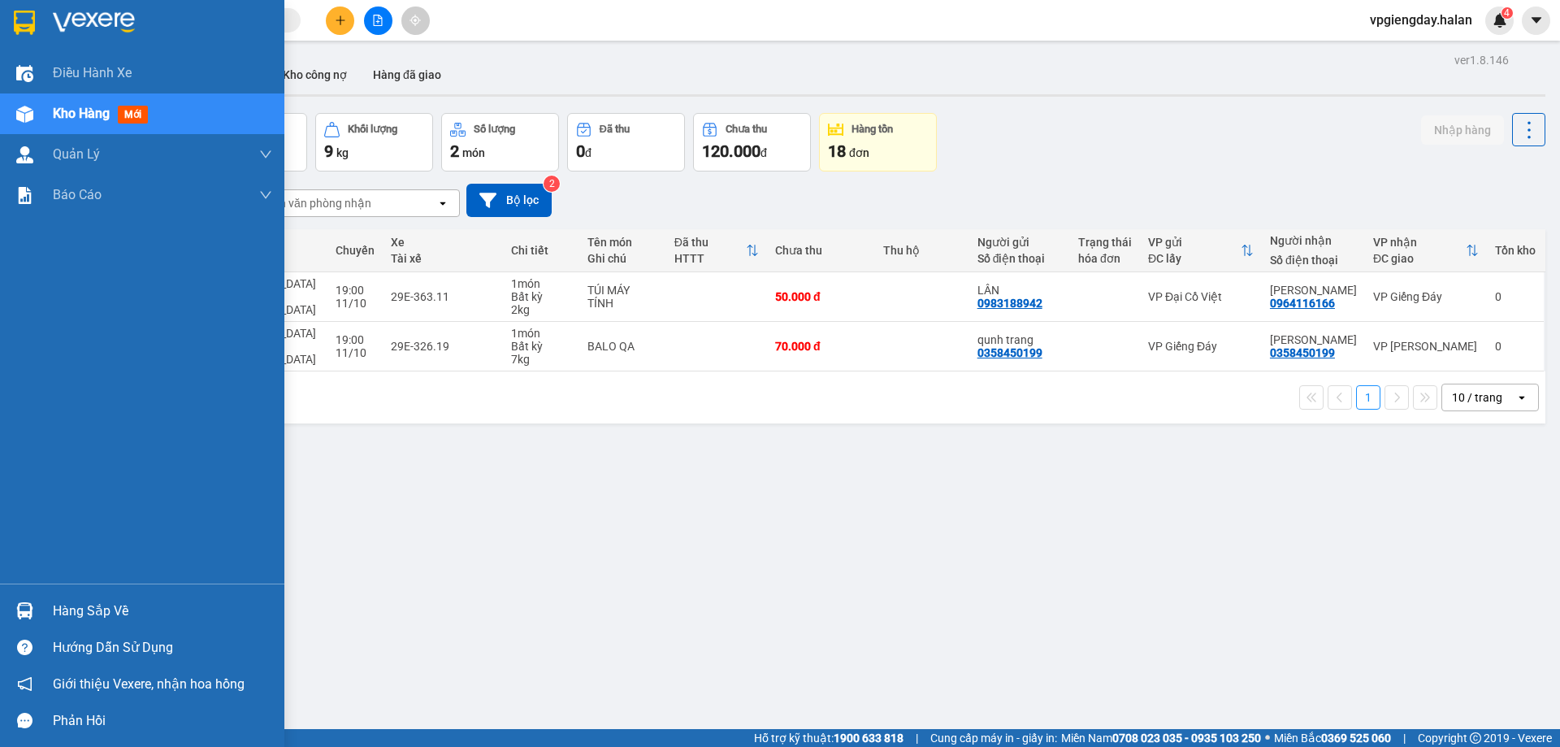
click at [127, 601] on div "Hàng sắp về" at bounding box center [162, 611] width 219 height 24
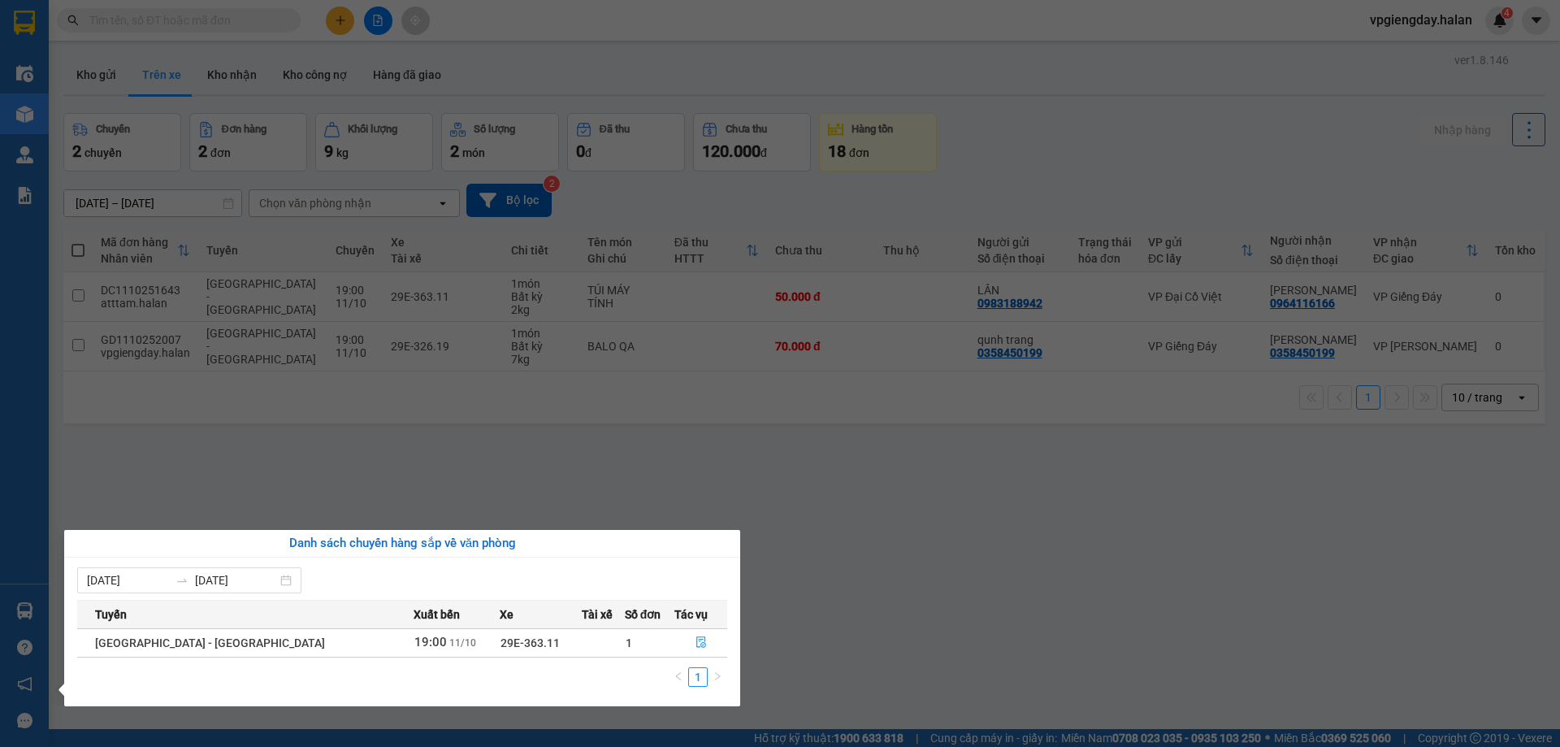
click at [256, 429] on section "Kết quả tìm kiếm ( 0 ) Bộ lọc No Data vpgiengday.halan 4 Điều hành xe Kho hàng …" at bounding box center [780, 373] width 1560 height 747
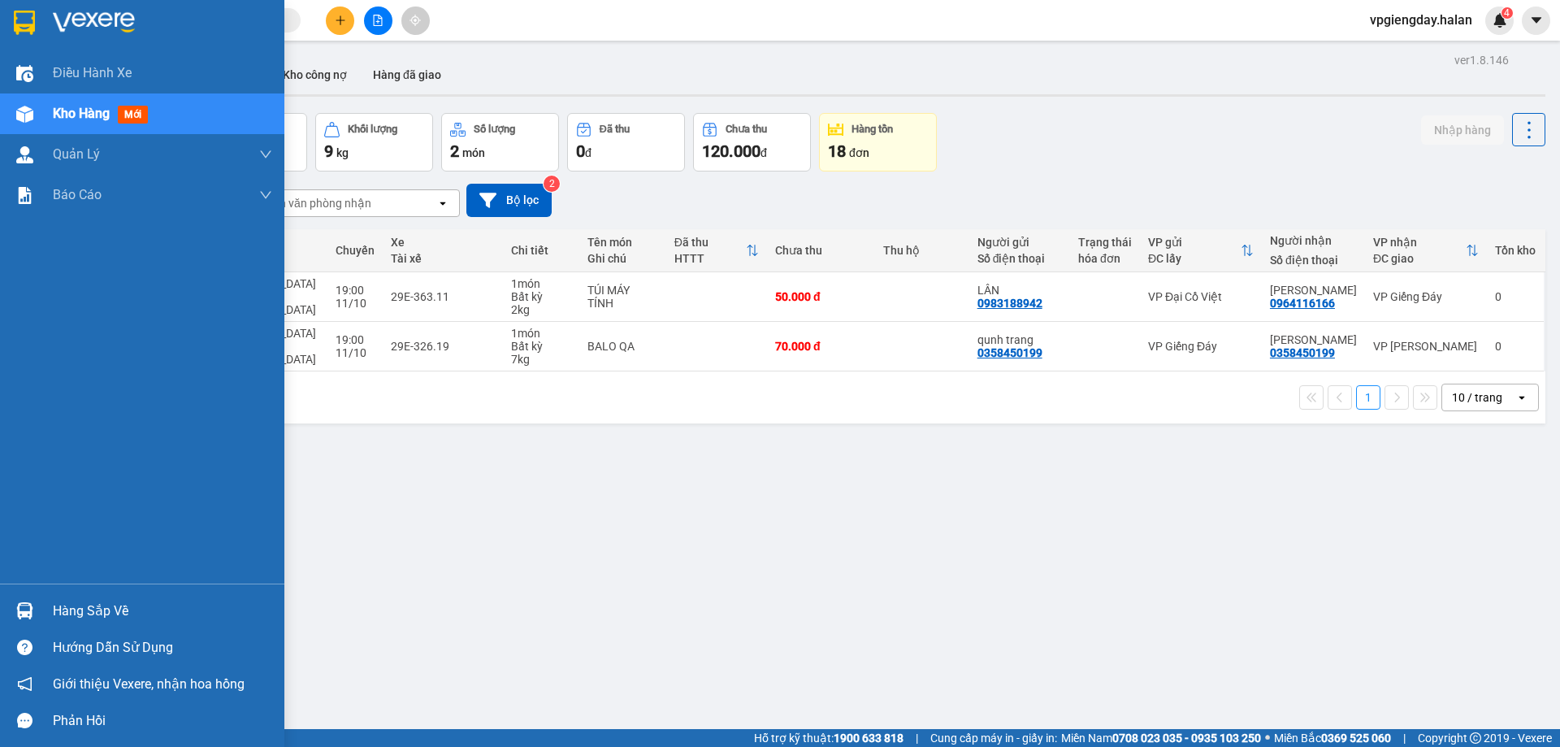
click at [88, 607] on div "Hàng sắp về" at bounding box center [162, 611] width 219 height 24
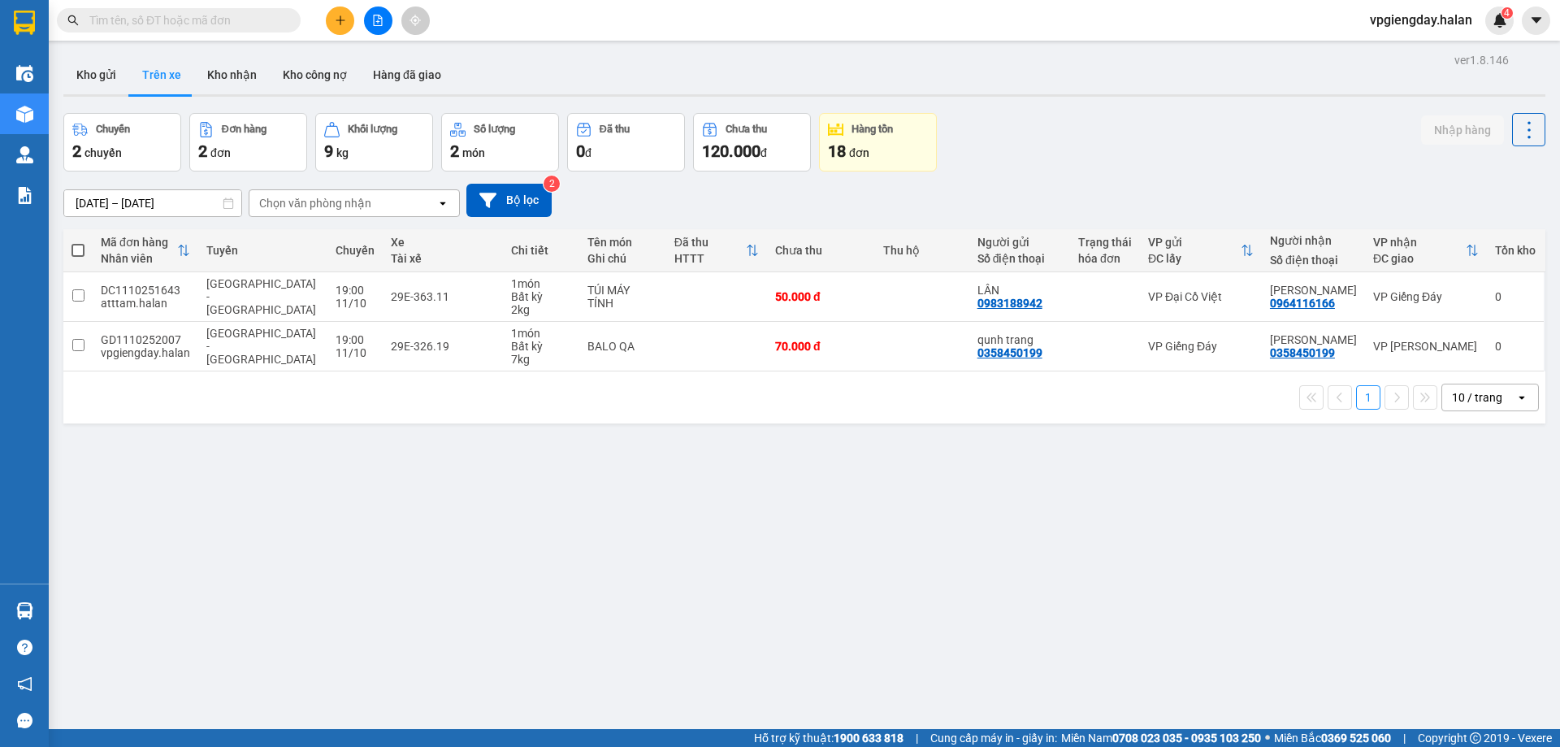
click at [1266, 488] on section "Kết quả tìm kiếm ( 0 ) Bộ lọc No Data vpgiengday.halan 4 Điều hành xe Kho hàng …" at bounding box center [780, 373] width 1560 height 747
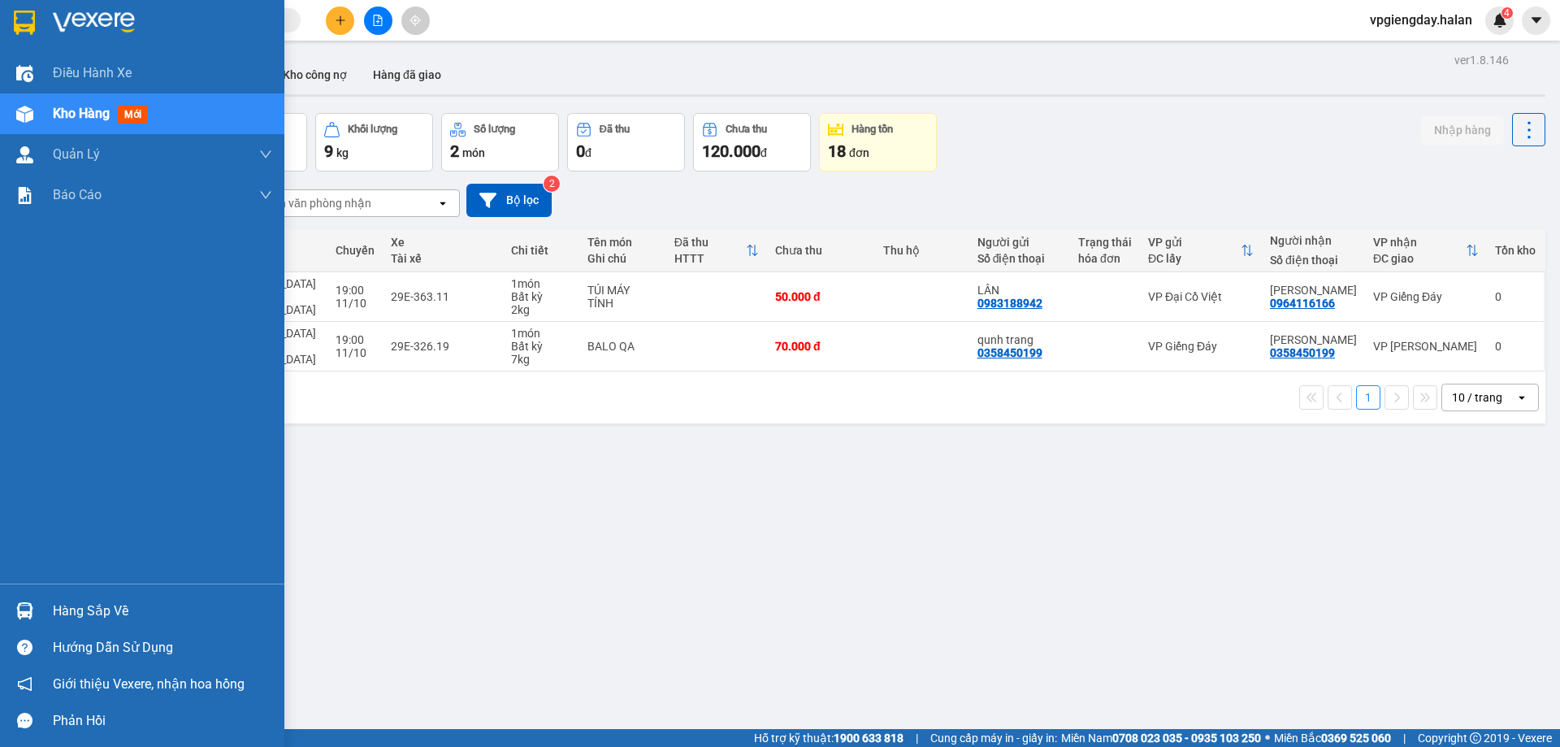
click at [66, 614] on div "Hàng sắp về" at bounding box center [162, 611] width 219 height 24
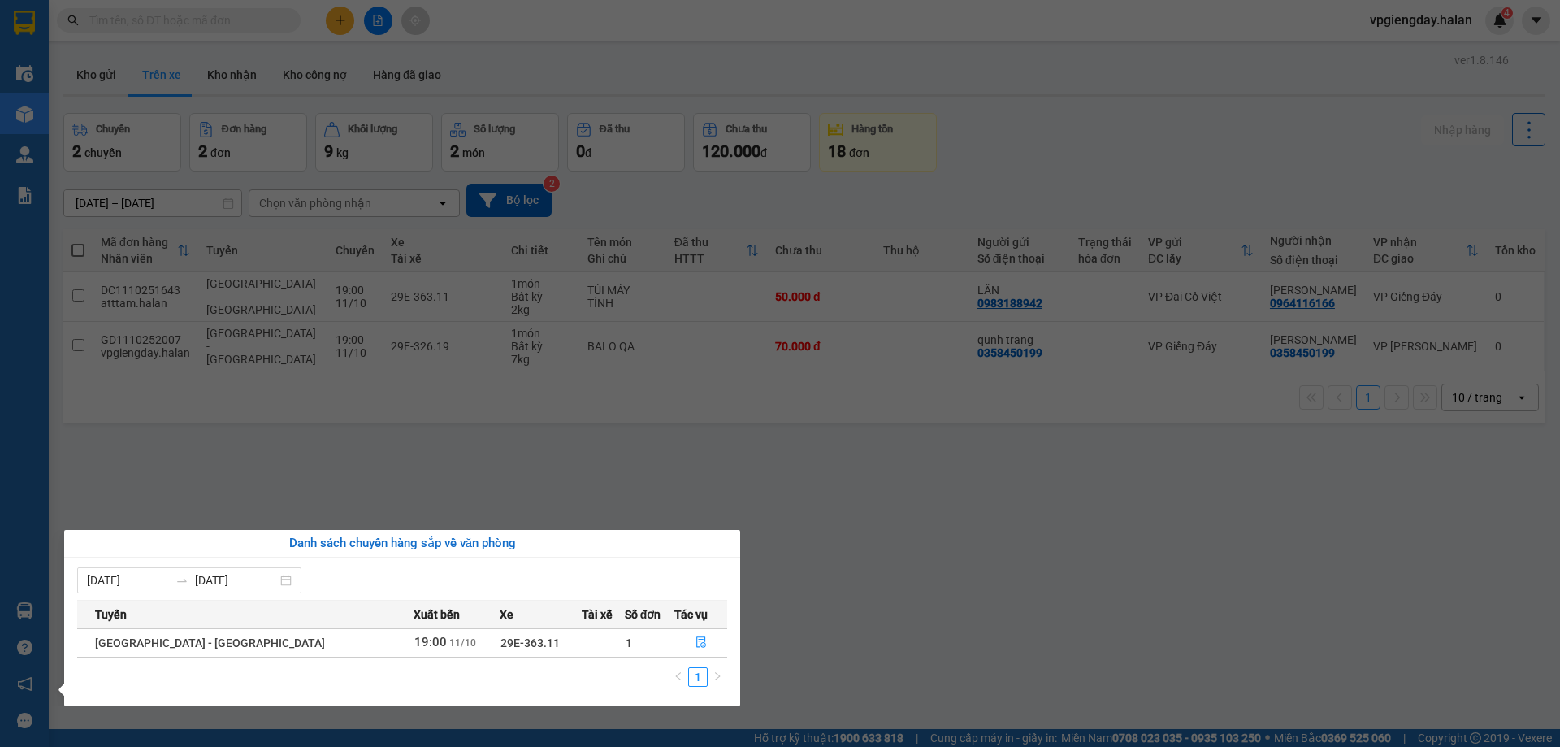
click at [264, 487] on section "Kết quả tìm kiếm ( 0 ) Bộ lọc No Data vpgiengday.halan 4 Điều hành xe Kho hàng …" at bounding box center [780, 373] width 1560 height 747
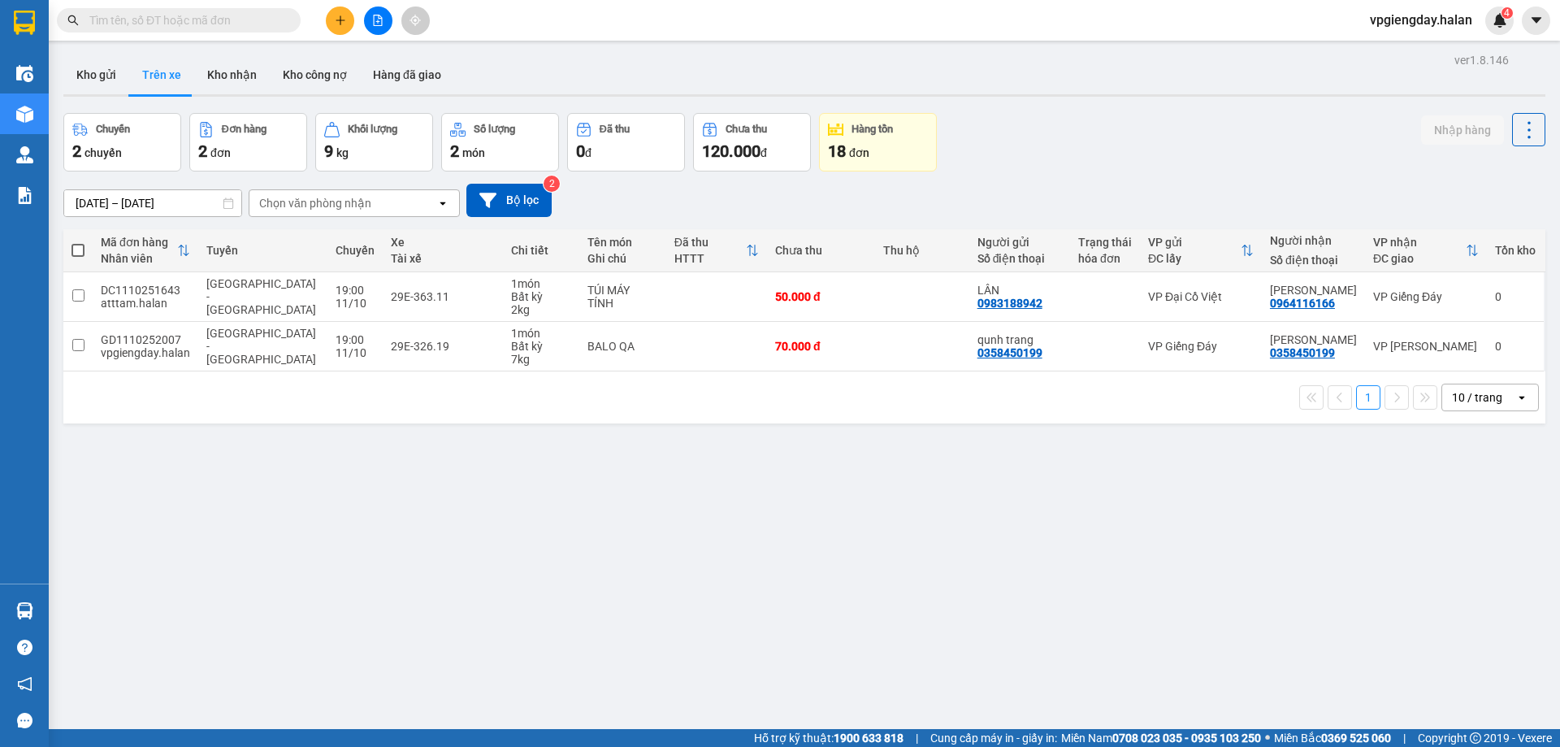
click at [95, 46] on main "ver 1.8.146 Kho gửi Trên xe Kho nhận Kho công nợ Hàng đã giao Chuyến 2 chuyến Đ…" at bounding box center [780, 364] width 1560 height 729
click at [94, 81] on button "Kho gửi" at bounding box center [96, 74] width 66 height 39
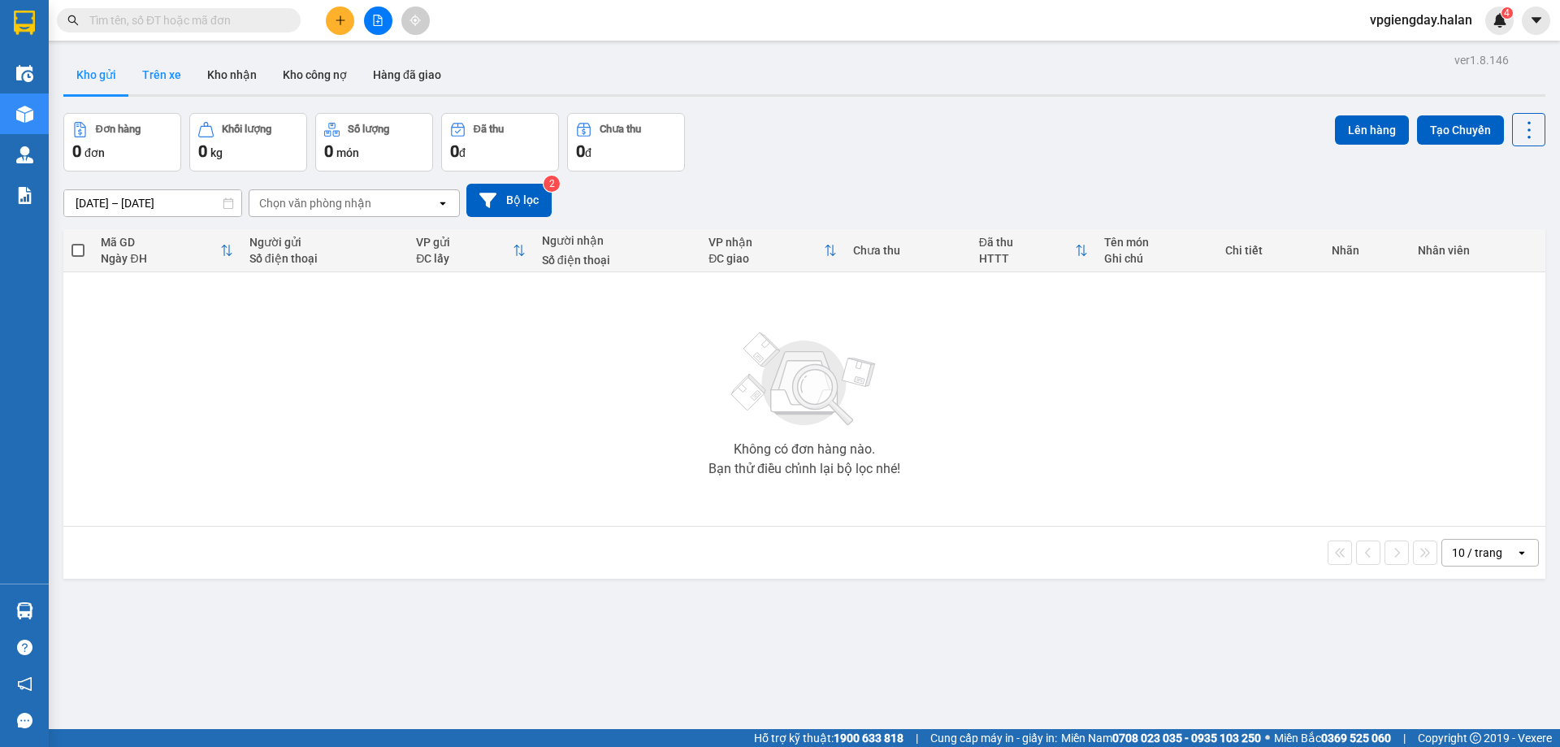
click at [158, 84] on button "Trên xe" at bounding box center [161, 74] width 65 height 39
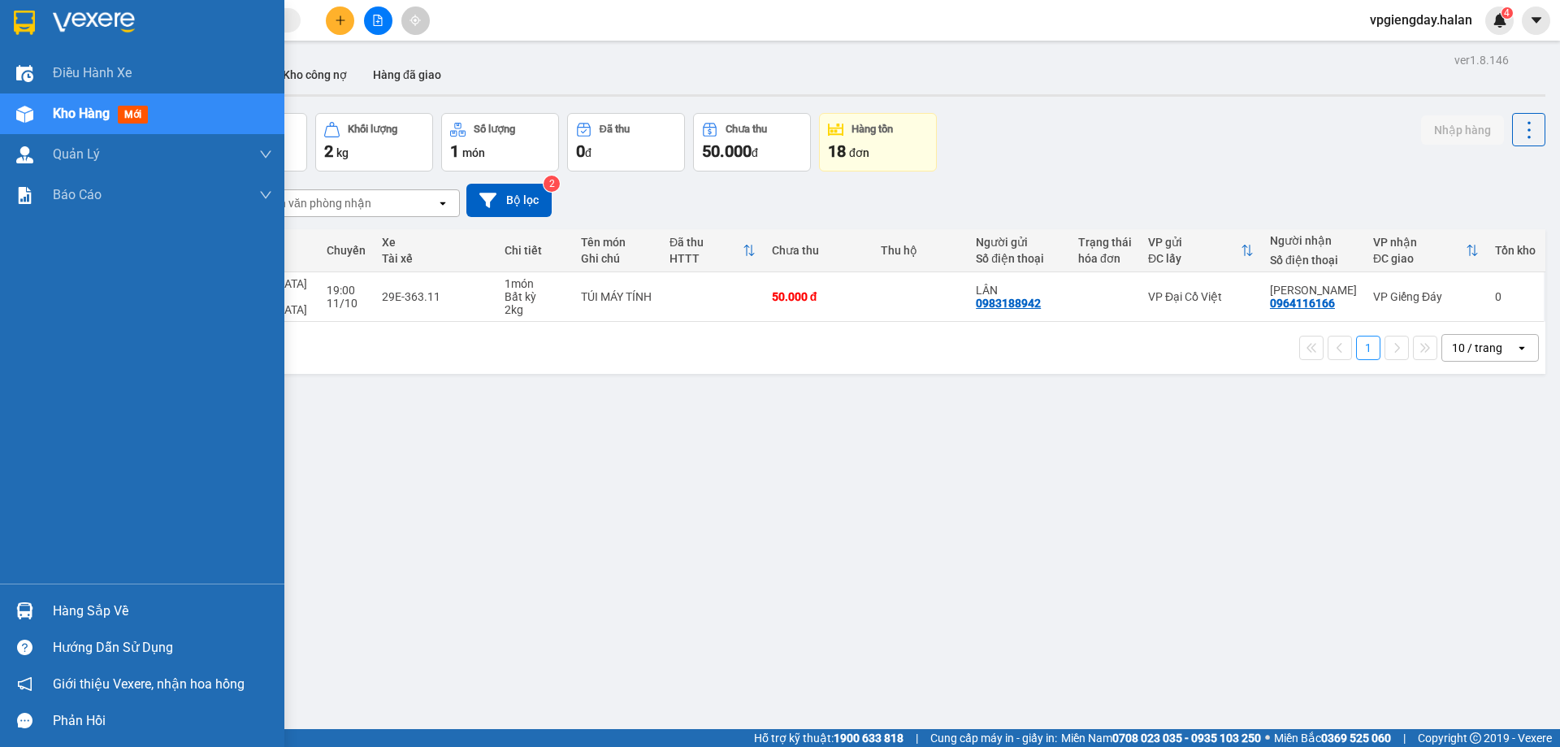
click at [63, 618] on div "Hàng sắp về" at bounding box center [162, 611] width 219 height 24
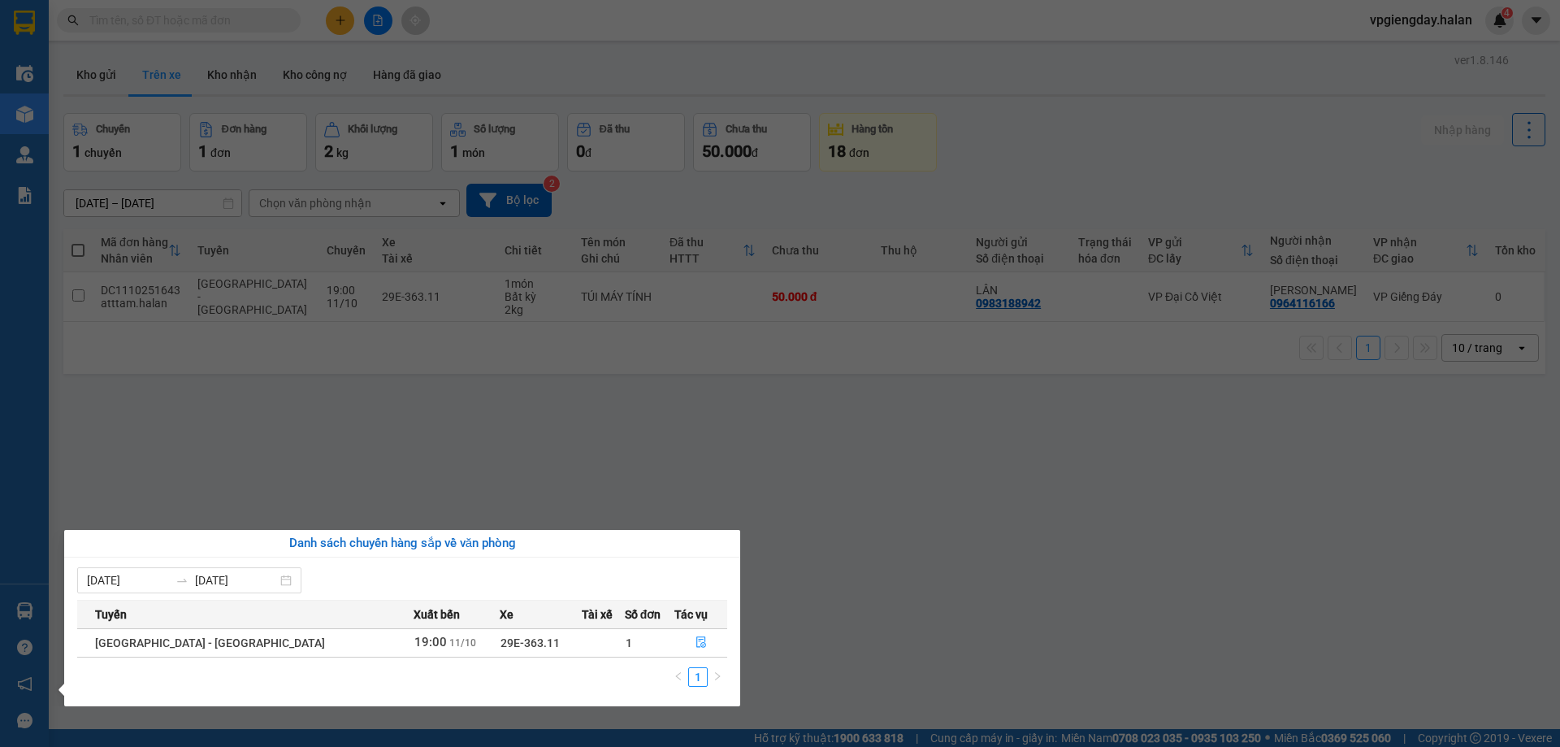
click at [236, 453] on section "Kết quả tìm kiếm ( 0 ) Bộ lọc No Data vpgiengday.halan 4 Điều hành xe Kho hàng …" at bounding box center [780, 373] width 1560 height 747
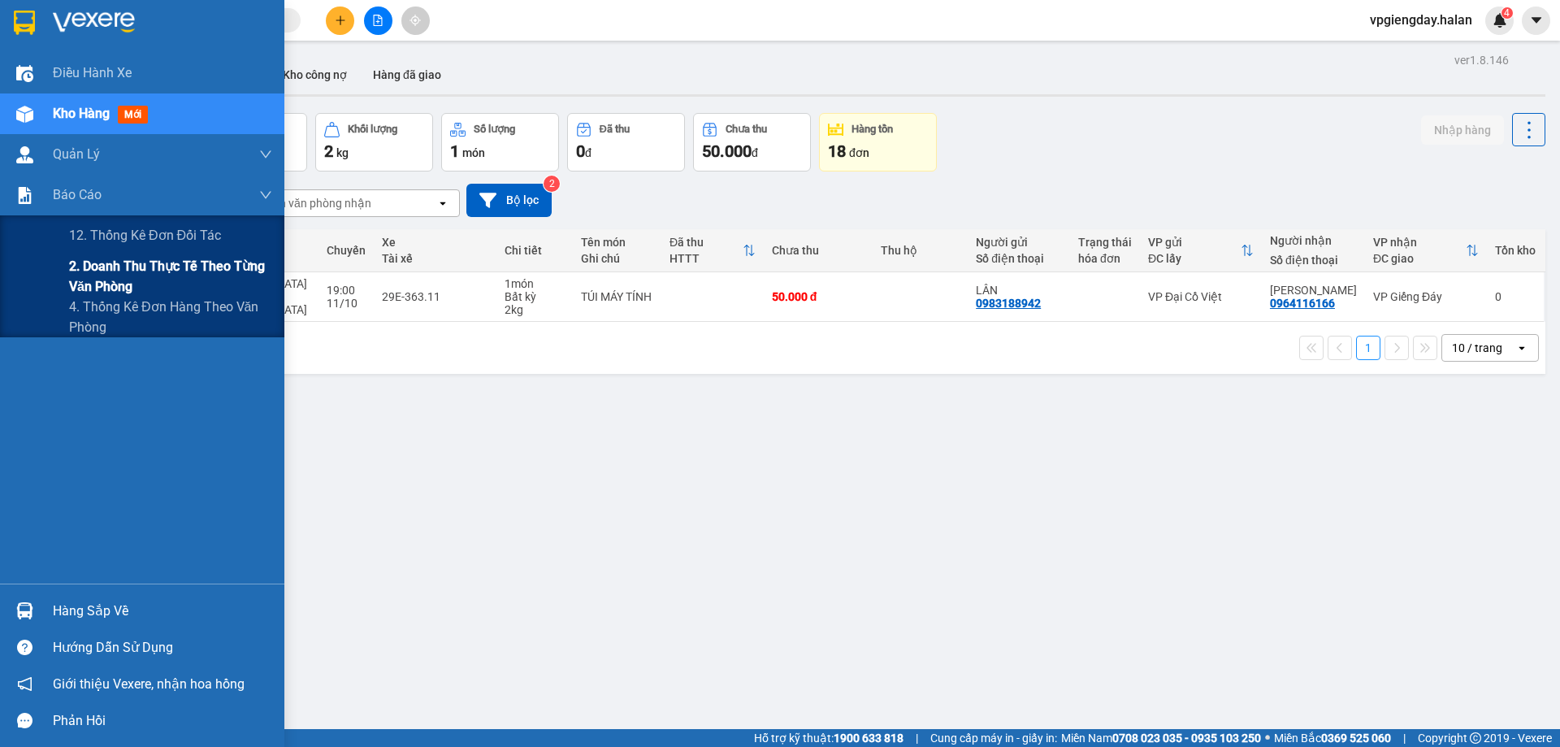
drag, startPoint x: 88, startPoint y: 309, endPoint x: 102, endPoint y: 267, distance: 44.7
click at [102, 267] on div "12. Thống kê đơn đối tác 2. Doanh thu thực tế theo từng văn phòng 4. Thống kê đ…" at bounding box center [142, 276] width 284 height 122
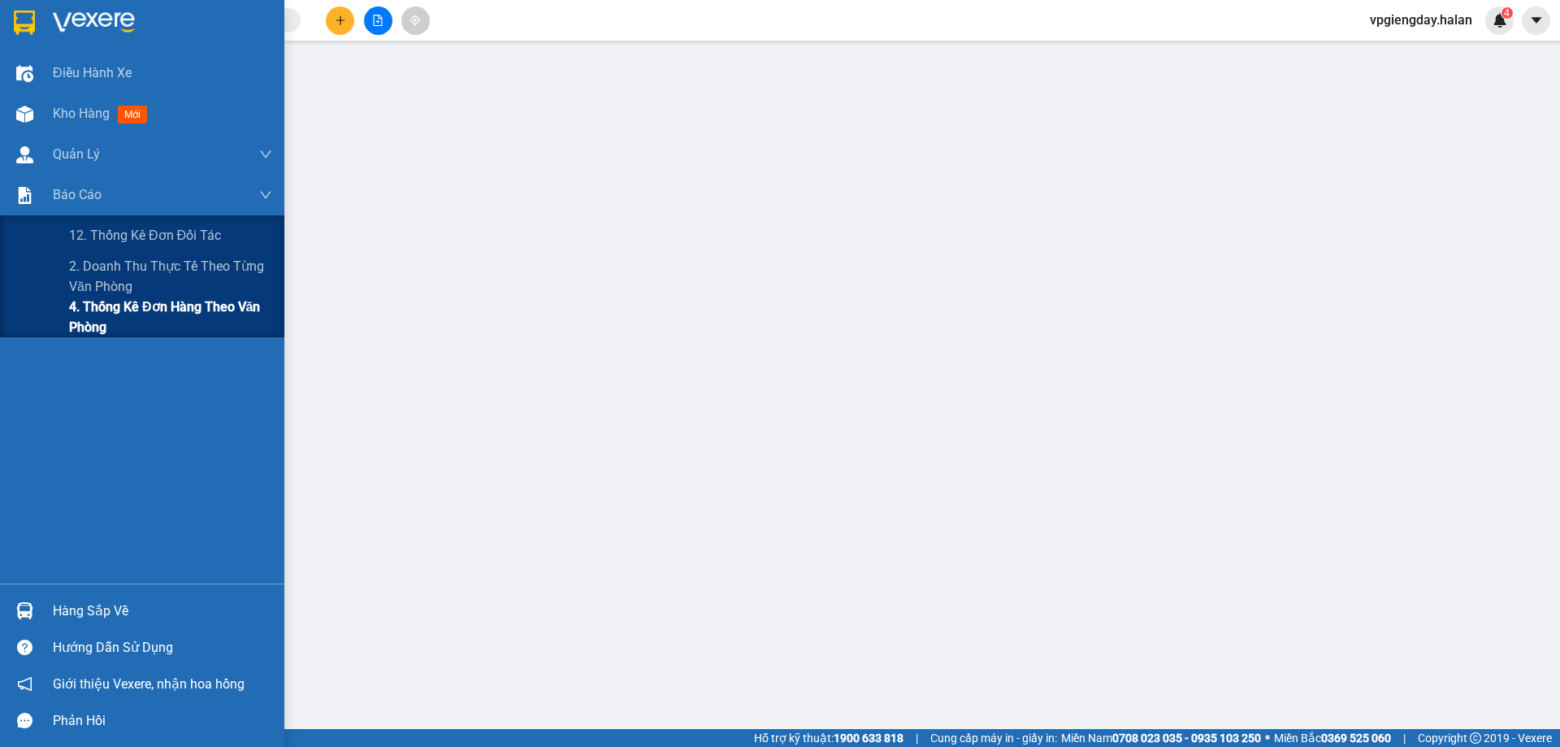
click at [96, 310] on span "4. Thống kê đơn hàng theo văn phòng" at bounding box center [170, 317] width 203 height 41
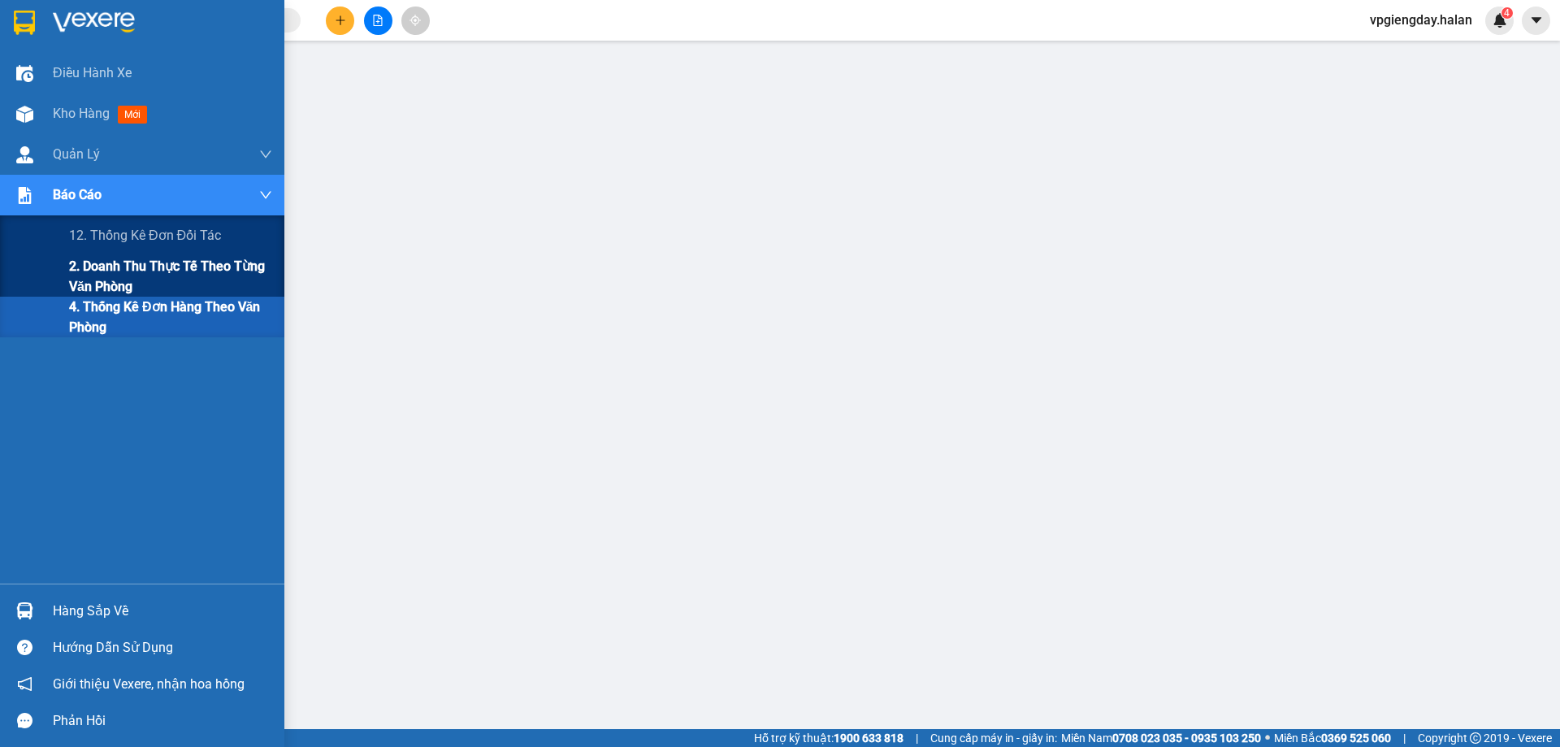
click at [102, 268] on span "2. Doanh thu thực tế theo từng văn phòng" at bounding box center [170, 276] width 203 height 41
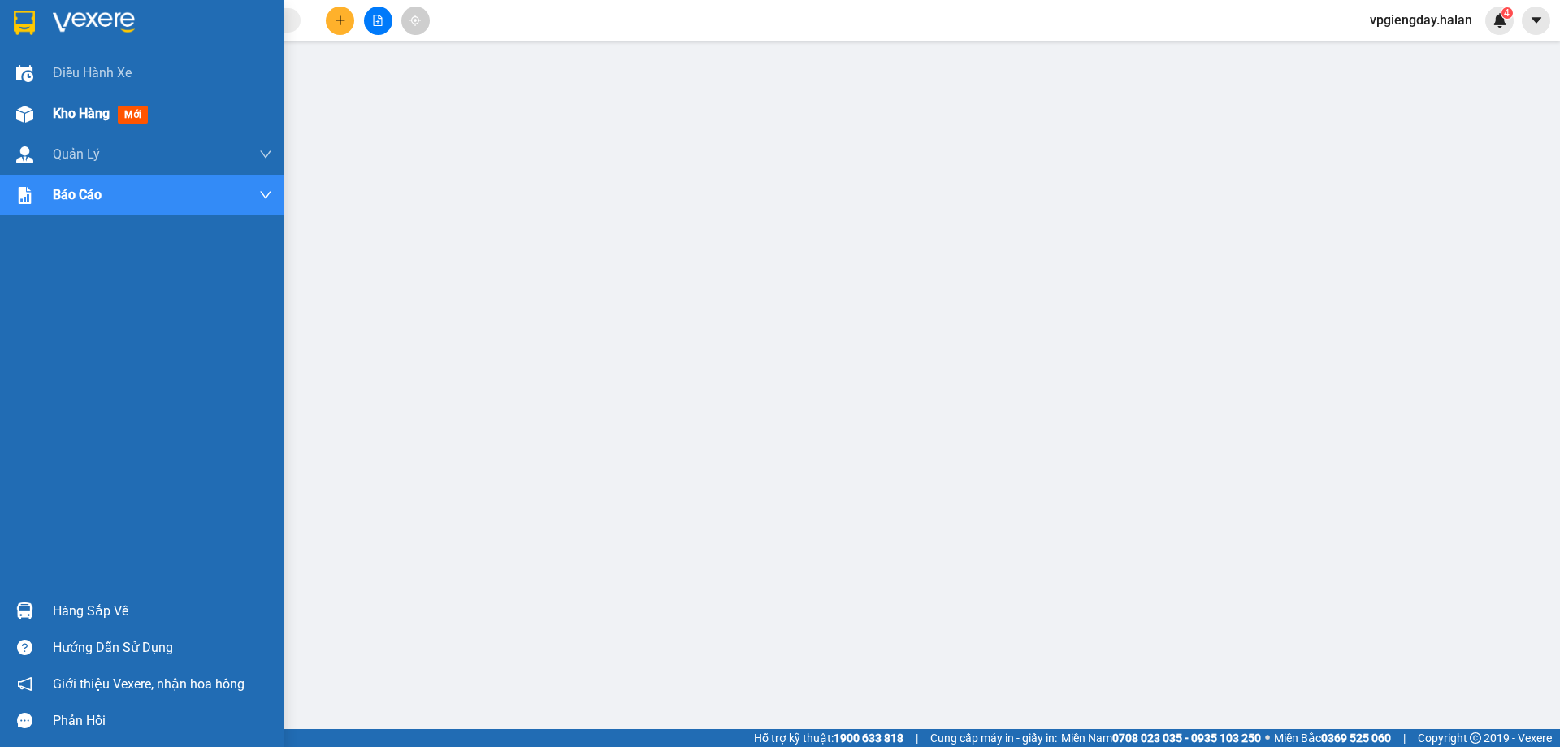
click at [94, 111] on span "Kho hàng" at bounding box center [81, 113] width 57 height 15
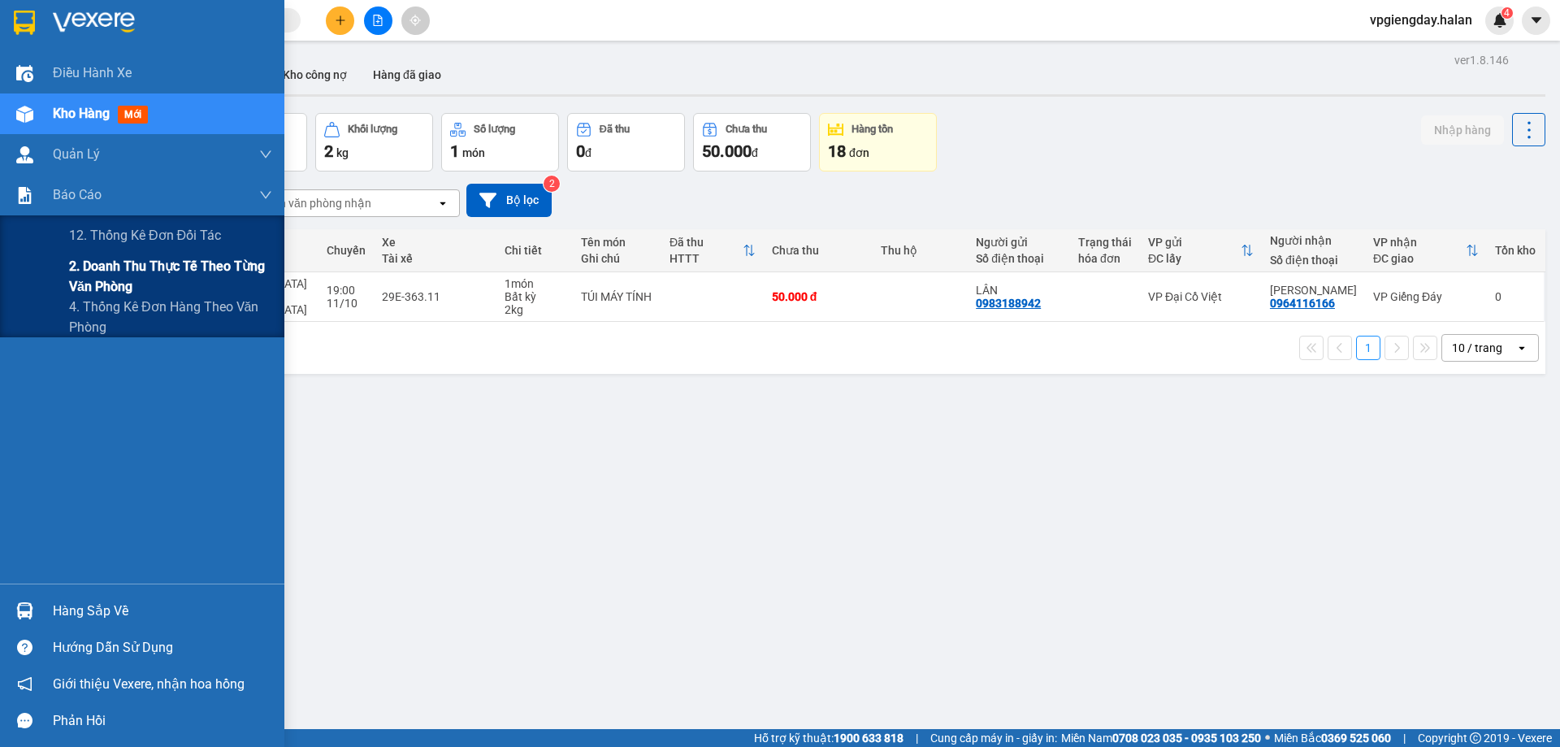
click at [106, 272] on span "2. Doanh thu thực tế theo từng văn phòng" at bounding box center [170, 276] width 203 height 41
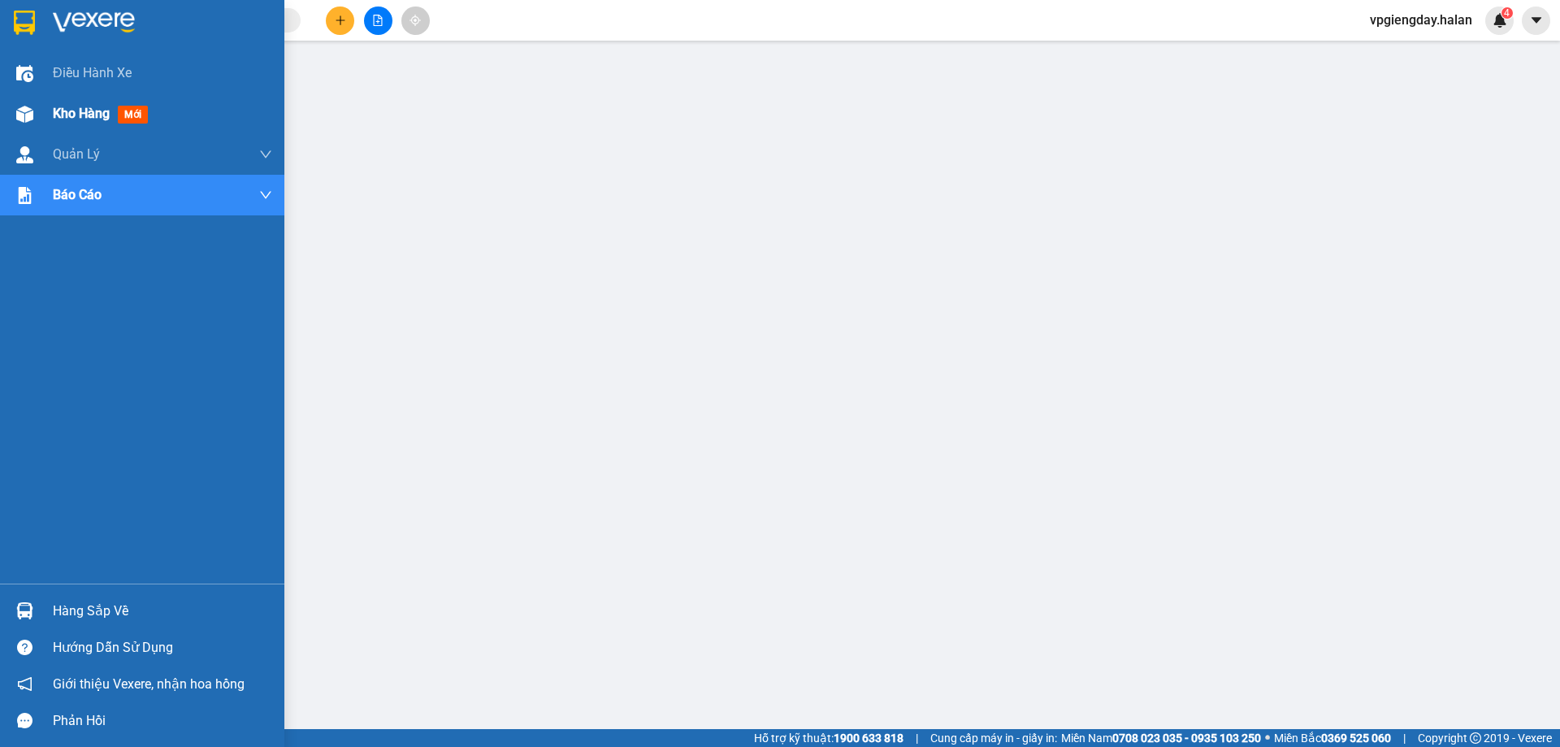
click at [76, 109] on span "Kho hàng" at bounding box center [81, 113] width 57 height 15
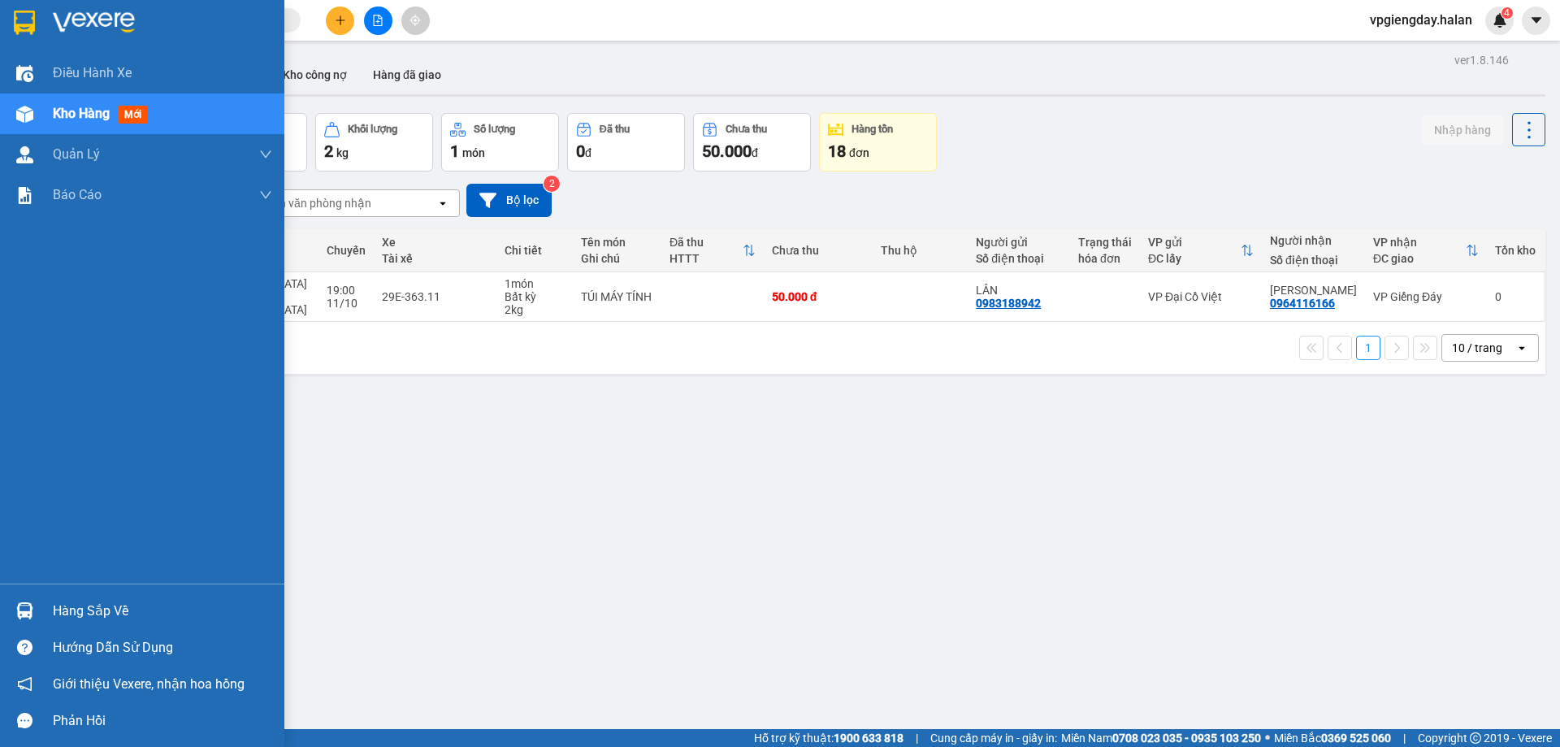
click at [69, 609] on div "Hàng sắp về" at bounding box center [162, 611] width 219 height 24
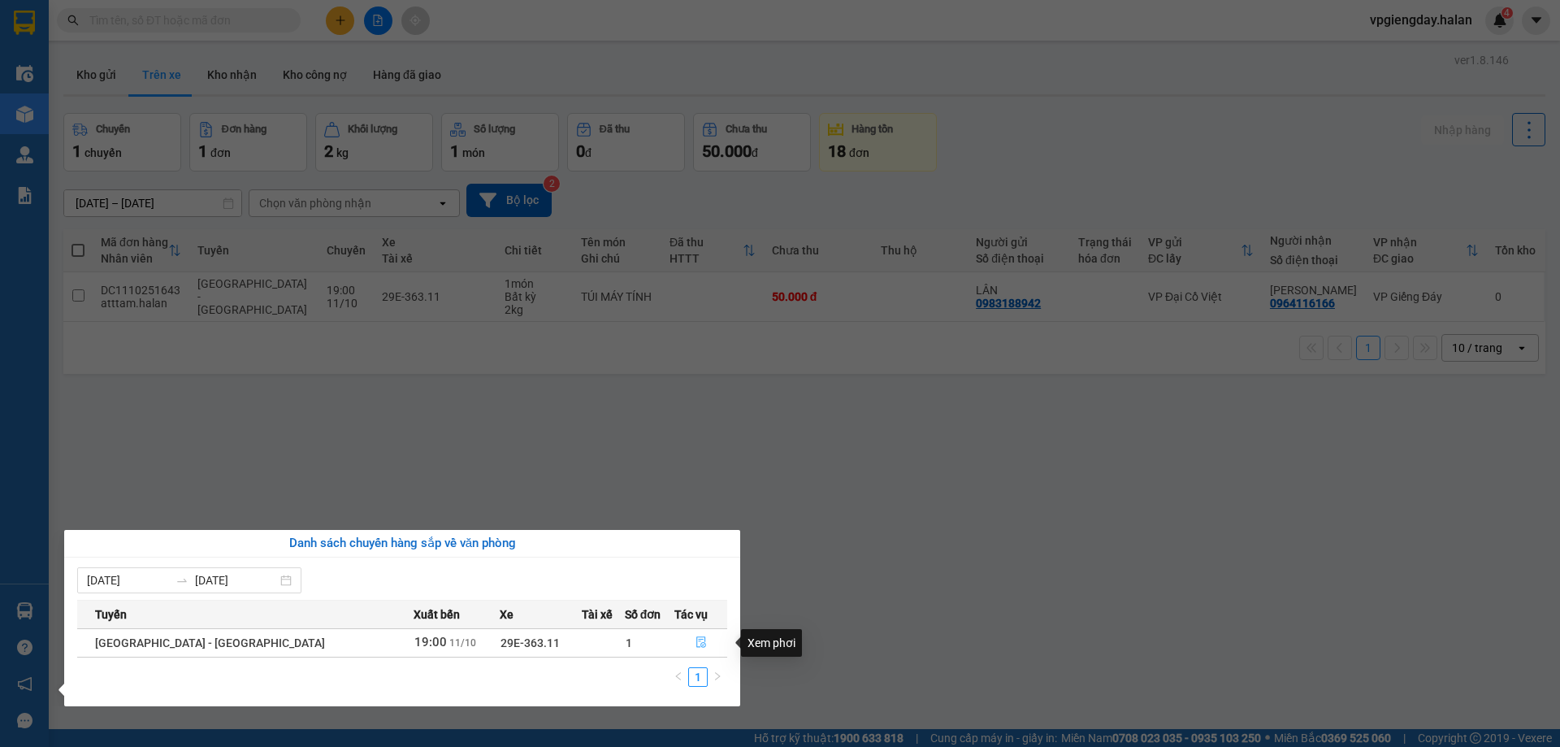
click at [696, 644] on icon "file-done" at bounding box center [701, 642] width 10 height 11
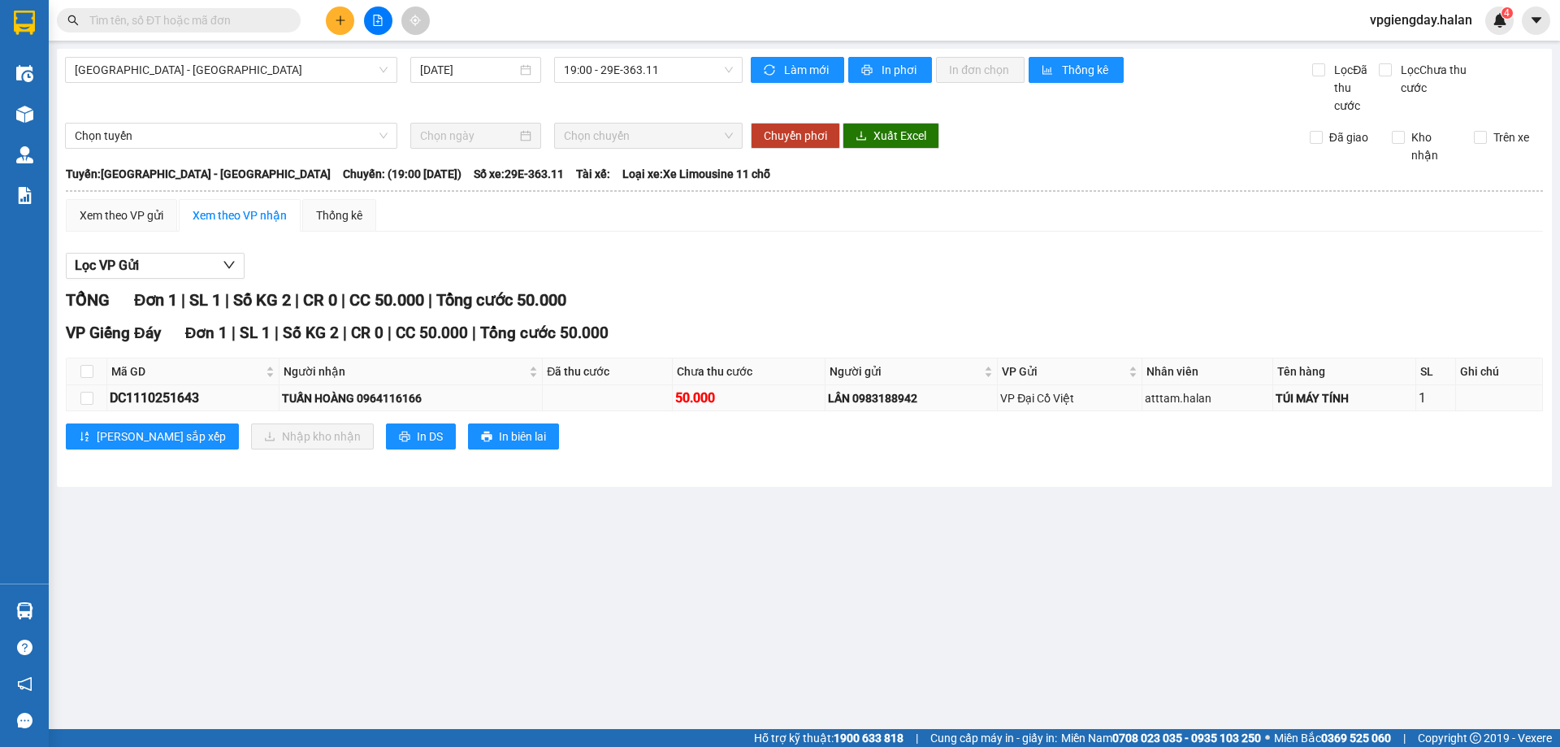
click at [228, 399] on div "DC1110251643" at bounding box center [193, 398] width 167 height 20
click at [94, 406] on td at bounding box center [87, 398] width 41 height 26
click at [90, 401] on input "checkbox" at bounding box center [86, 398] width 13 height 13
checkbox input "true"
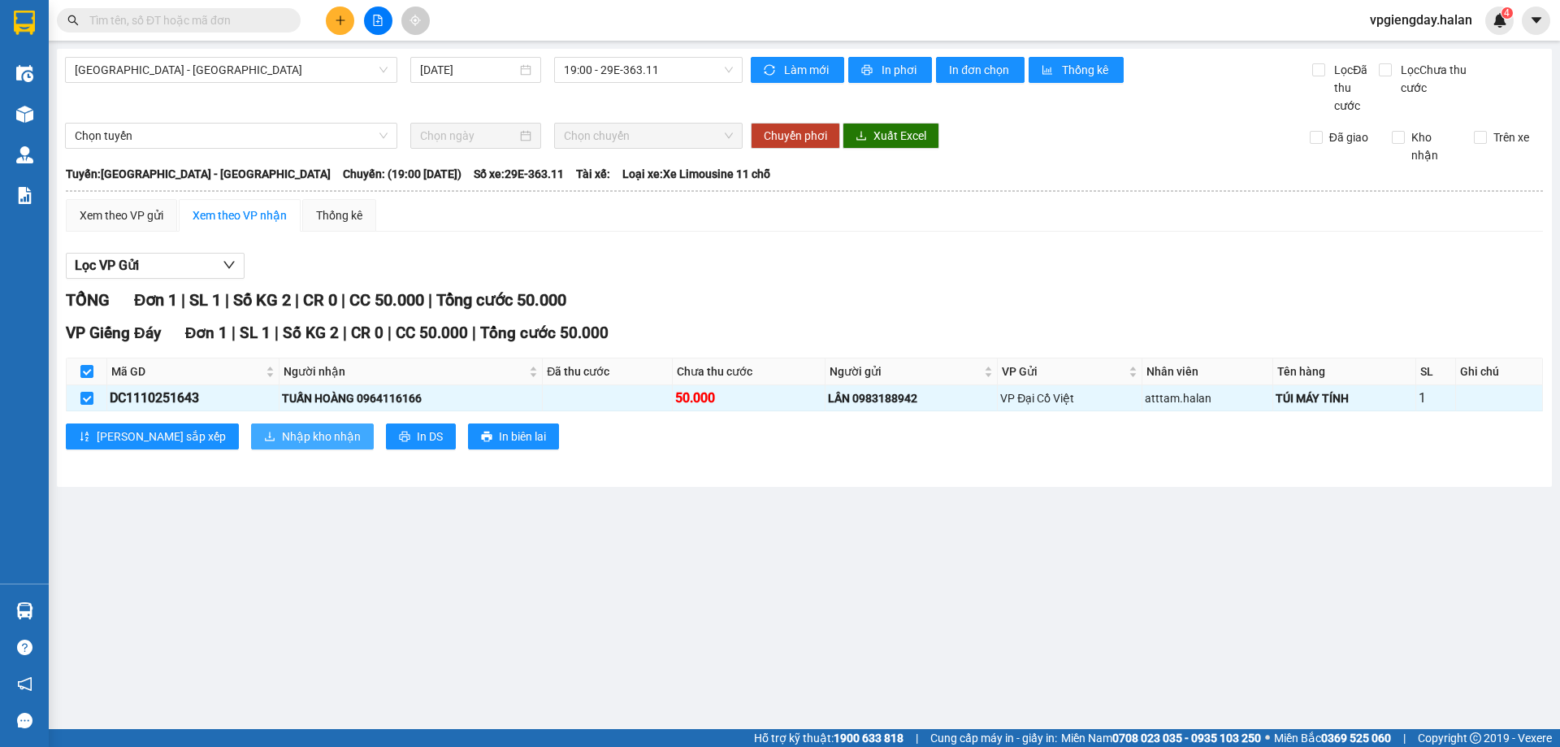
click at [282, 442] on span "Nhập kho nhận" at bounding box center [321, 436] width 79 height 18
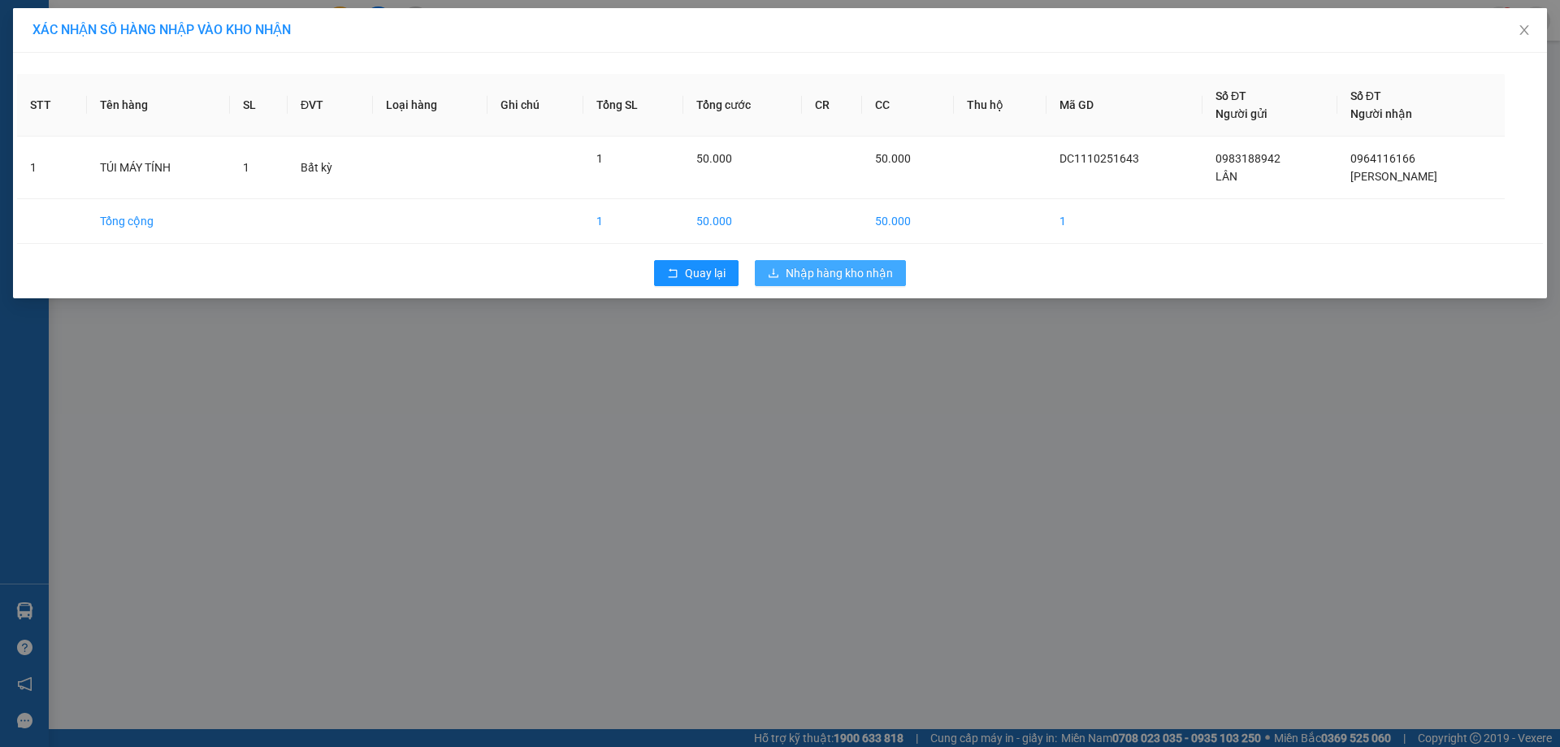
click at [835, 282] on button "Nhập hàng kho nhận" at bounding box center [830, 273] width 151 height 26
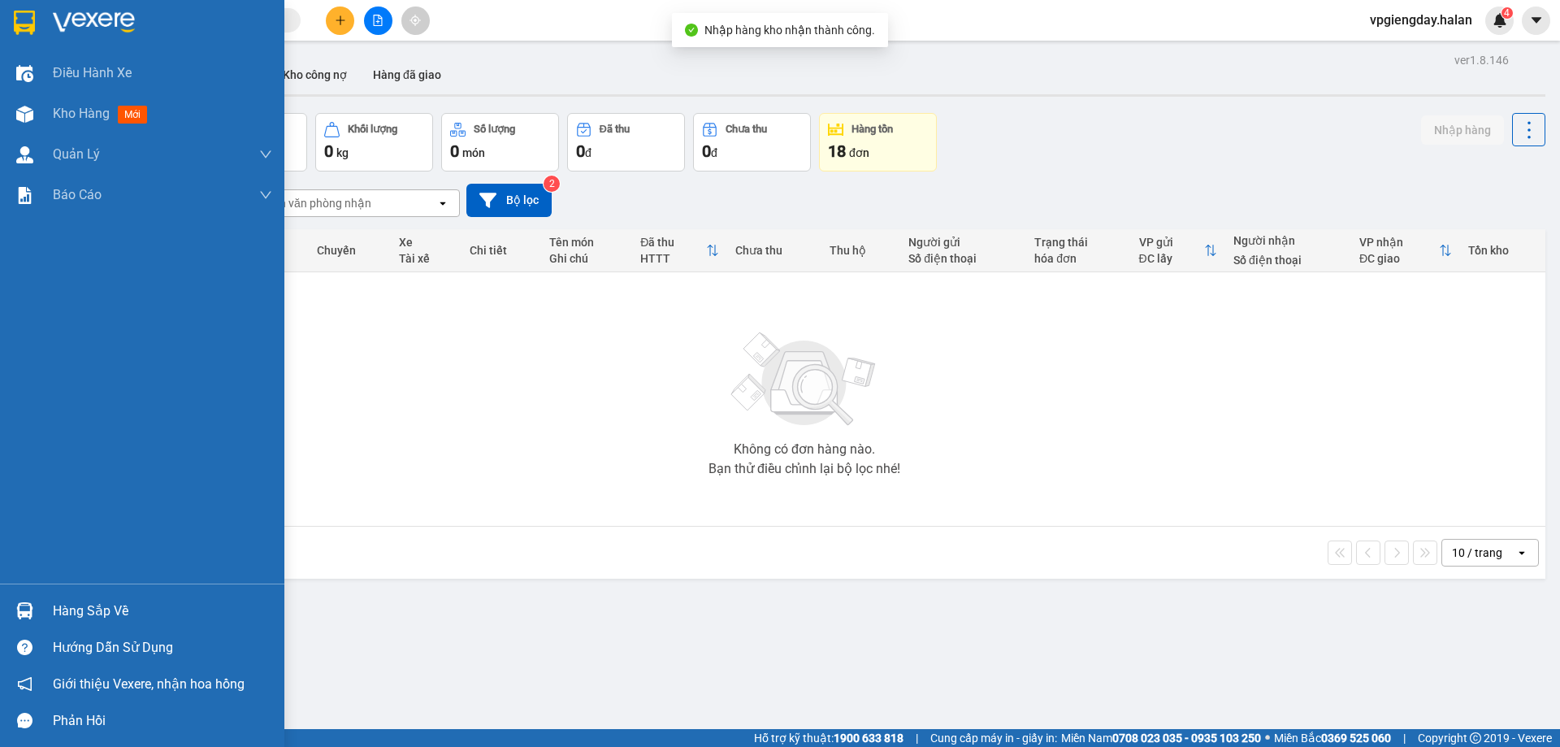
click at [80, 597] on div "Hàng sắp về" at bounding box center [142, 610] width 284 height 37
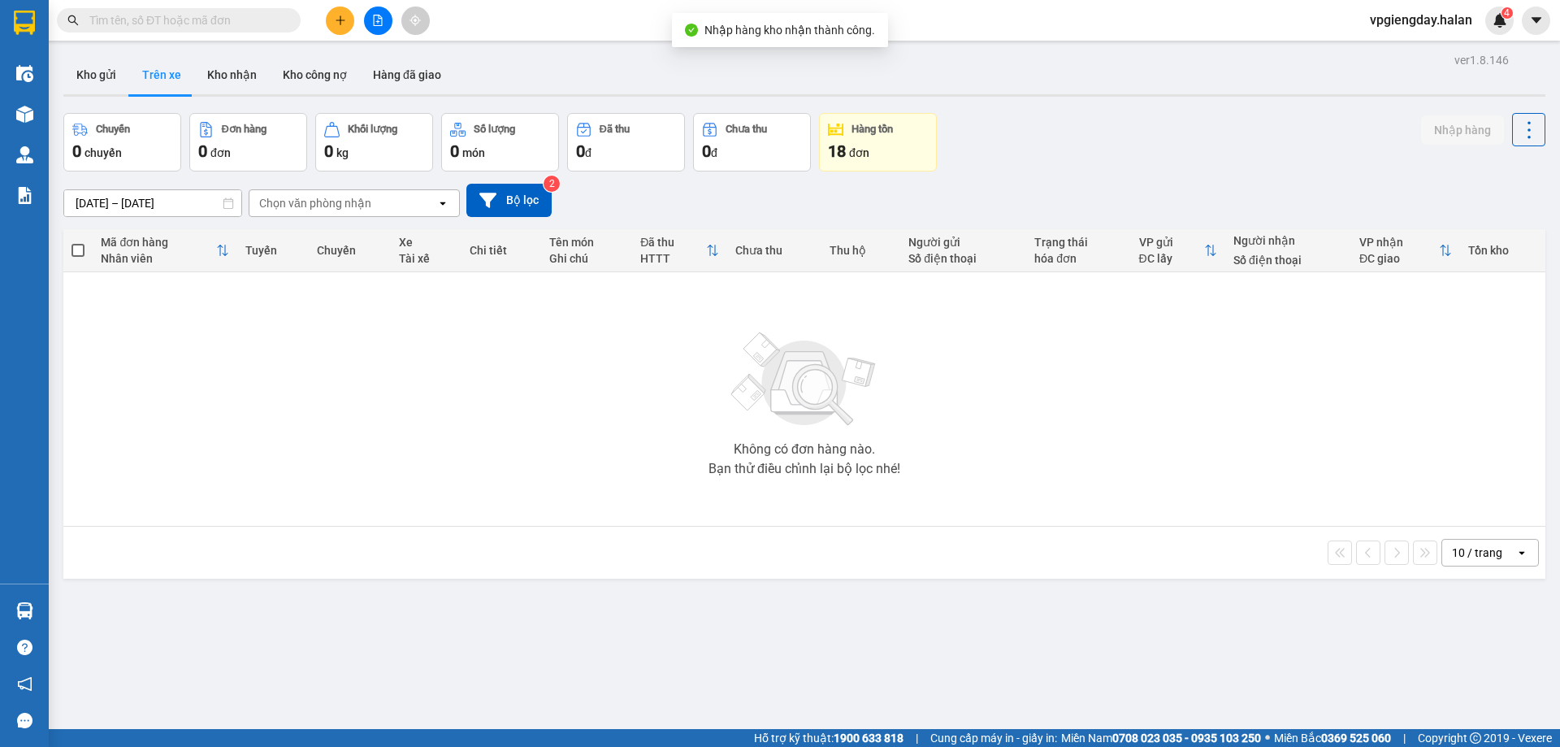
click at [300, 397] on section "Kết quả tìm kiếm ( 0 ) Bộ lọc No Data vpgiengday.halan 4 Điều hành xe Kho hàng …" at bounding box center [780, 373] width 1560 height 747
click at [215, 83] on button "Kho nhận" at bounding box center [232, 74] width 76 height 39
type input "[DATE] – [DATE]"
